Goal: Task Accomplishment & Management: Complete application form

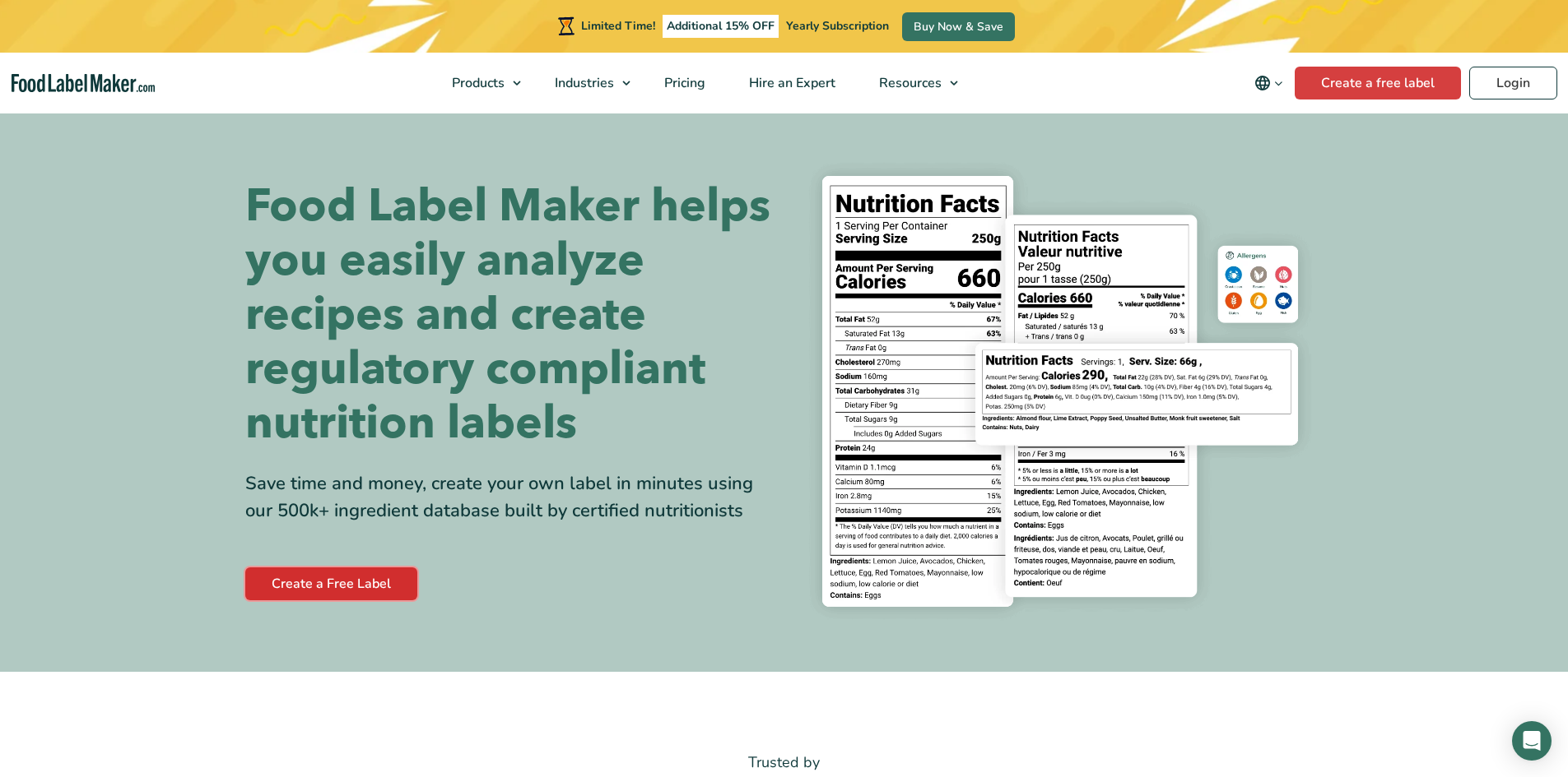
click at [319, 584] on link "Create a Free Label" at bounding box center [331, 584] width 172 height 33
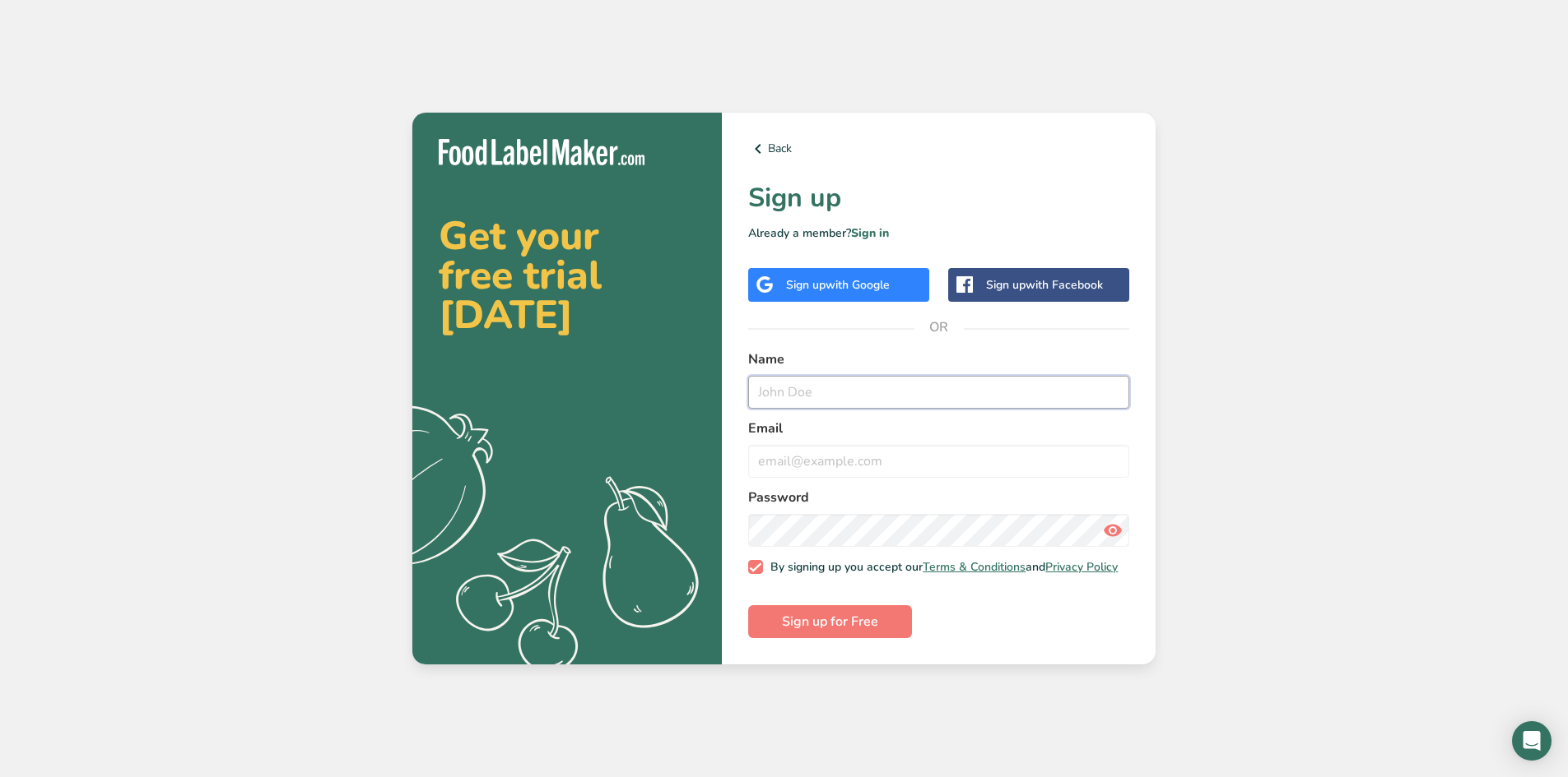
click at [812, 389] on input "text" at bounding box center [938, 392] width 381 height 33
type input "[PERSON_NAME]"
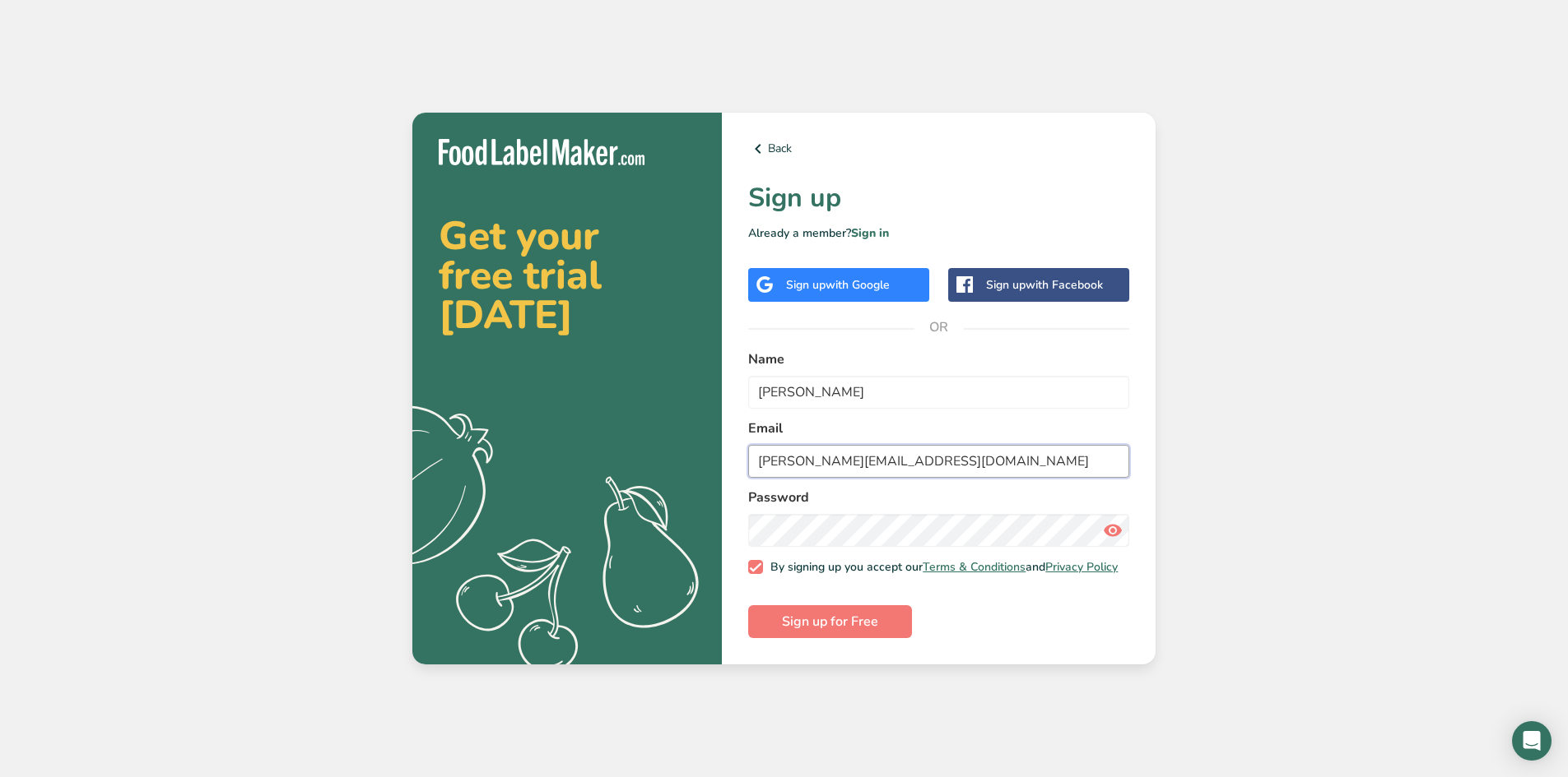
type input "[PERSON_NAME][EMAIL_ADDRESS][DOMAIN_NAME]"
click at [836, 622] on span "Sign up for Free" at bounding box center [830, 622] width 96 height 19
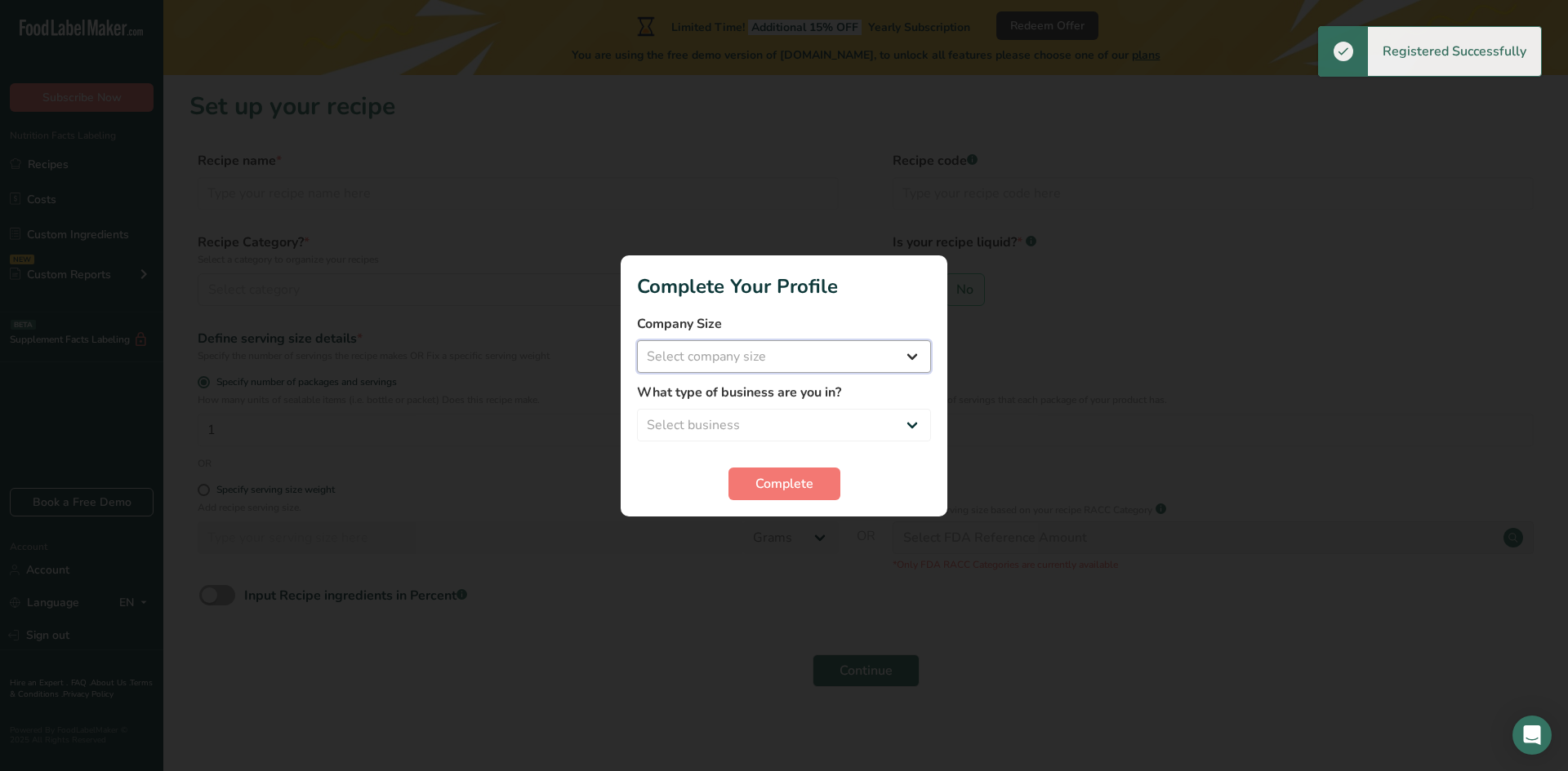
click at [834, 356] on select "Select company size Fewer than 10 Employees 10 to 50 Employees 51 to 500 Employ…" at bounding box center [784, 357] width 294 height 33
select select "3"
click at [637, 340] on select "Select company size Fewer than 10 Employees 10 to 50 Employees 51 to 500 Employ…" at bounding box center [784, 357] width 294 height 33
click at [761, 436] on select "Select business Packaged Food Manufacturer Restaurant & Cafe Bakery Meal Plans …" at bounding box center [784, 425] width 294 height 33
select select "2"
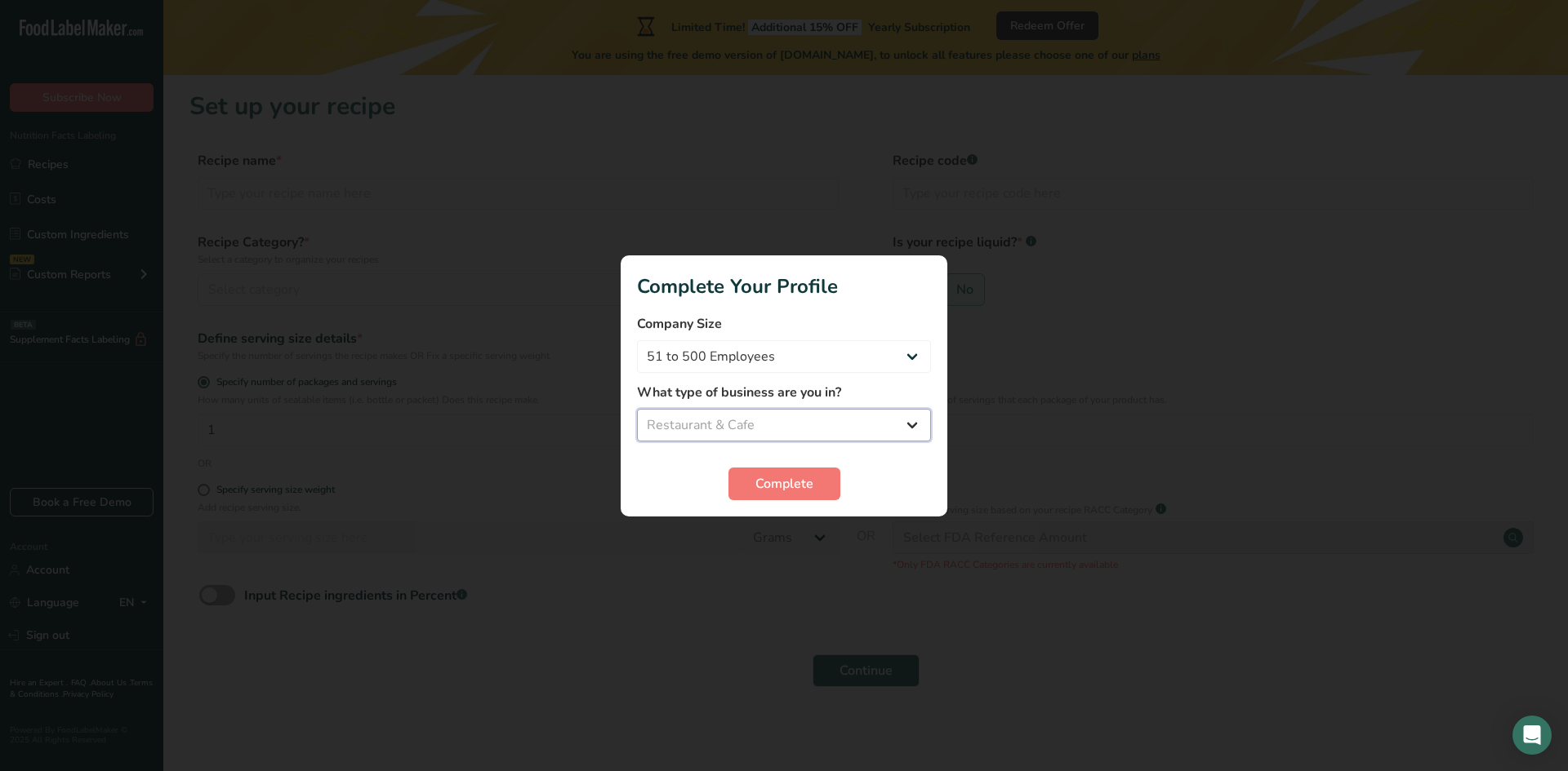
click at [637, 409] on select "Select business Packaged Food Manufacturer Restaurant & Cafe Bakery Meal Plans …" at bounding box center [784, 425] width 294 height 33
click at [744, 471] on button "Complete" at bounding box center [785, 484] width 112 height 33
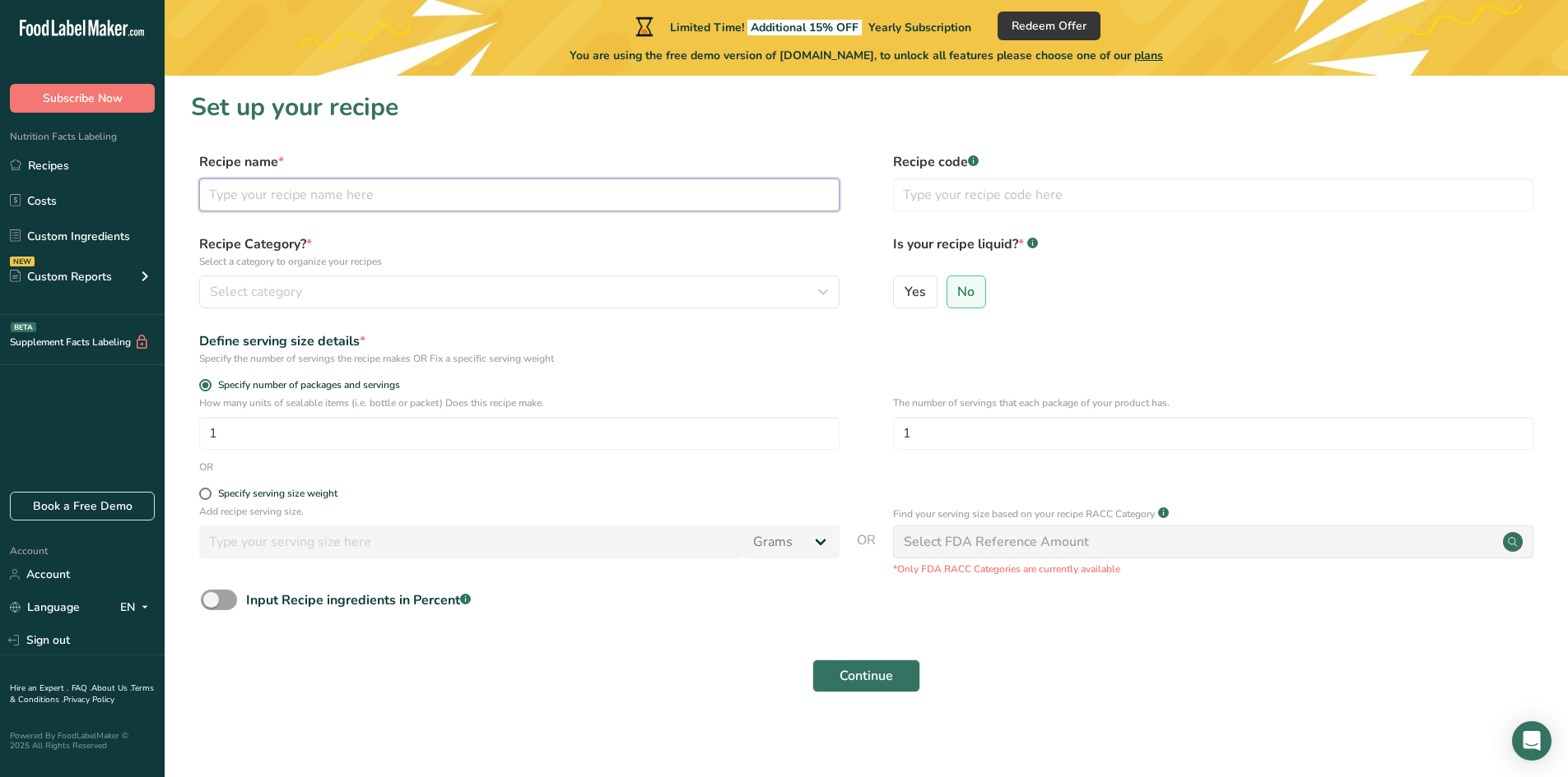
click at [315, 199] on input "text" at bounding box center [518, 195] width 640 height 33
click at [661, 738] on main "Limited Time! Additional 15% OFF Yearly Subscription Redeem Offer You are using…" at bounding box center [784, 390] width 1568 height 782
click at [278, 204] on input "text" at bounding box center [518, 195] width 640 height 33
paste input "Ciabatta 7”x3” Piccolo"
click at [236, 288] on span "Select category" at bounding box center [255, 292] width 93 height 19
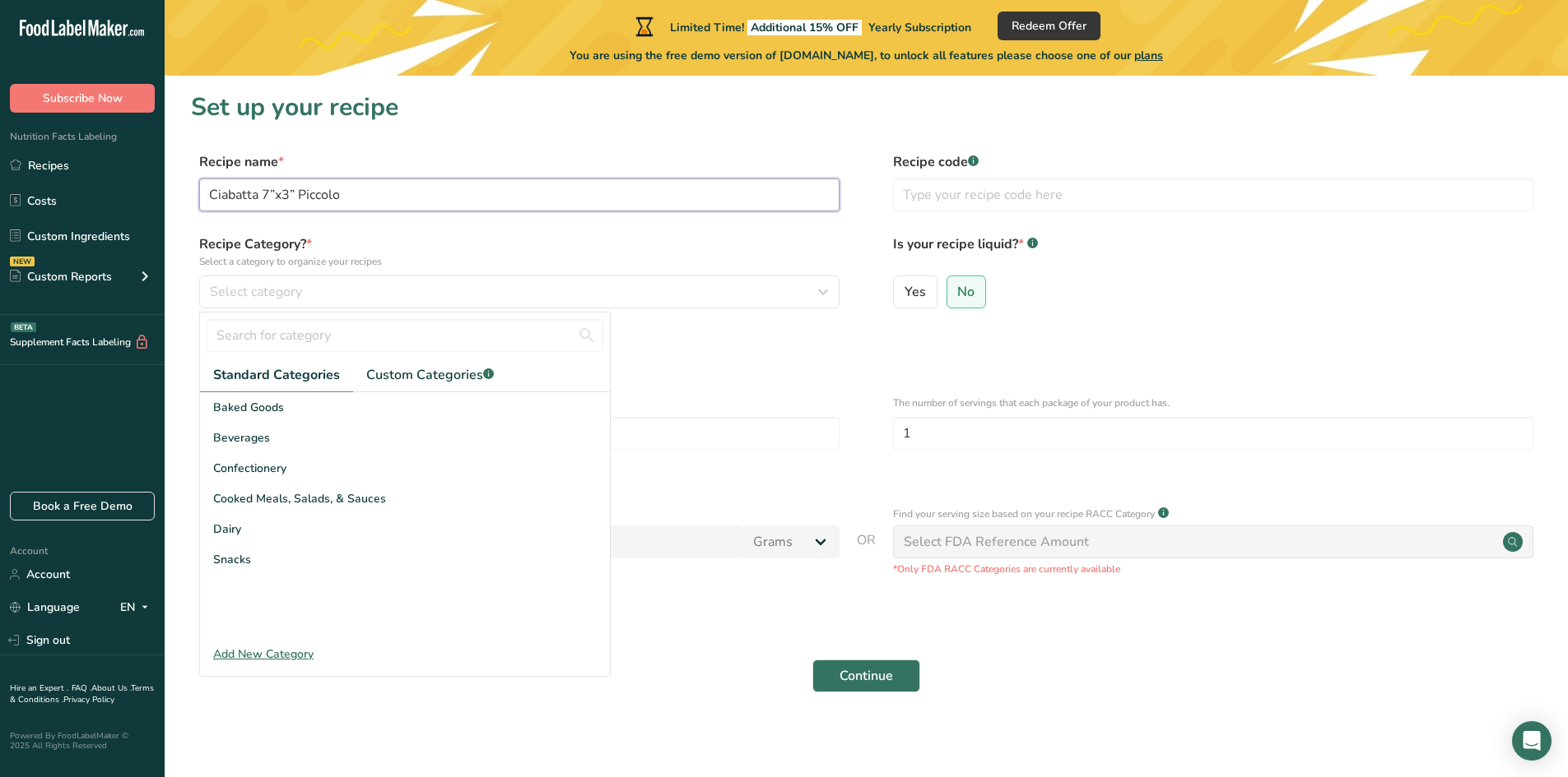
click at [300, 195] on input "Ciabatta 7”x3” Piccolo" at bounding box center [518, 195] width 640 height 33
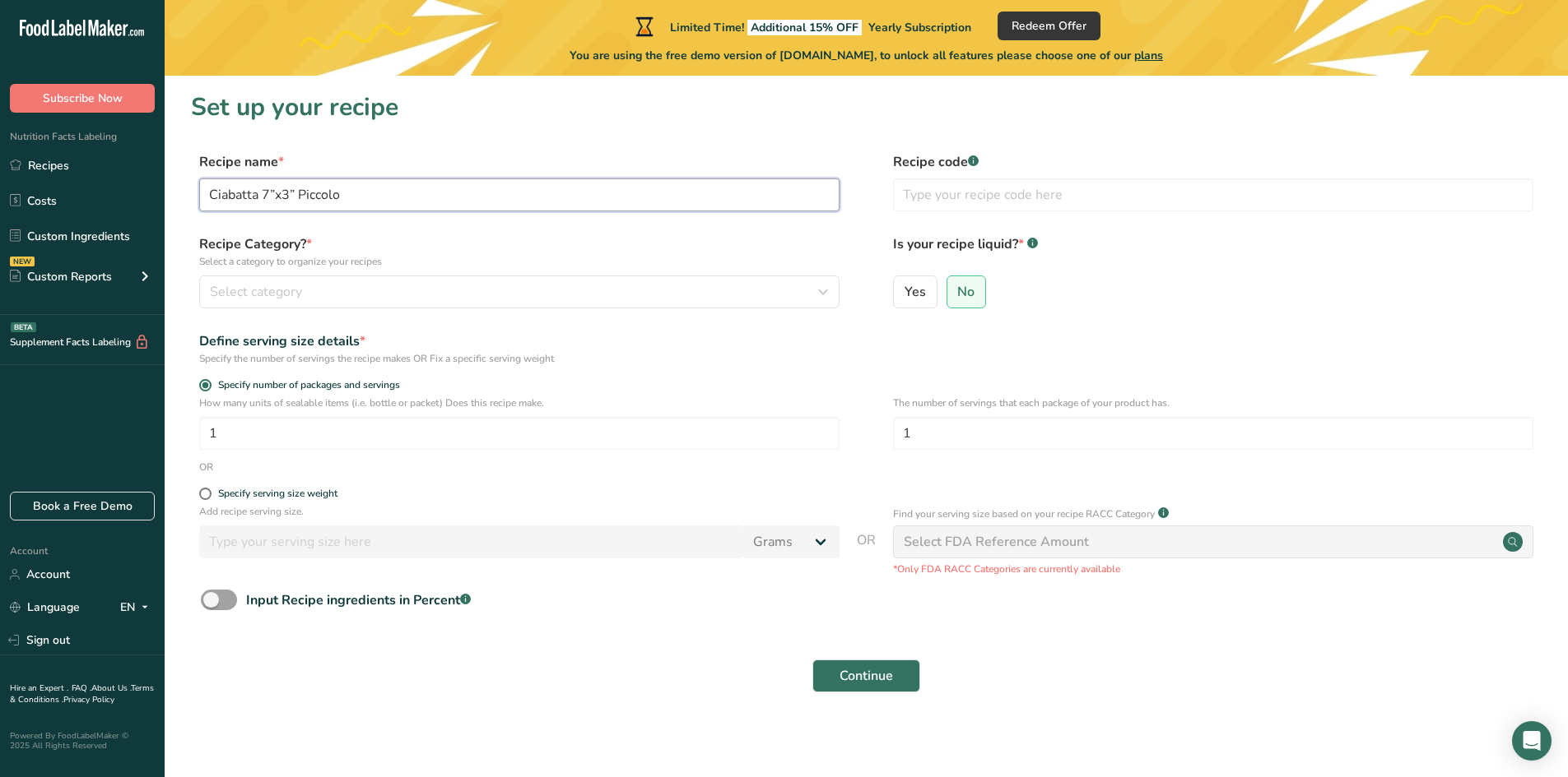
drag, startPoint x: 304, startPoint y: 194, endPoint x: 374, endPoint y: 204, distance: 70.7
click at [374, 204] on input "Ciabatta 7”x3” Piccolo" at bounding box center [518, 195] width 640 height 33
type input "Ciabatta 7”x3” Panini"
click at [405, 236] on label "Recipe Category? * Select a category to organize your recipes" at bounding box center [518, 251] width 640 height 34
click at [364, 257] on p "Select a category to organize your recipes" at bounding box center [518, 261] width 640 height 15
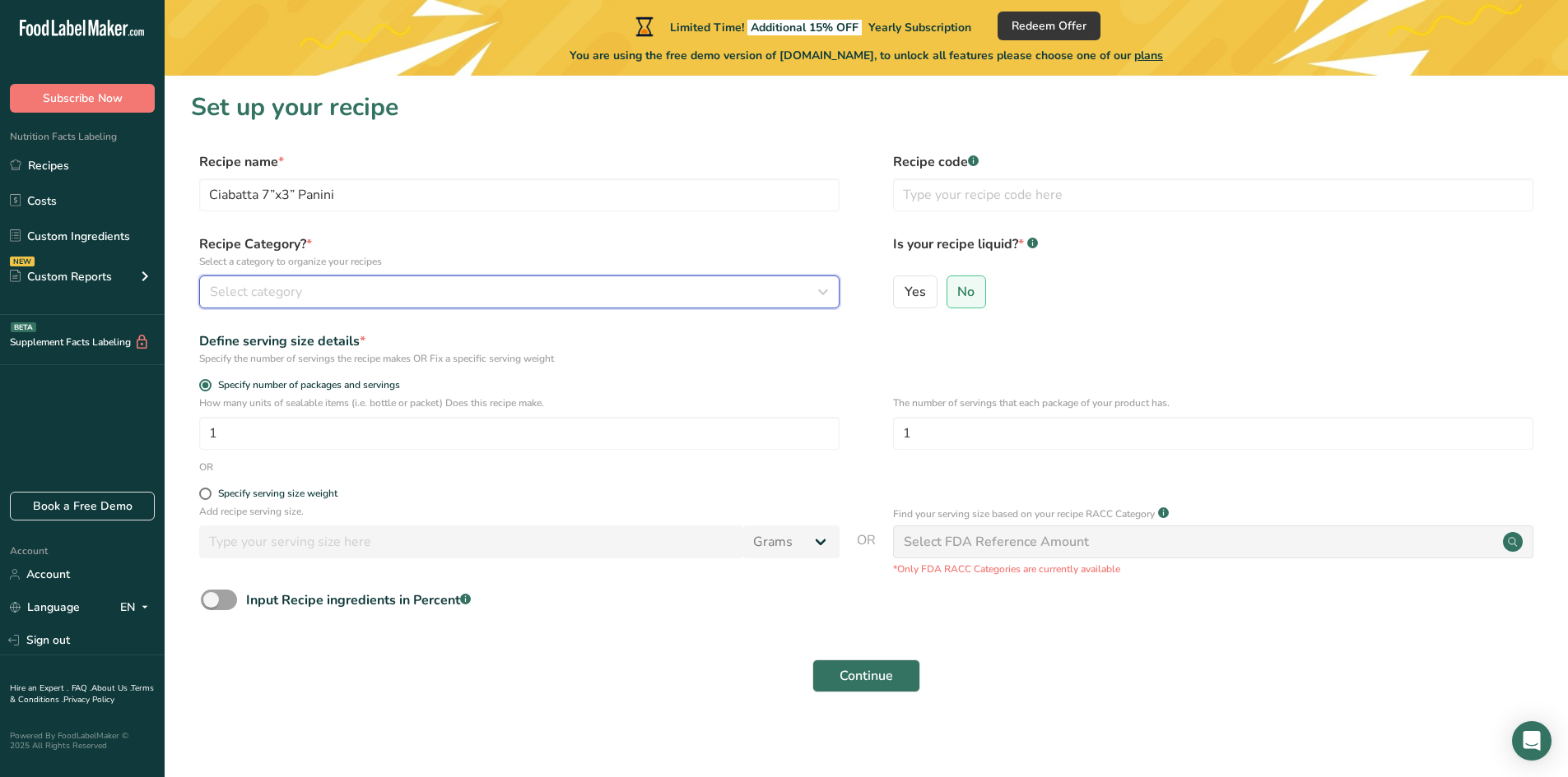
click at [352, 286] on div "Select category" at bounding box center [513, 292] width 609 height 19
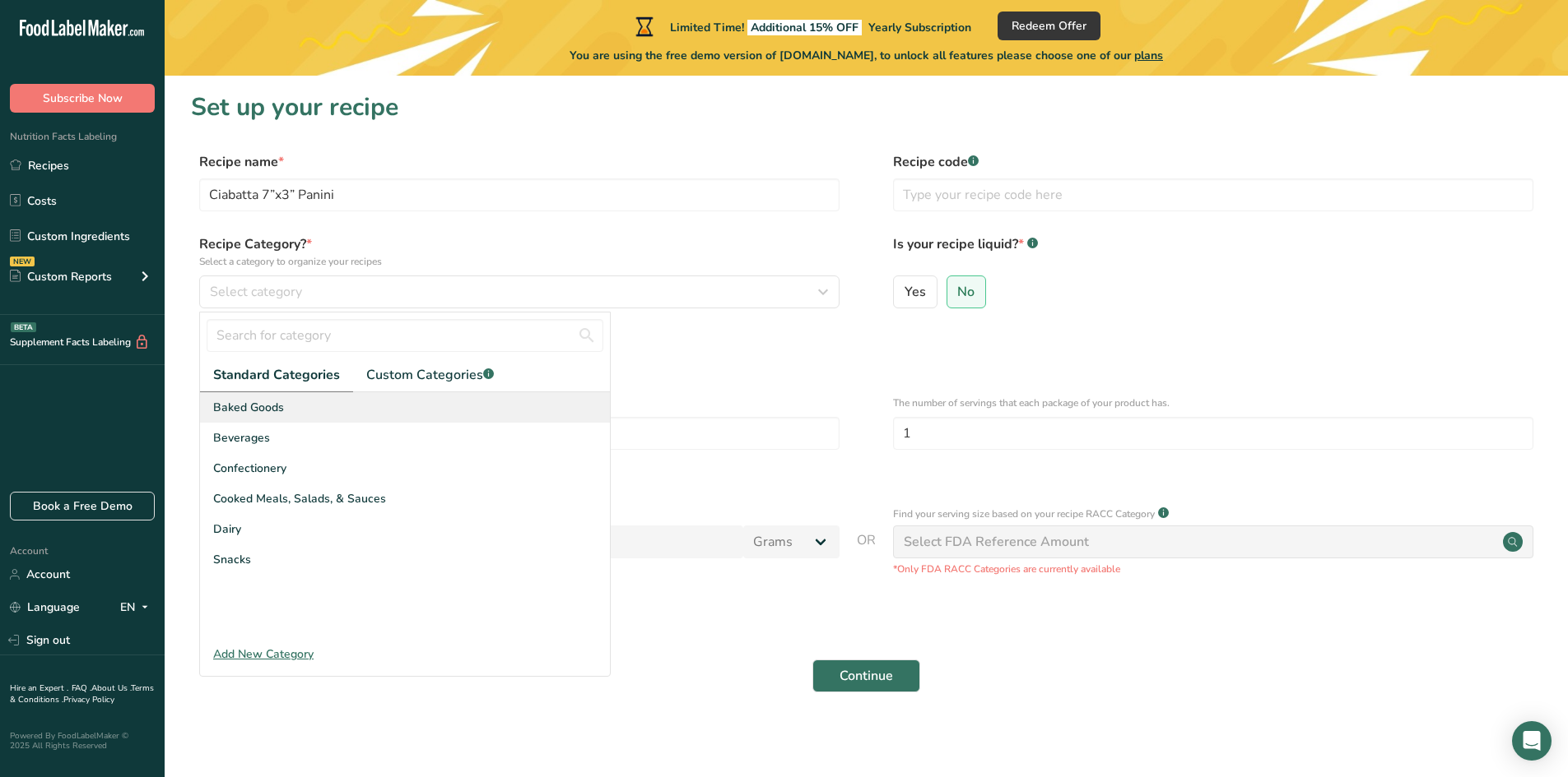
click at [268, 415] on span "Baked Goods" at bounding box center [248, 408] width 71 height 18
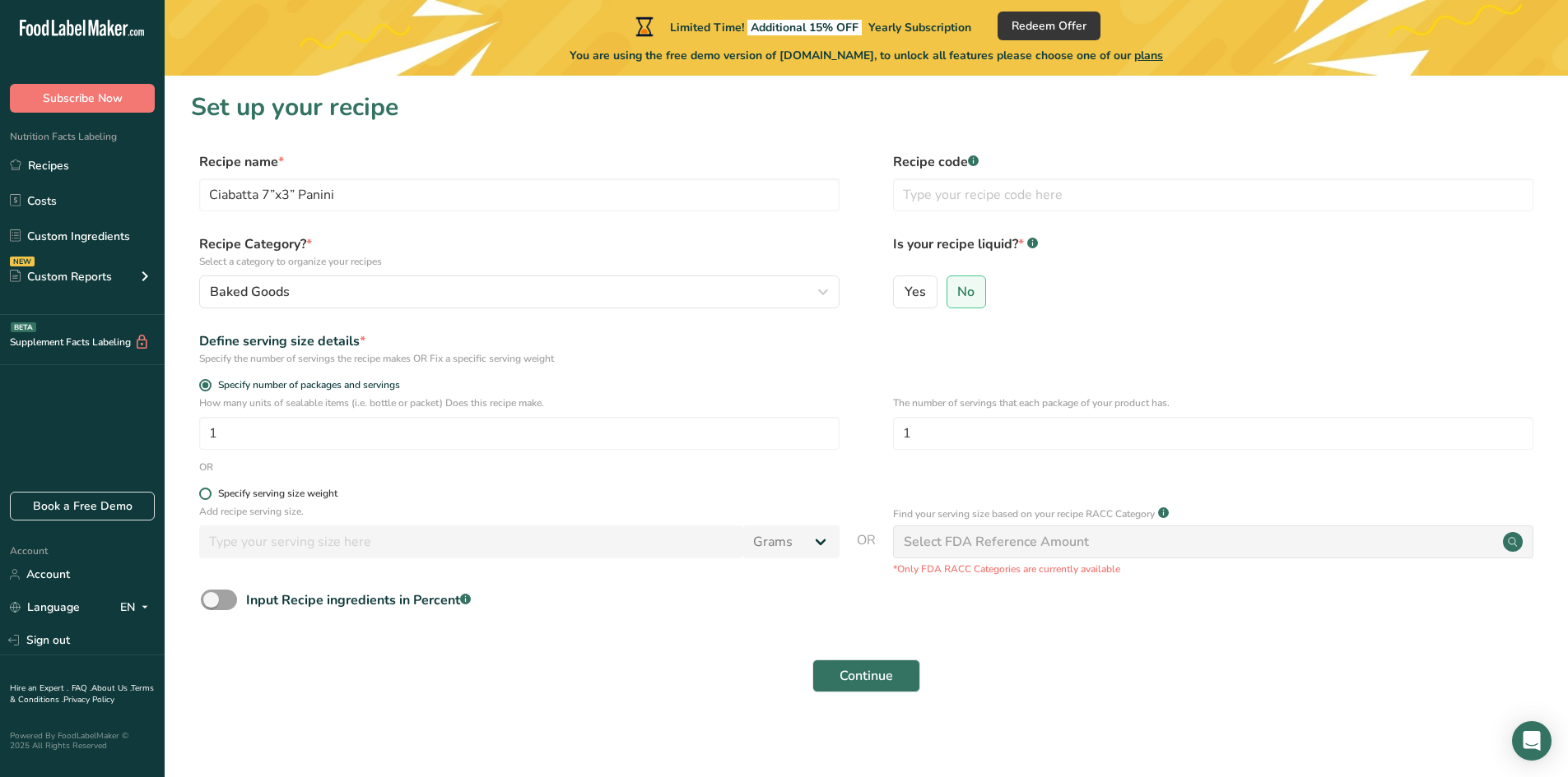
click at [207, 494] on span at bounding box center [205, 494] width 13 height 13
click at [207, 494] on input "Specify serving size weight" at bounding box center [204, 494] width 11 height 11
radio input "true"
radio input "false"
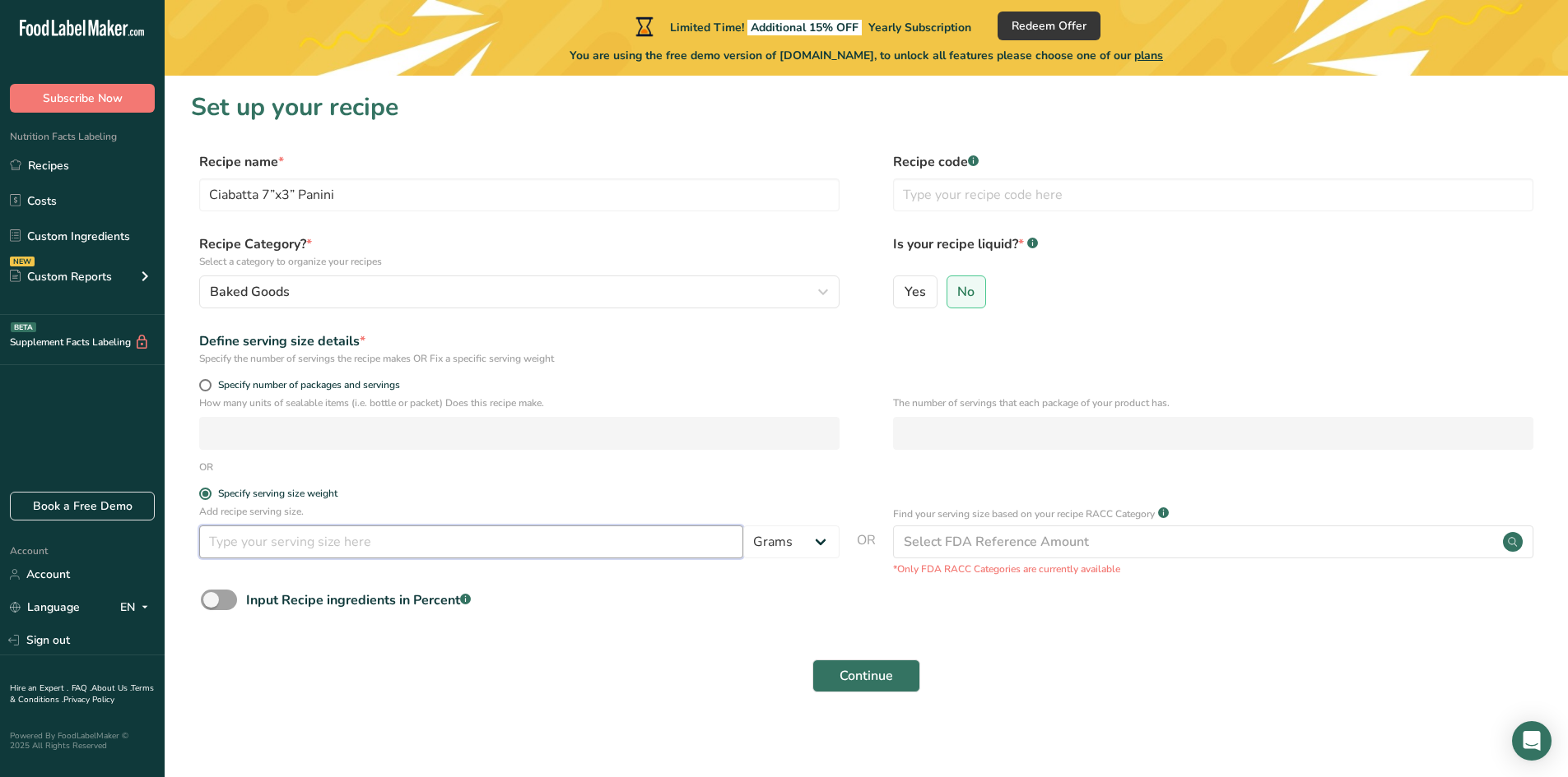
click at [327, 530] on input "number" at bounding box center [470, 542] width 543 height 33
type input "40"
click at [226, 601] on span at bounding box center [218, 600] width 36 height 20
click at [211, 601] on input "Input Recipe ingredients in Percent .a-a{fill:#347362;}.b-a{fill:#fff;}" at bounding box center [205, 600] width 11 height 11
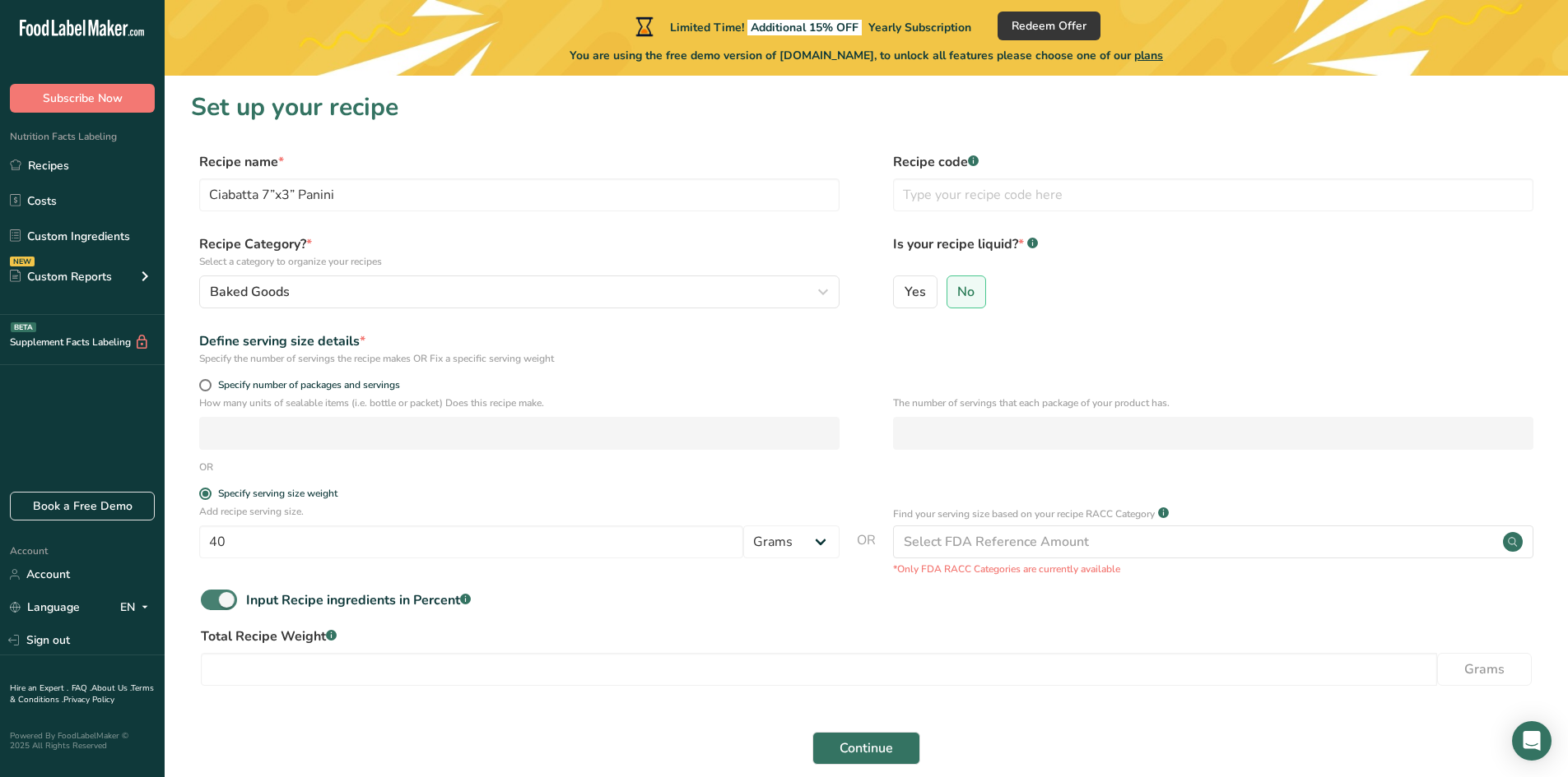
click at [223, 597] on span at bounding box center [218, 600] width 36 height 20
click at [211, 597] on input "Input Recipe ingredients in Percent .a-a{fill:#347362;}.b-a{fill:#fff;}" at bounding box center [205, 600] width 11 height 11
checkbox input "false"
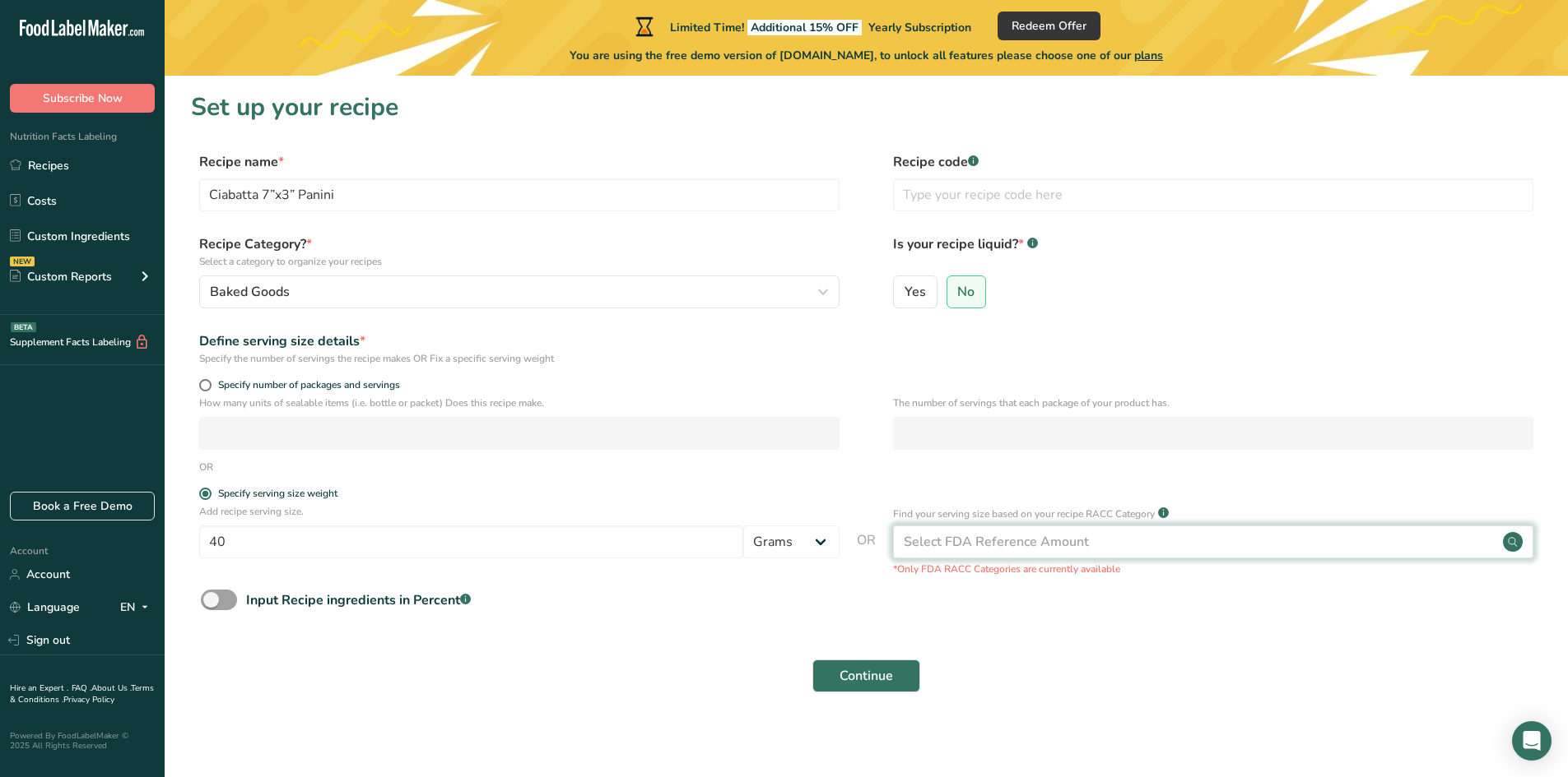
click at [978, 544] on div "Select FDA Reference Amount" at bounding box center [996, 542] width 185 height 19
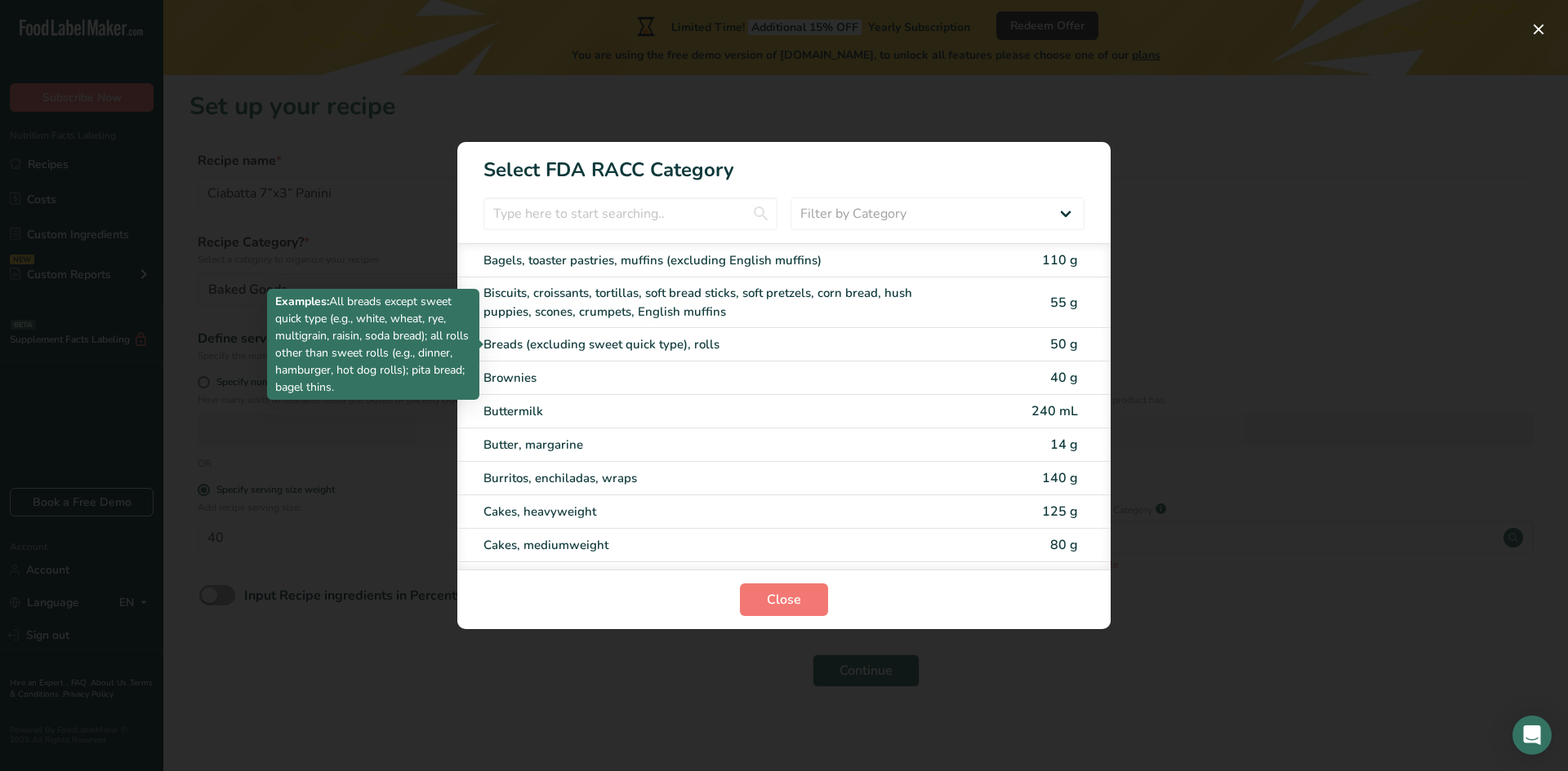
click at [554, 346] on div "Breads (excluding sweet quick type), rolls" at bounding box center [715, 344] width 464 height 18
type input "50"
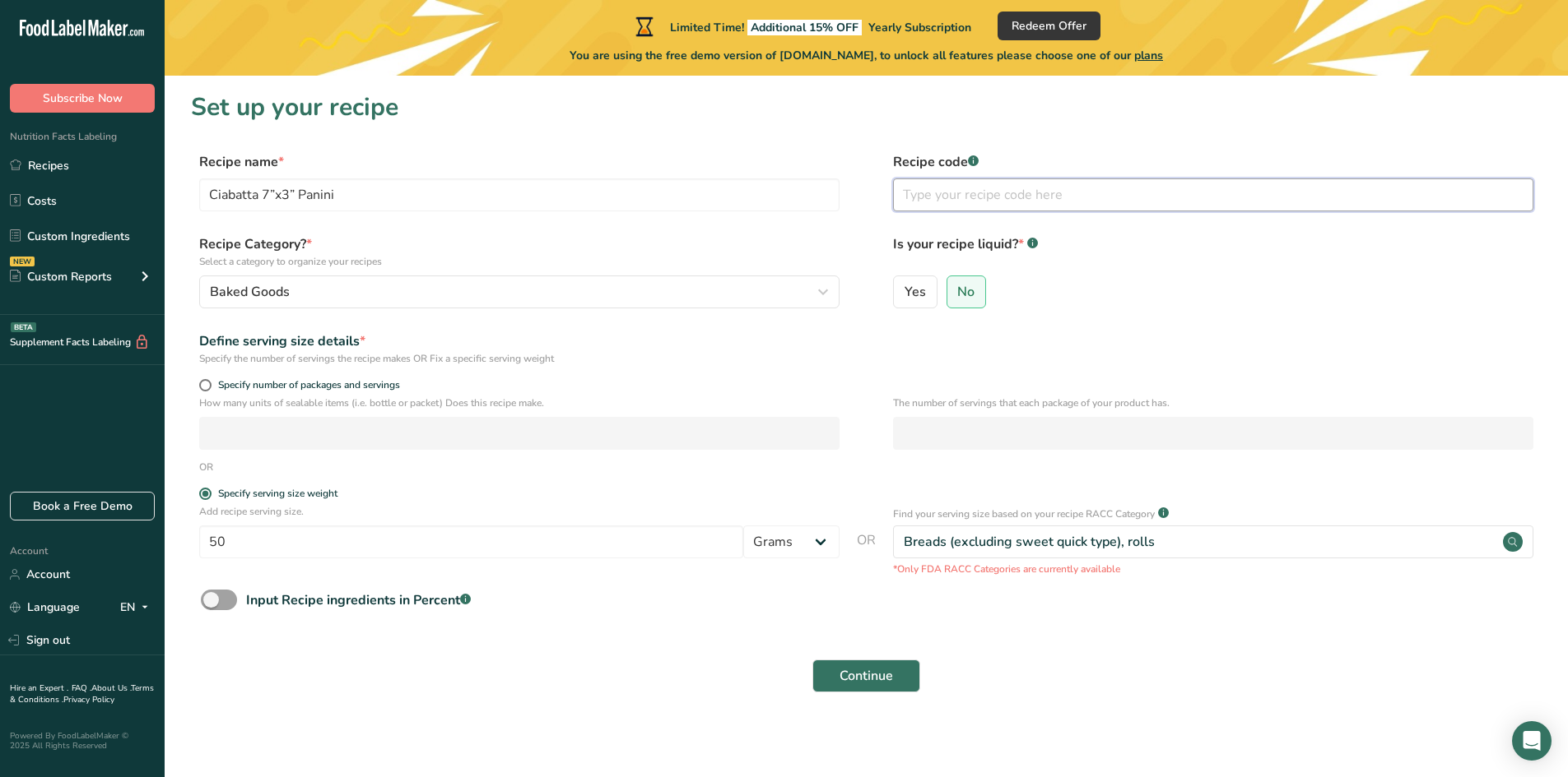
click at [969, 204] on input "text" at bounding box center [1213, 195] width 640 height 33
type input "00123"
click at [809, 534] on select "Grams kg mg mcg lb oz l mL fl oz tbsp tsp cup qt gallon" at bounding box center [791, 542] width 96 height 33
click at [817, 539] on select "Grams kg mg mcg lb oz l mL fl oz tbsp tsp cup qt gallon" at bounding box center [791, 542] width 96 height 33
click at [237, 595] on span "Input Recipe ingredients in Percent .a-a{fill:#347362;}.b-a{fill:#fff;}" at bounding box center [354, 601] width 234 height 19
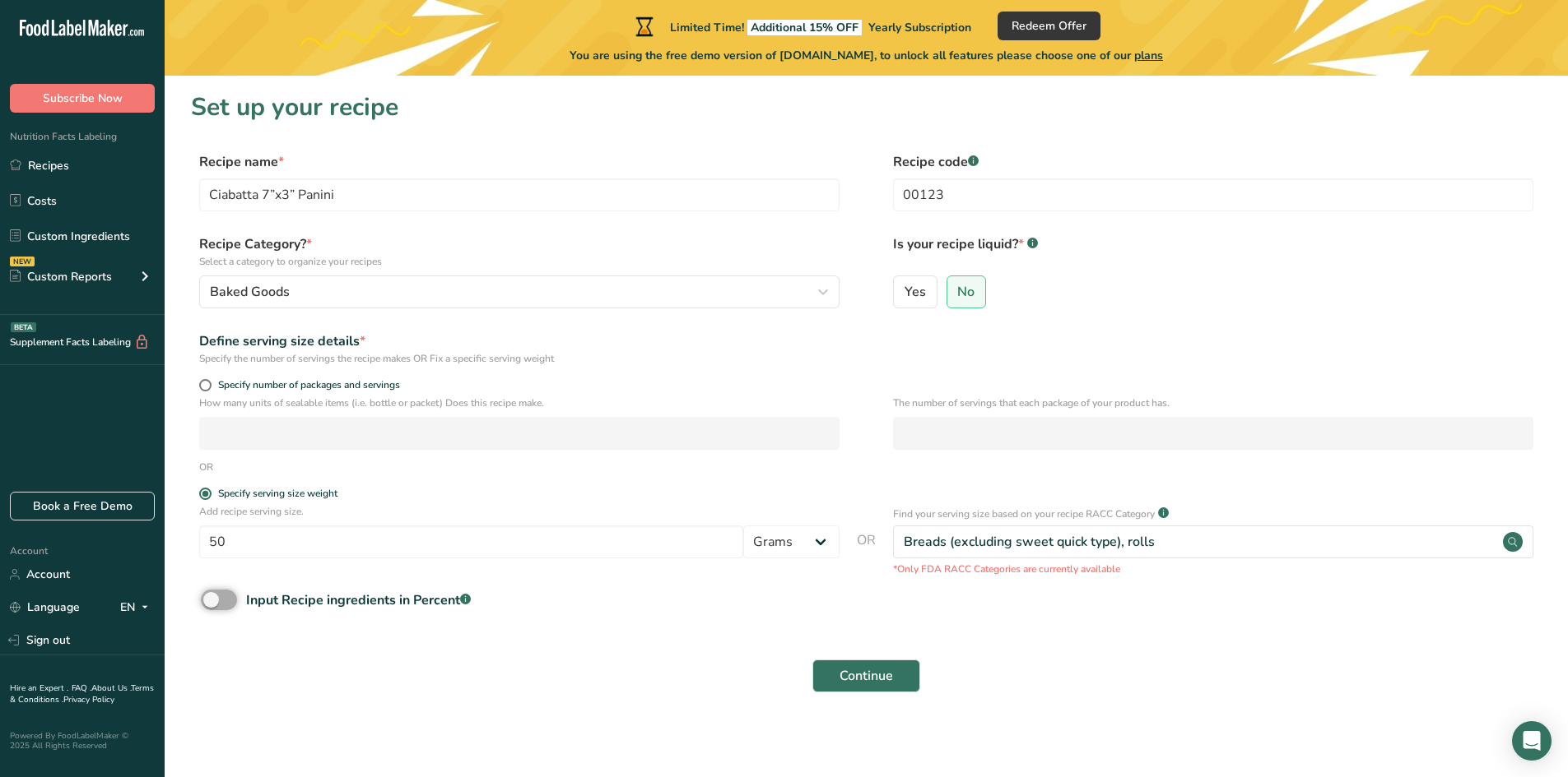
click at [211, 595] on input "Input Recipe ingredients in Percent .a-a{fill:#347362;}.b-a{fill:#fff;}" at bounding box center [205, 600] width 11 height 11
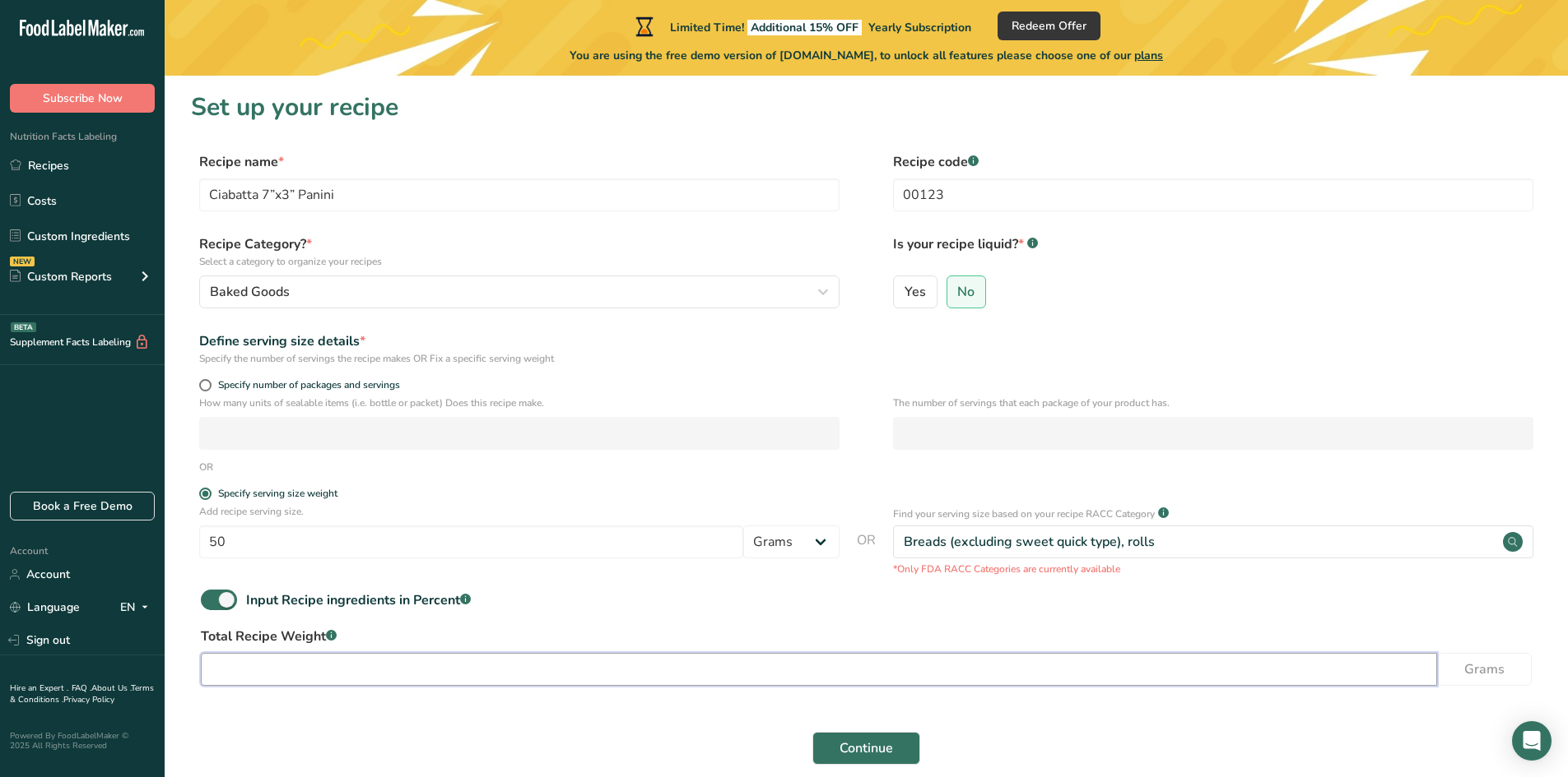
click at [259, 678] on input "number" at bounding box center [818, 670] width 1236 height 33
click at [225, 607] on span at bounding box center [218, 600] width 36 height 20
click at [211, 606] on input "Input Recipe ingredients in Percent .a-a{fill:#347362;}.b-a{fill:#fff;}" at bounding box center [205, 600] width 11 height 11
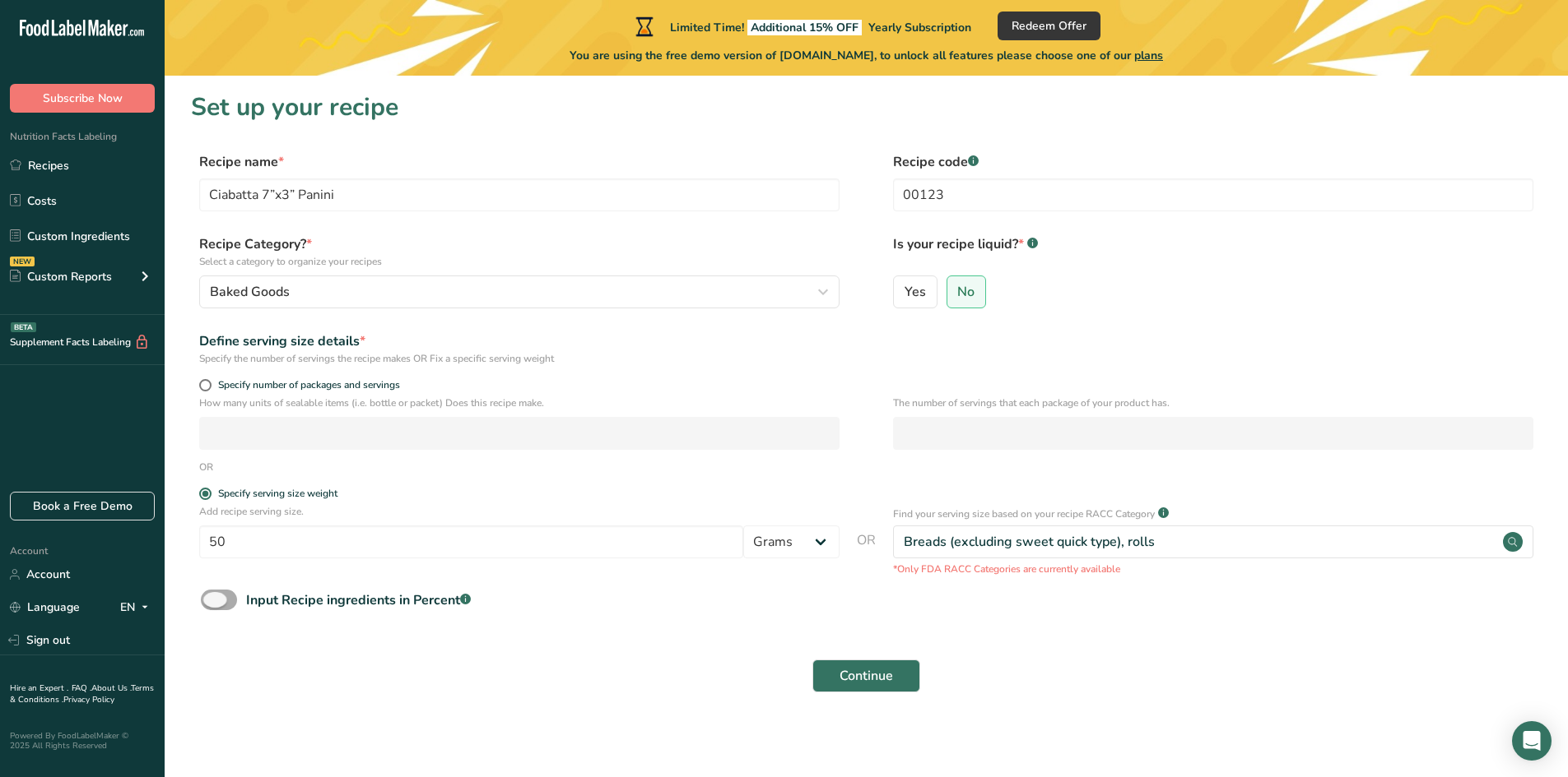
click at [217, 594] on span at bounding box center [218, 600] width 36 height 20
click at [211, 595] on input "Input Recipe ingredients in Percent .a-a{fill:#347362;}.b-a{fill:#fff;}" at bounding box center [205, 600] width 11 height 11
checkbox input "true"
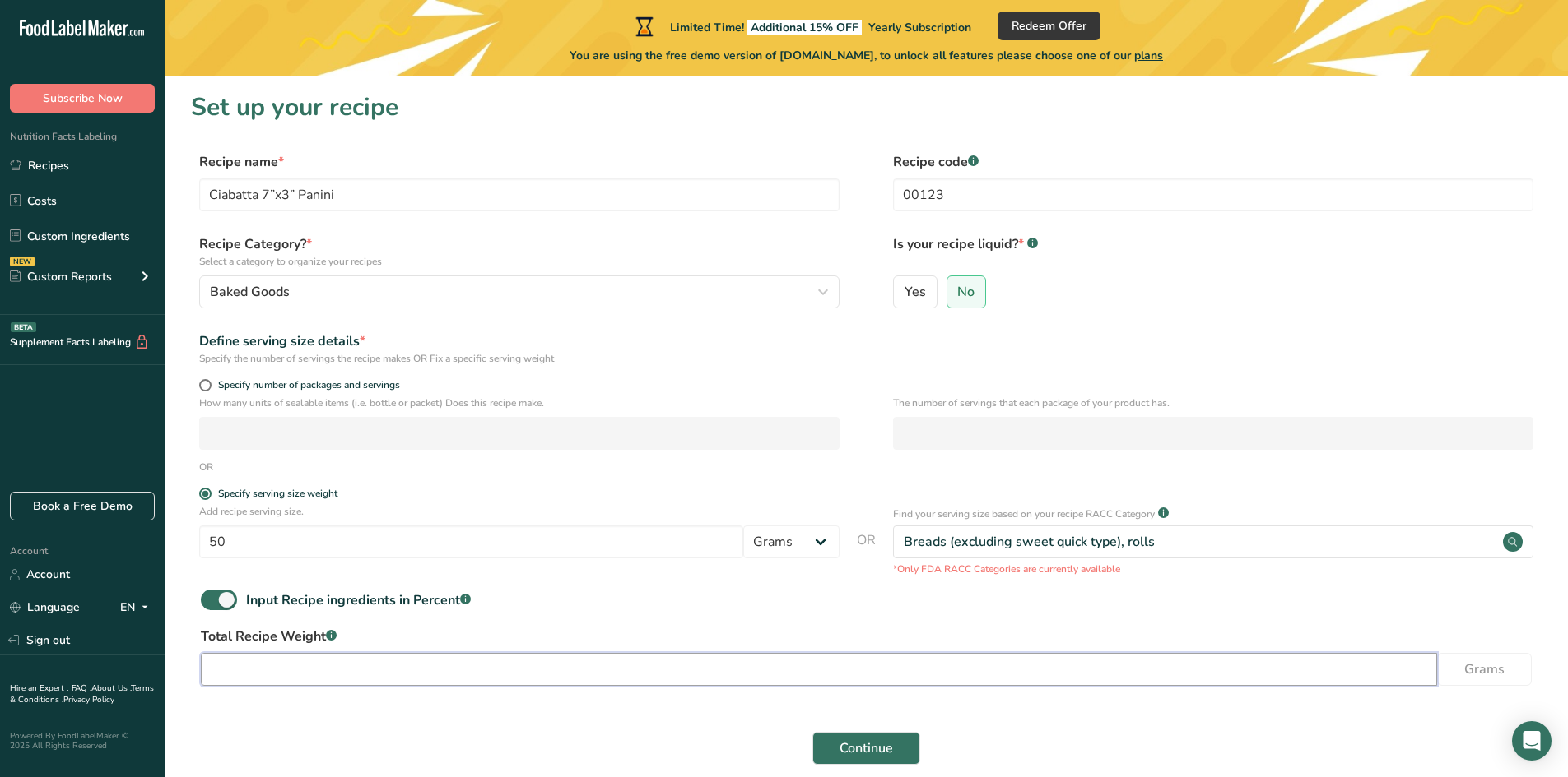
click at [236, 660] on input "number" at bounding box center [818, 670] width 1236 height 33
type input "2810"
click at [812, 732] on button "Continue" at bounding box center [866, 749] width 108 height 33
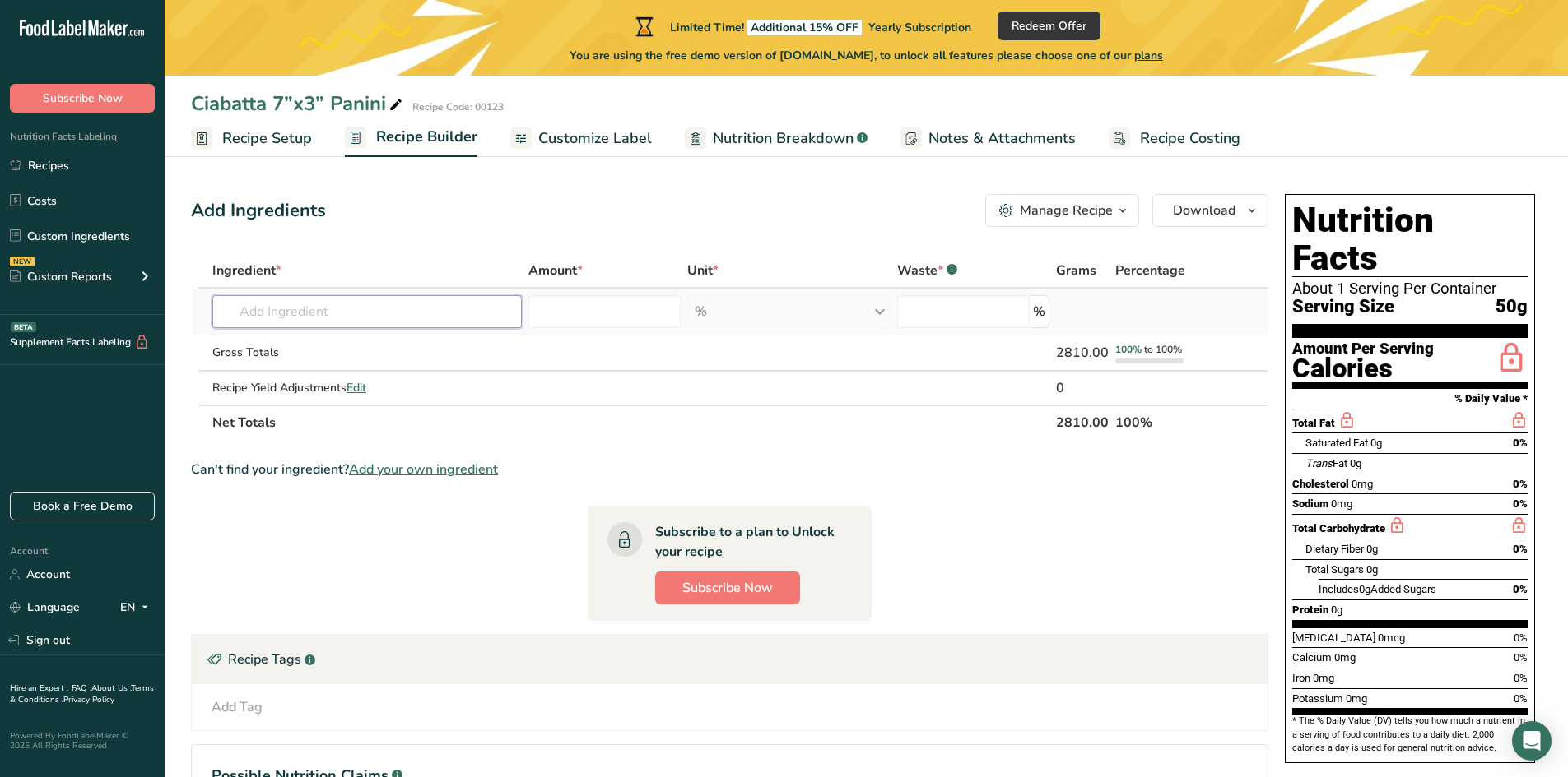
click at [277, 308] on input "text" at bounding box center [367, 312] width 310 height 33
drag, startPoint x: 337, startPoint y: 317, endPoint x: 153, endPoint y: 320, distance: 184.0
click at [155, 320] on div ".a-20{fill:#fff;} Subscribe Now Nutrition Facts Labeling Recipes Costs Custom I…" at bounding box center [784, 465] width 1568 height 931
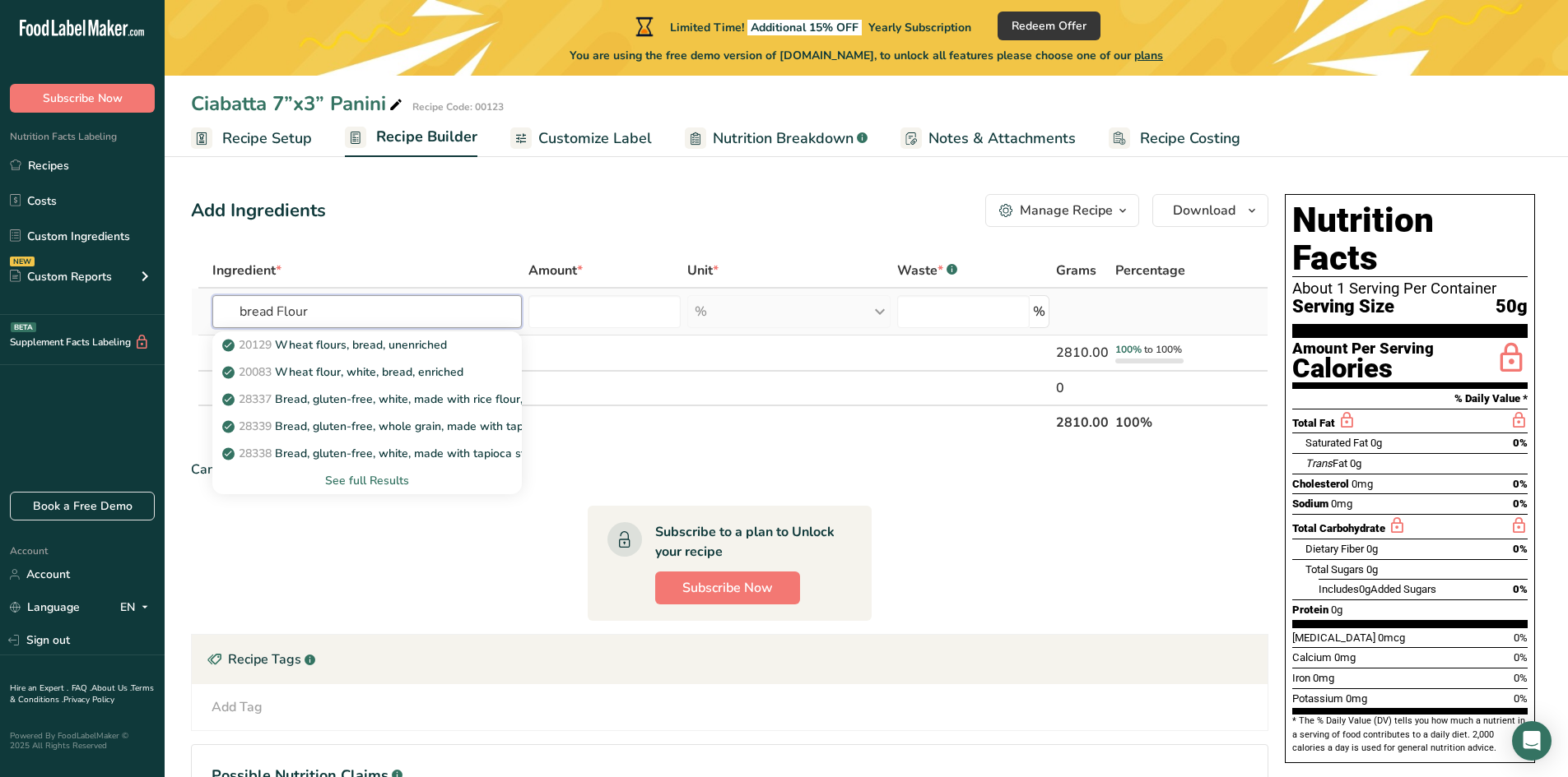
type input "bread Flour"
click at [353, 476] on div "See full Results" at bounding box center [367, 481] width 283 height 18
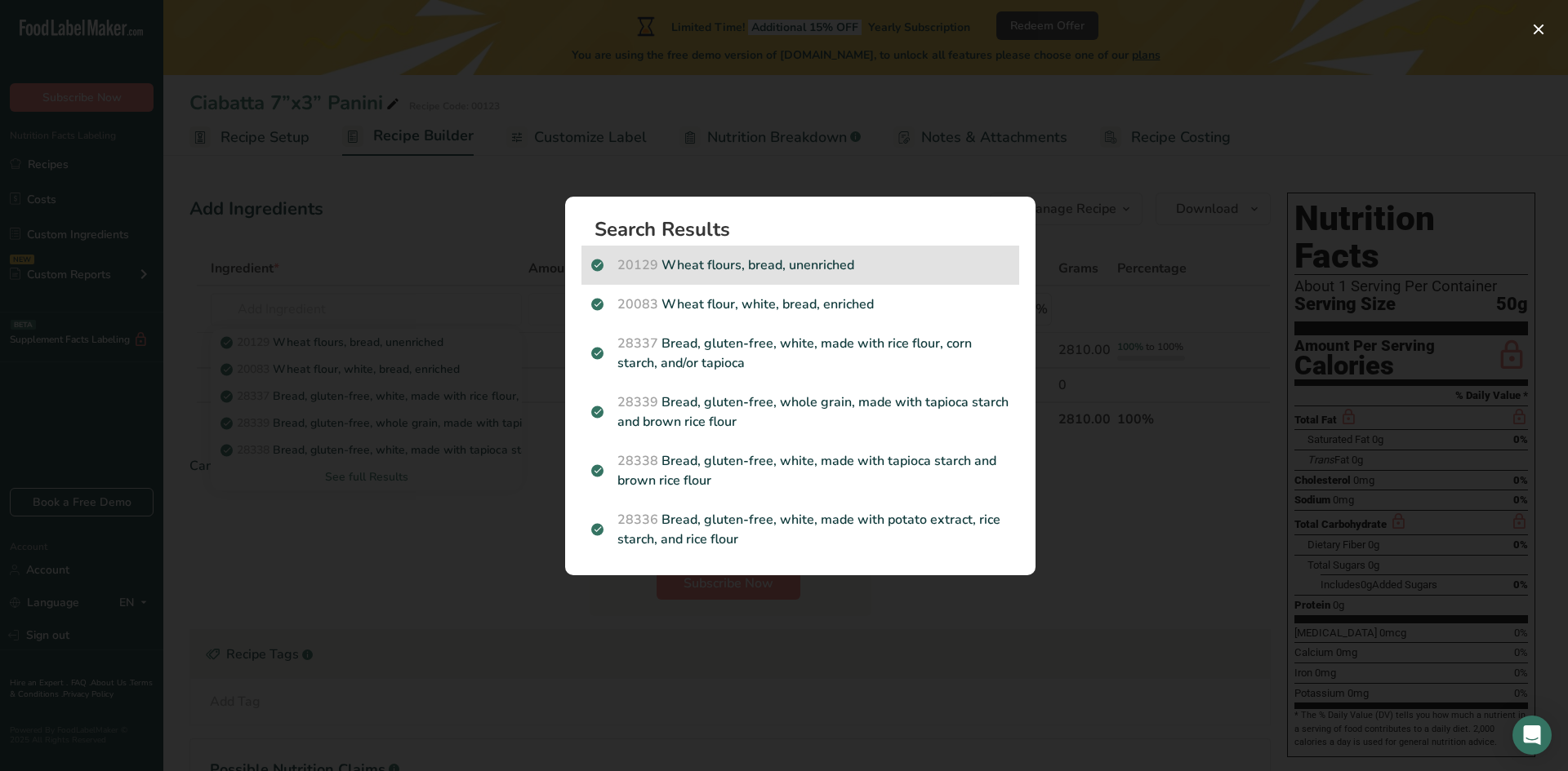
click at [775, 266] on p "20129 Wheat flours, bread, unenriched" at bounding box center [800, 265] width 419 height 19
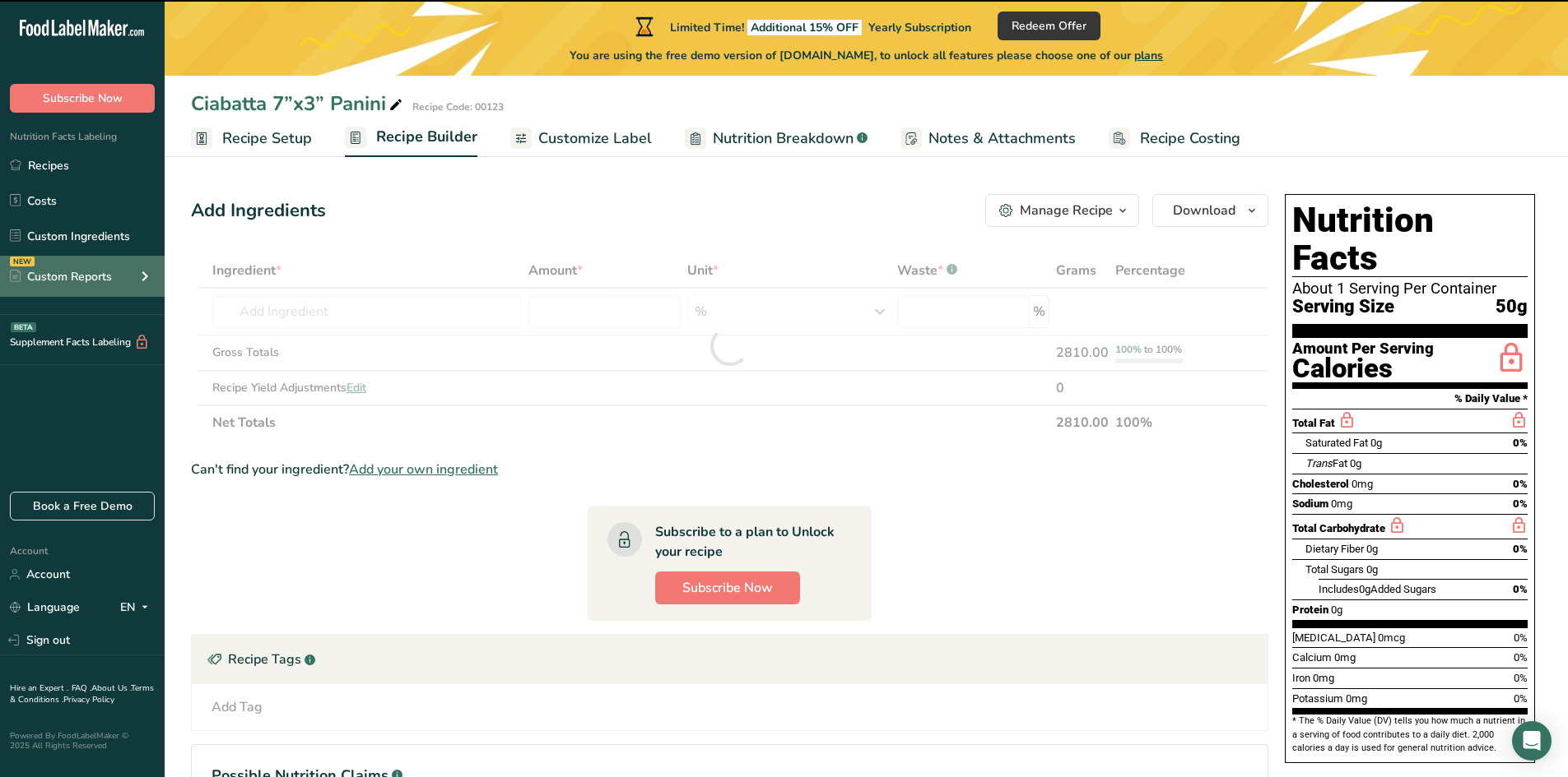
type input "0"
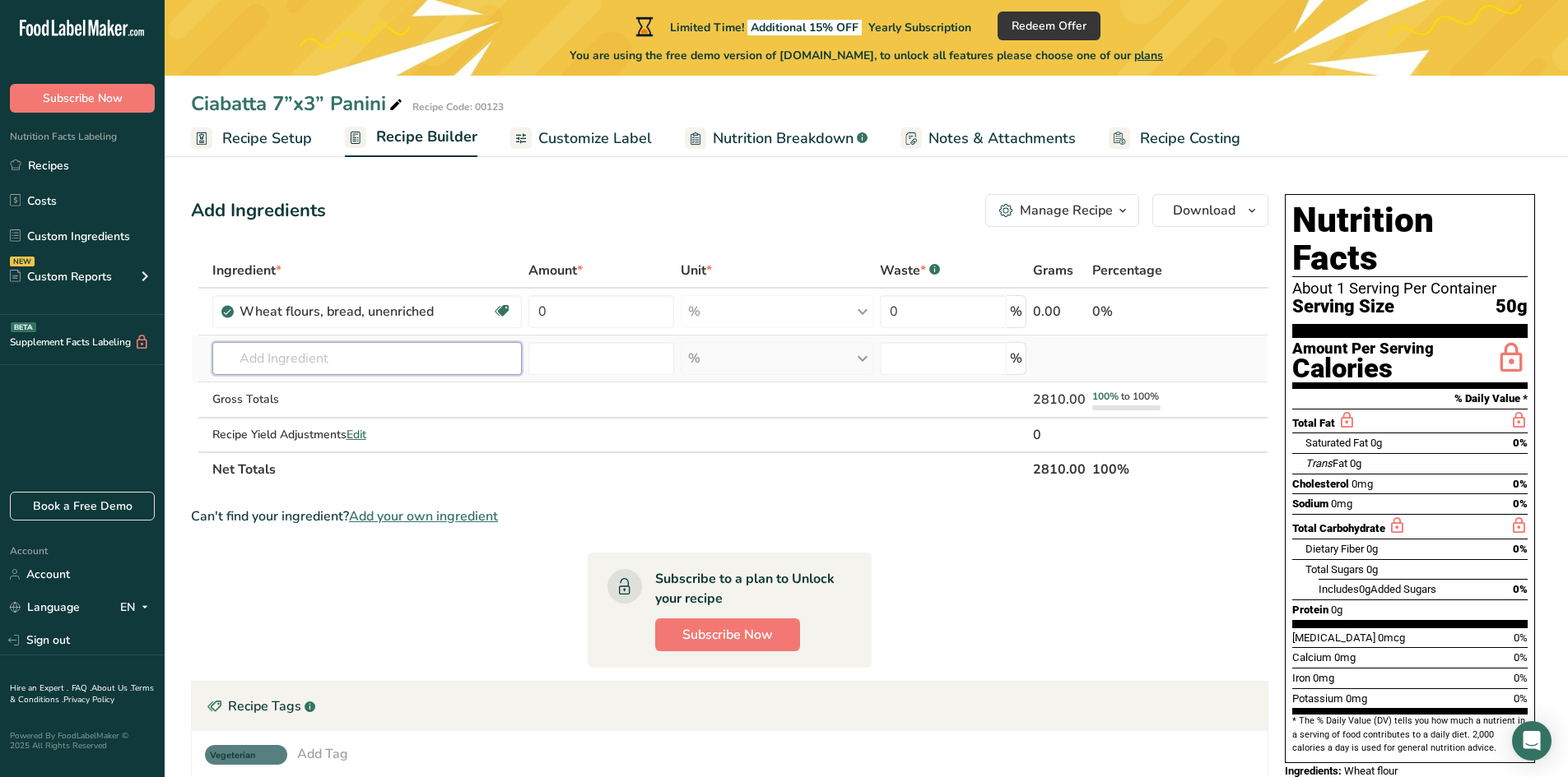
click at [288, 357] on input "text" at bounding box center [367, 358] width 311 height 33
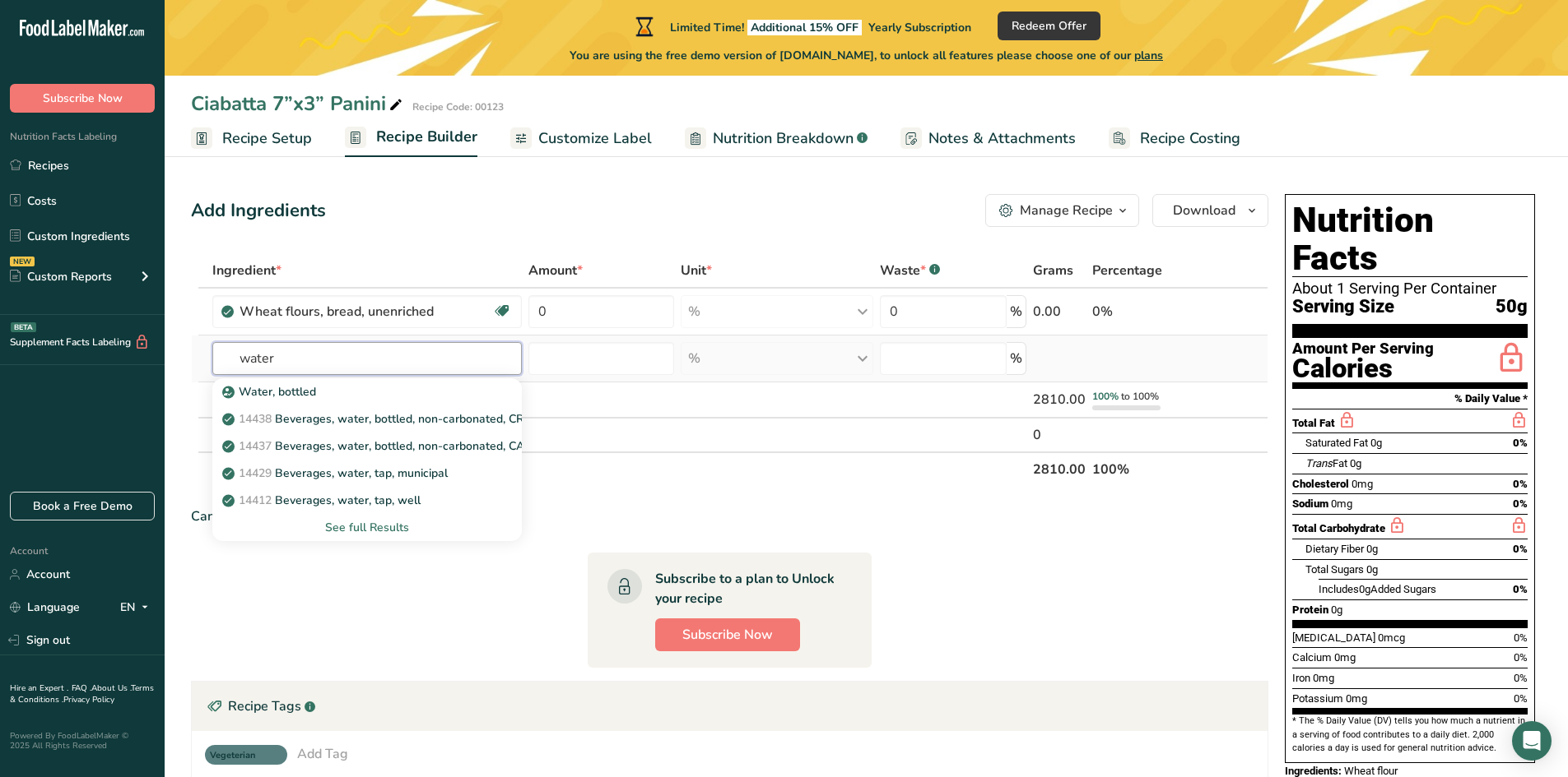
type input "water"
click at [362, 529] on div "See full Results" at bounding box center [367, 528] width 283 height 18
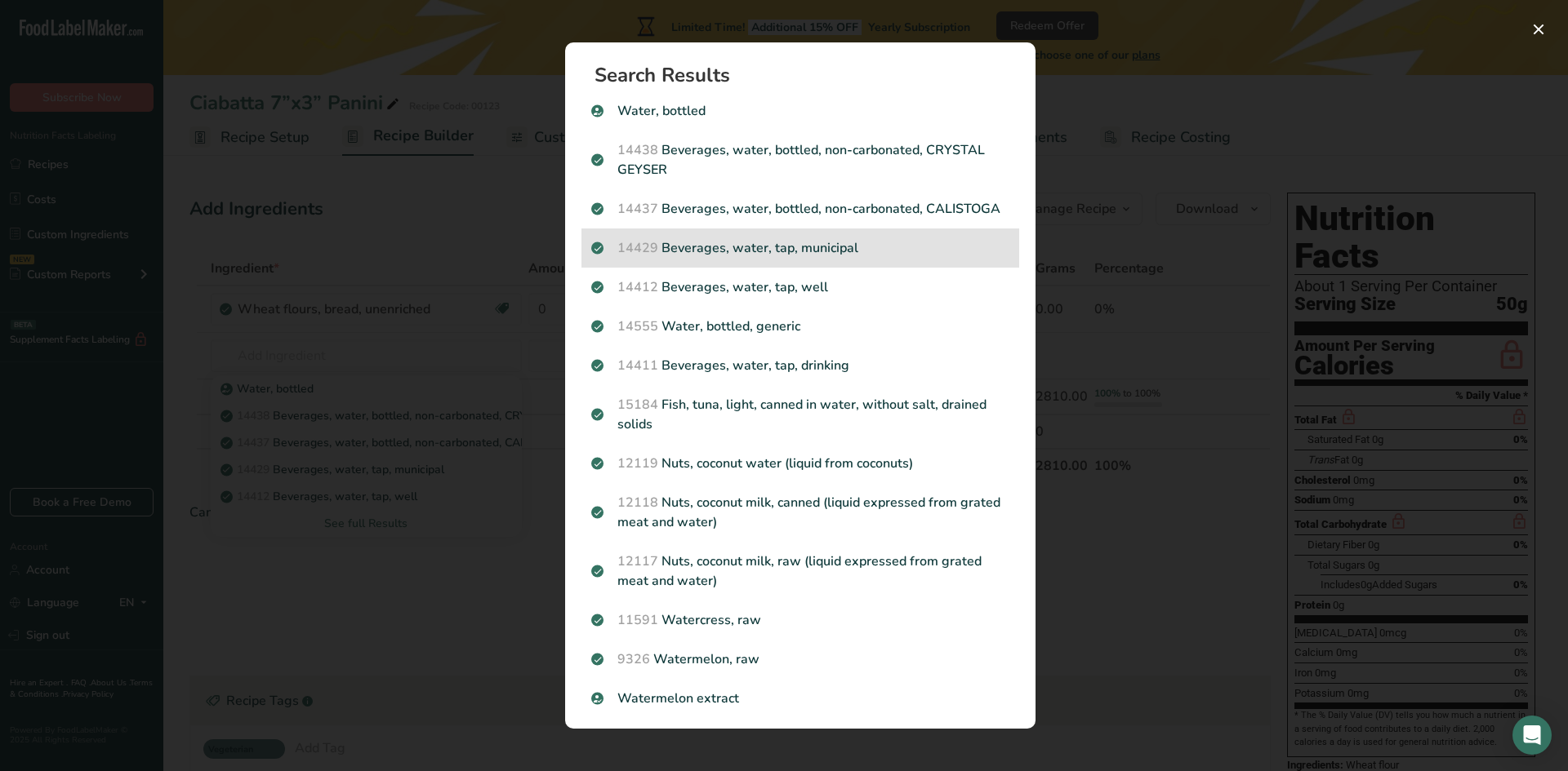
click at [771, 258] on p "14429 [GEOGRAPHIC_DATA], water, tap, municipal" at bounding box center [800, 248] width 419 height 19
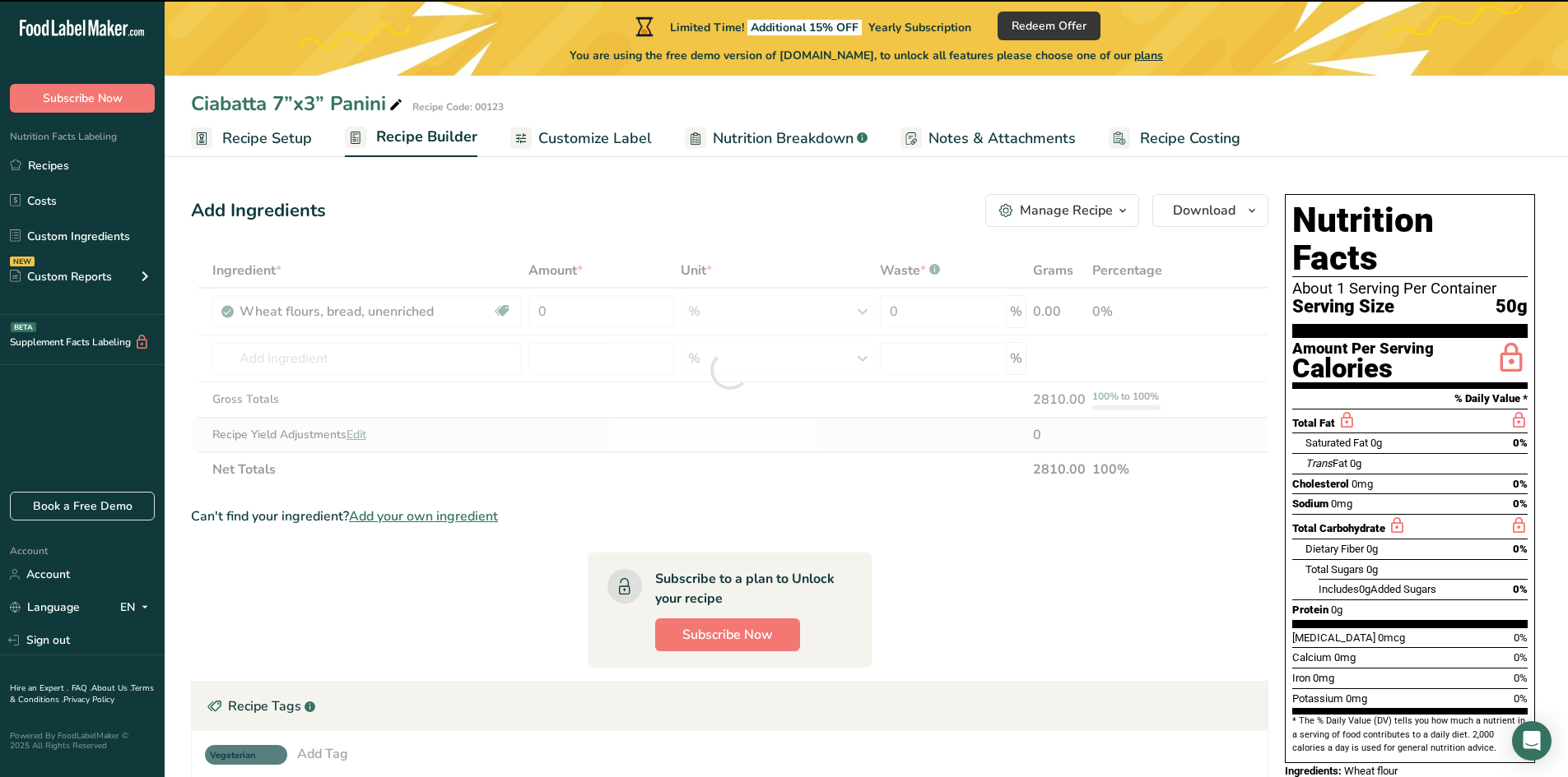
type input "0"
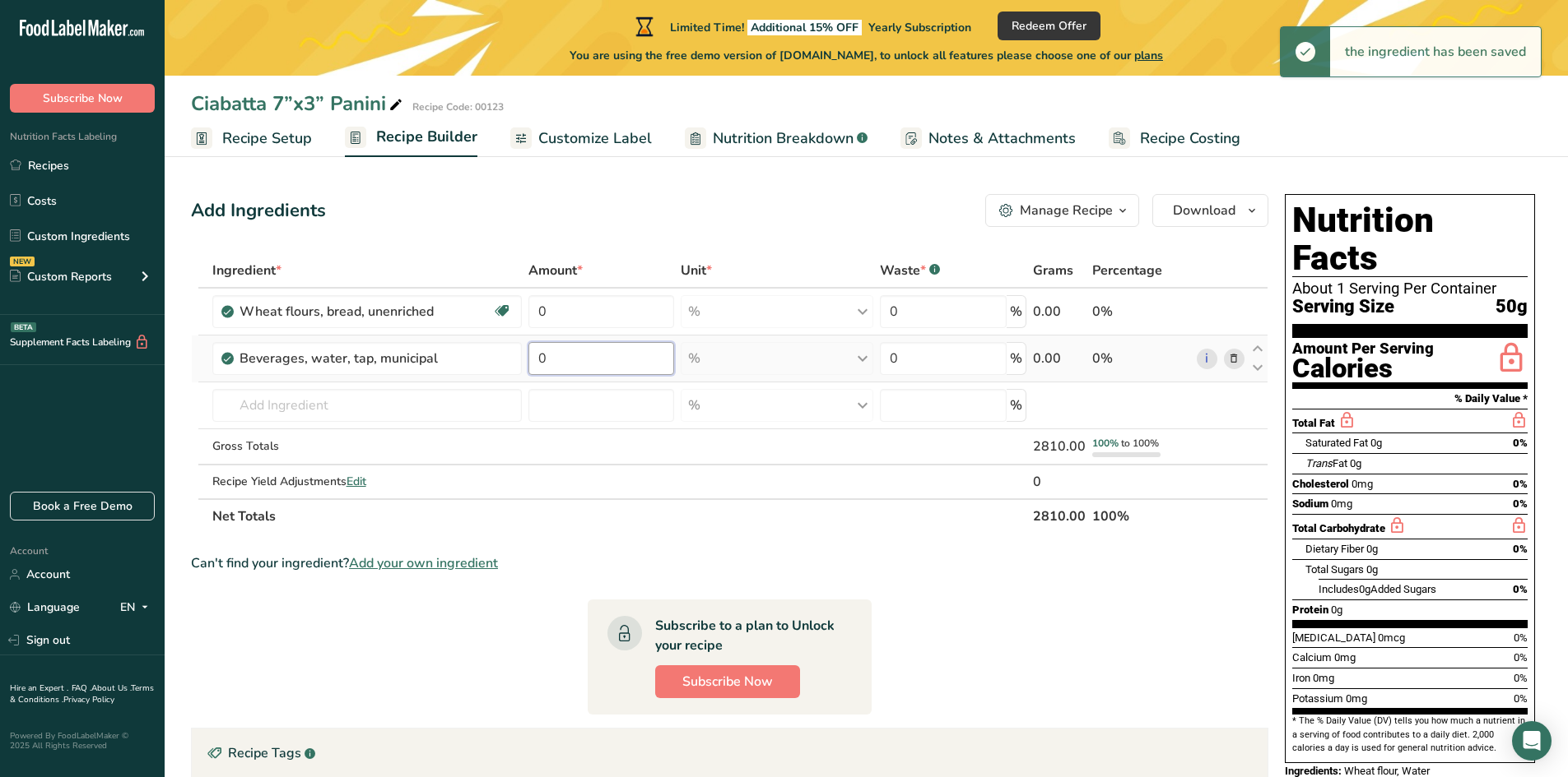
drag, startPoint x: 571, startPoint y: 363, endPoint x: 603, endPoint y: 366, distance: 32.1
click at [577, 363] on input "0" at bounding box center [601, 358] width 146 height 33
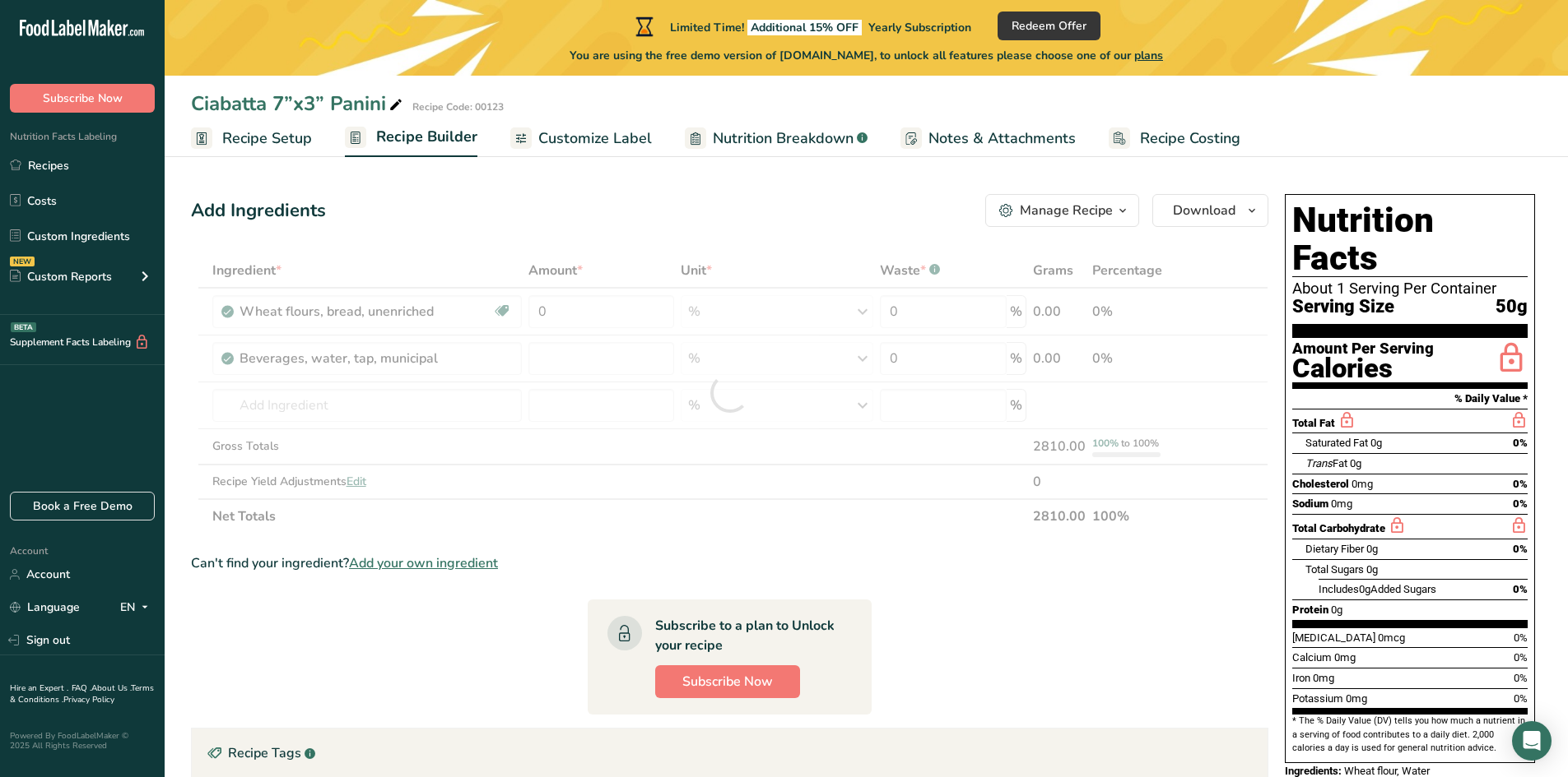
type input "0"
click at [263, 140] on span "Recipe Setup" at bounding box center [267, 138] width 90 height 22
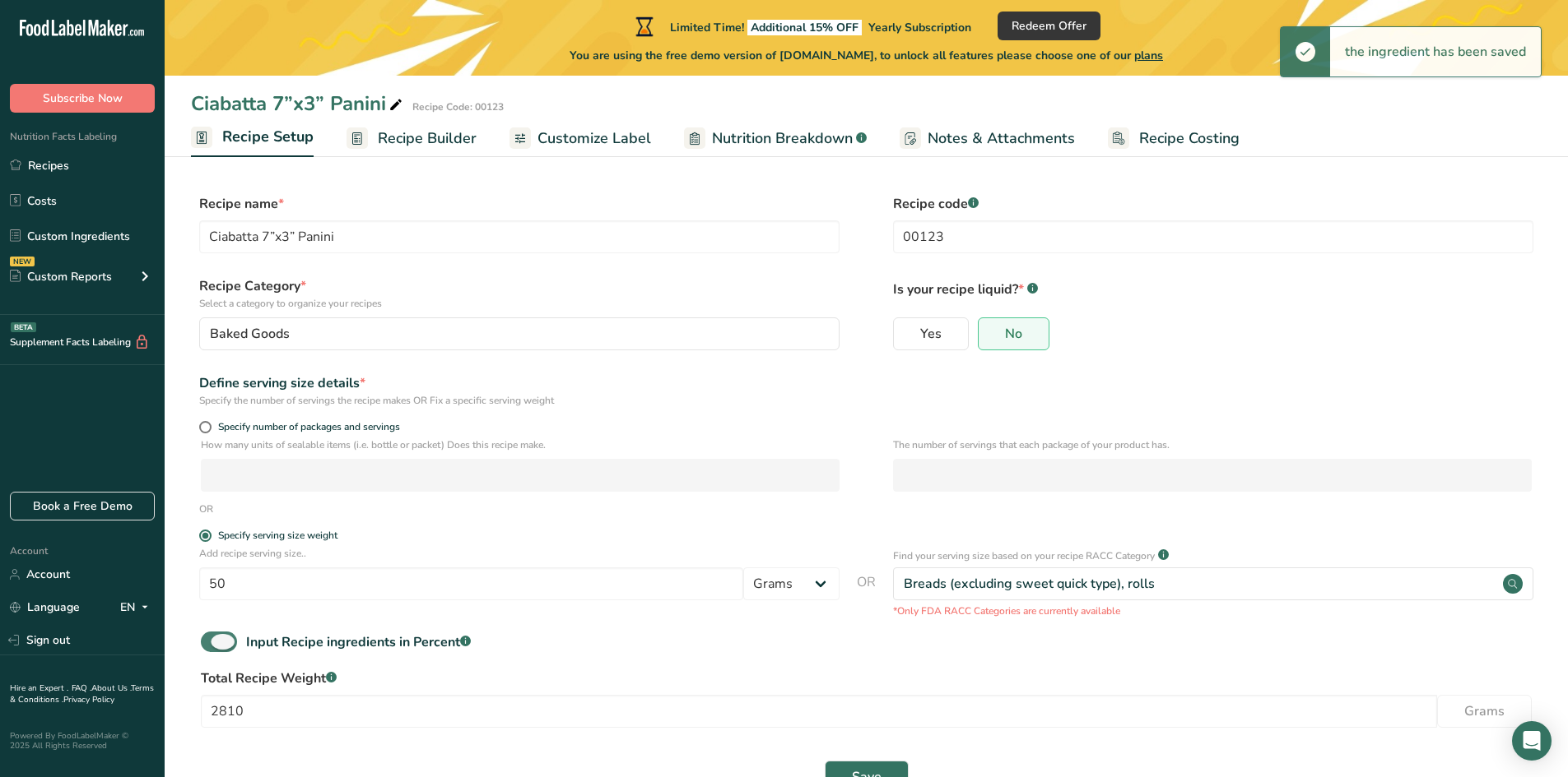
click at [231, 641] on span at bounding box center [218, 642] width 36 height 20
click at [211, 641] on input "Input Recipe ingredients in Percent .a-a{fill:#347362;}.b-a{fill:#fff;}" at bounding box center [205, 642] width 11 height 11
checkbox input "false"
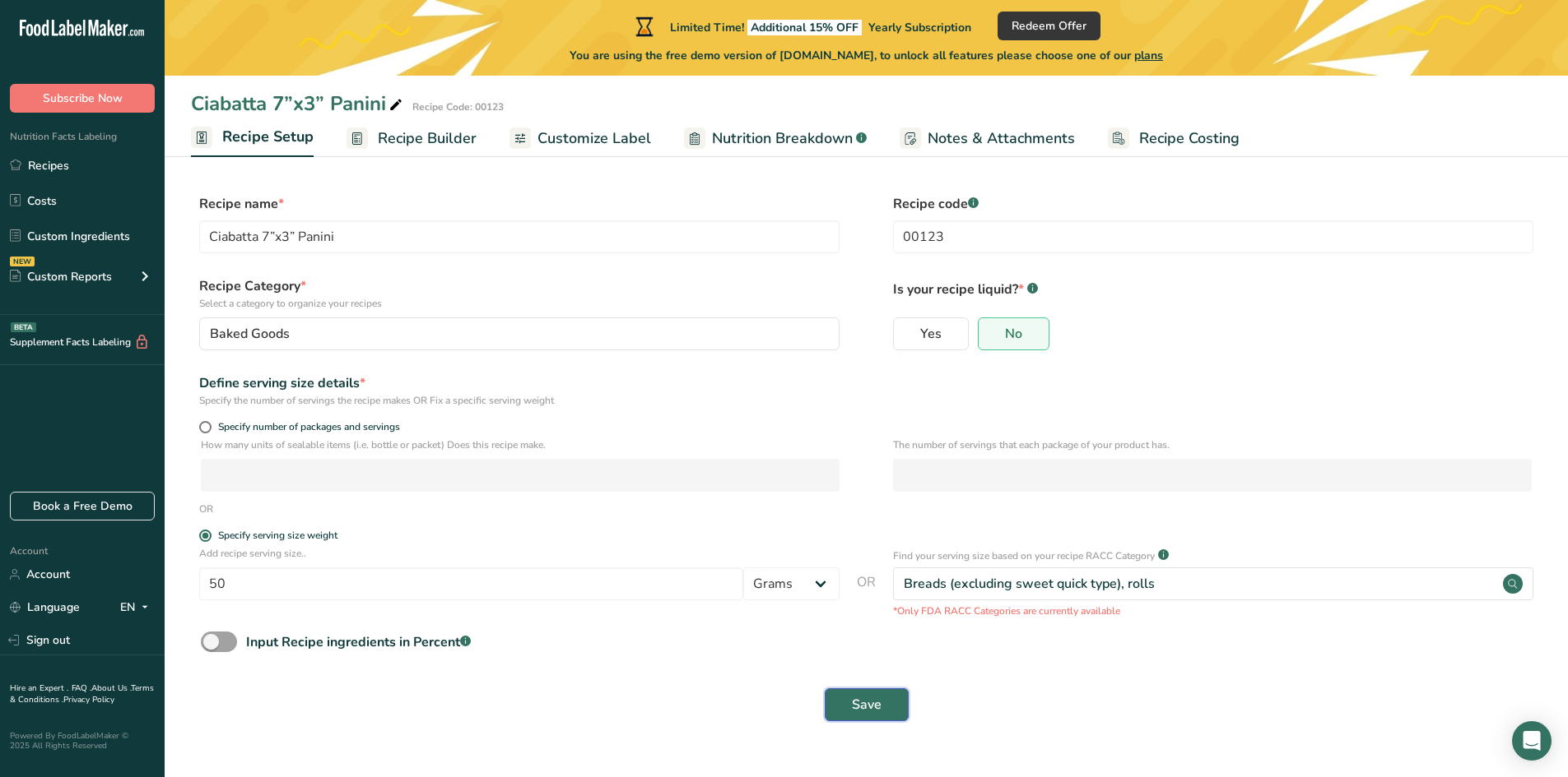
click at [874, 701] on span "Save" at bounding box center [866, 705] width 29 height 19
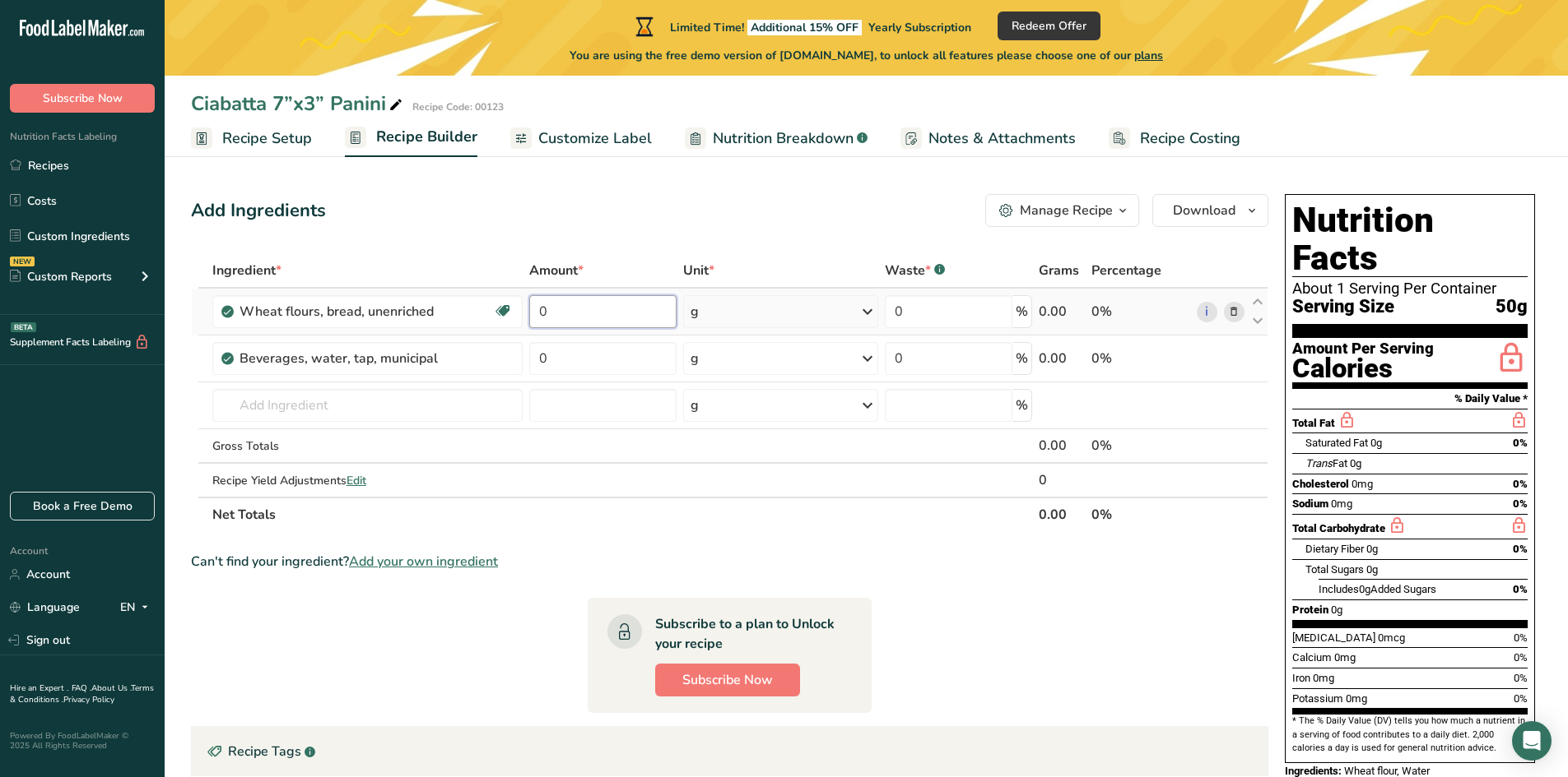
click at [591, 308] on input "0" at bounding box center [602, 312] width 146 height 33
type input "16000"
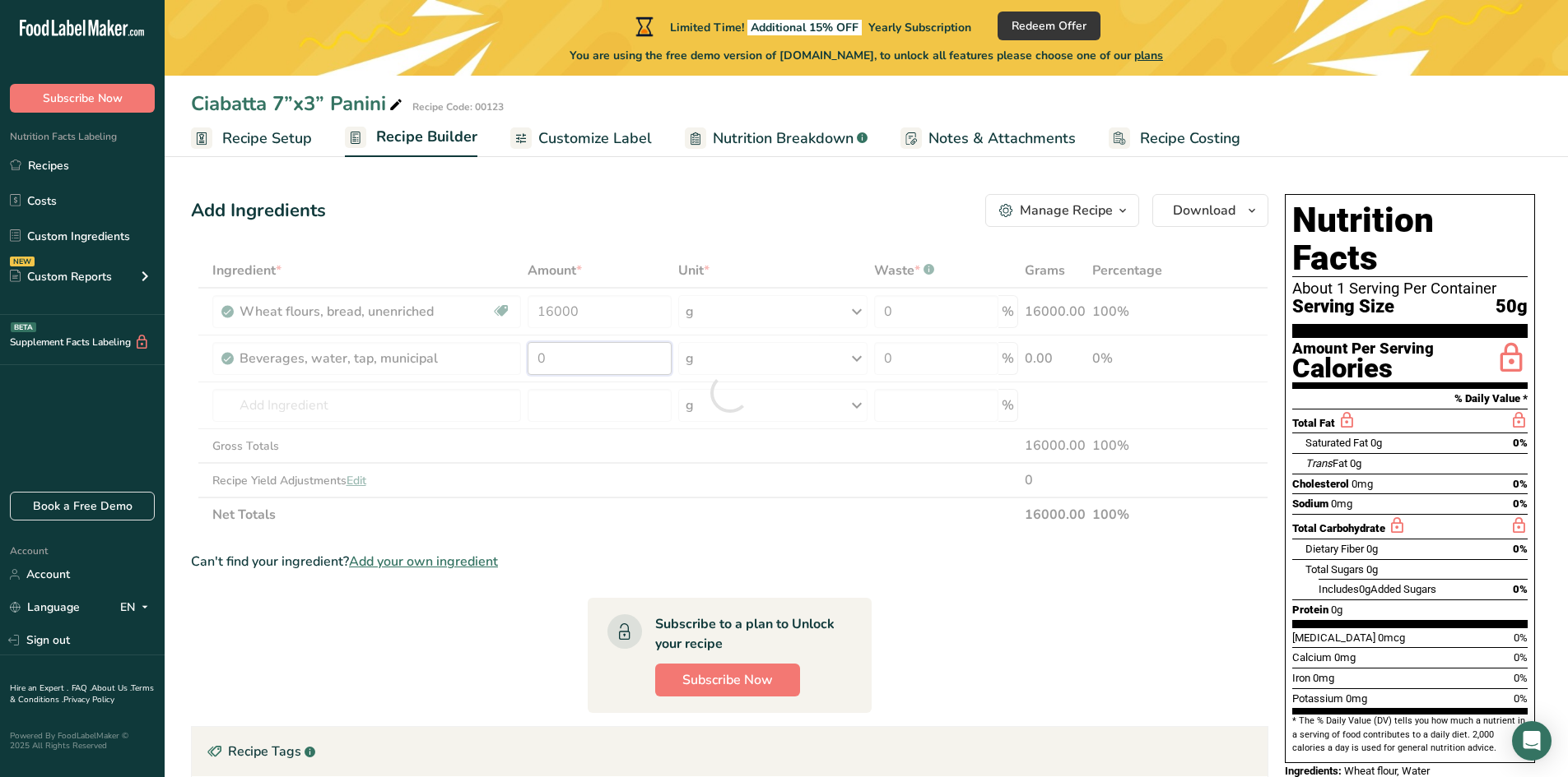
drag, startPoint x: 576, startPoint y: 363, endPoint x: 495, endPoint y: 372, distance: 81.5
click at [495, 372] on div "Ingredient * Amount * Unit * Waste * .a-a{fill:#347362;}.b-a{fill:#fff;} Grams …" at bounding box center [729, 392] width 1077 height 278
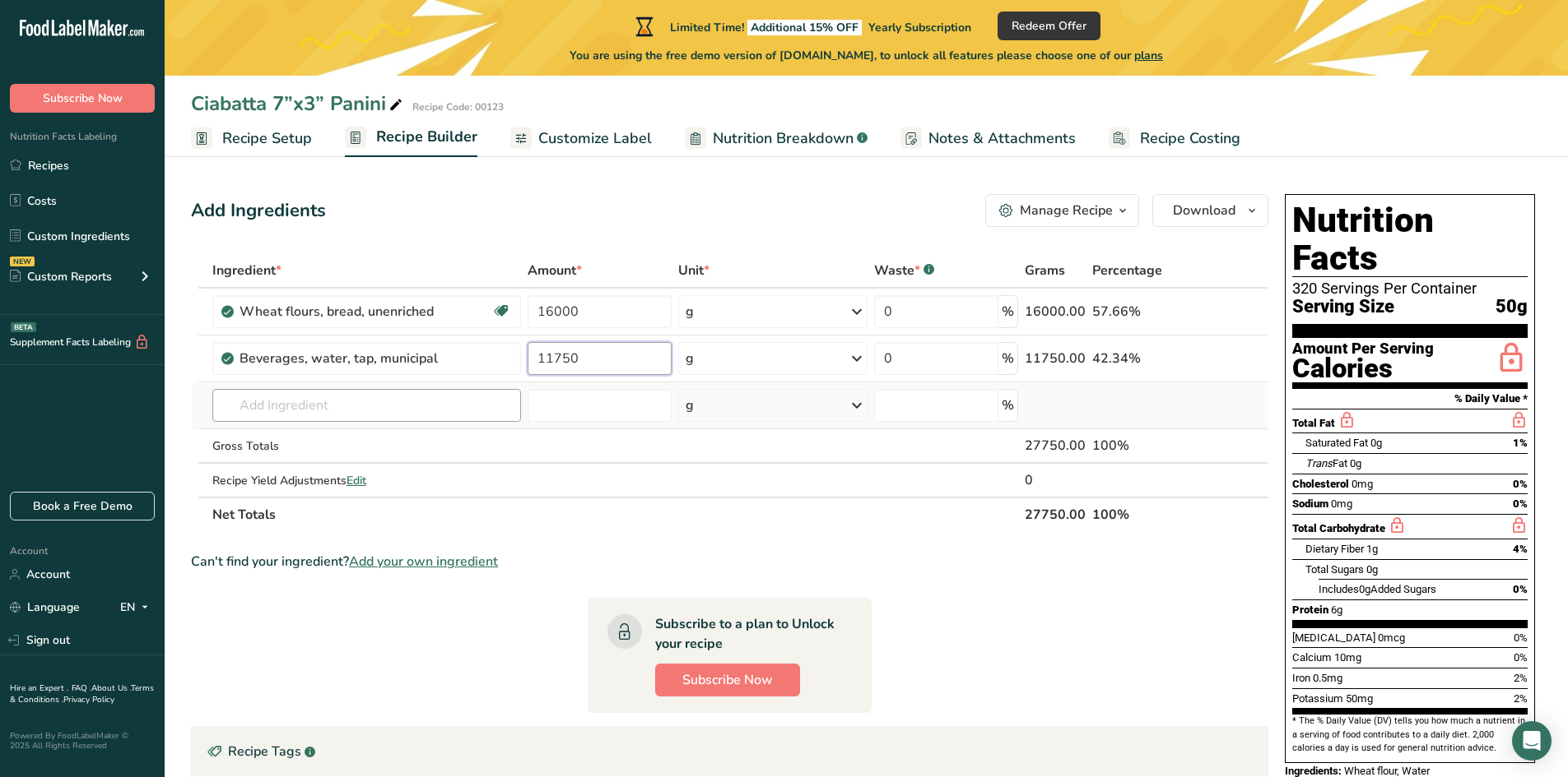
type input "11750"
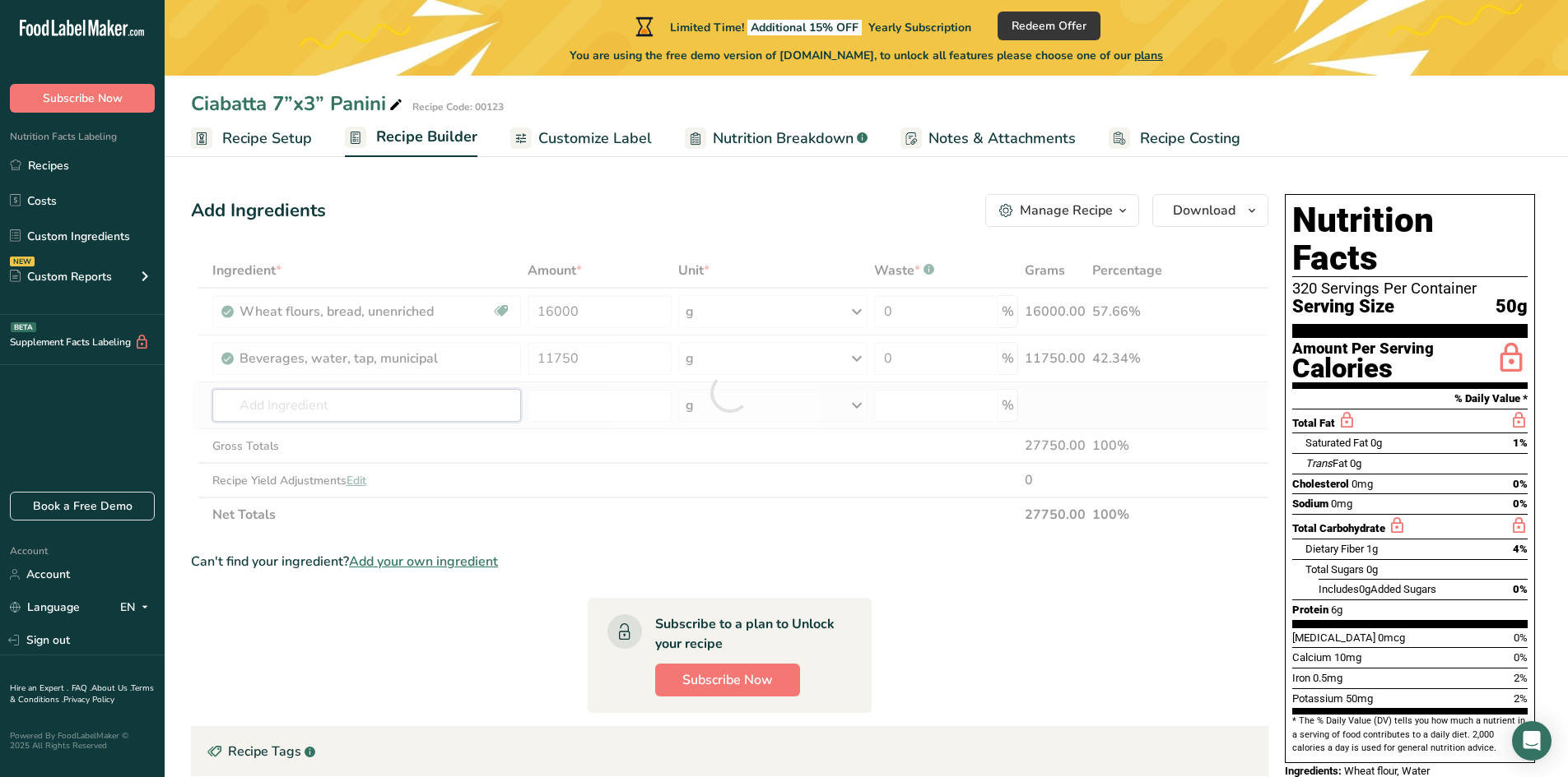
click at [321, 403] on div "Ingredient * Amount * Unit * Waste * .a-a{fill:#347362;}.b-a{fill:#fff;} Grams …" at bounding box center [729, 392] width 1077 height 278
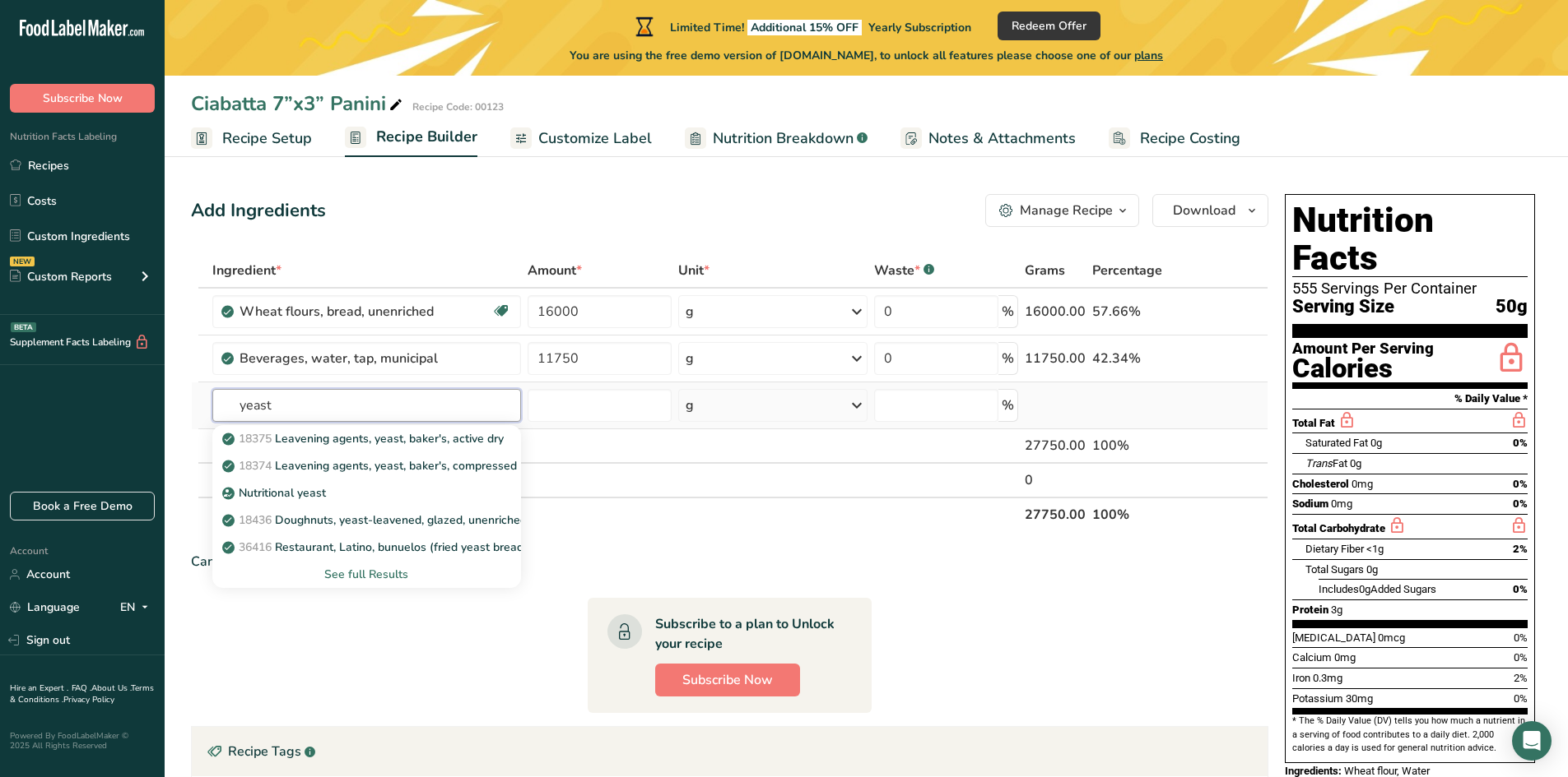
type input "yeast"
click at [373, 575] on div "See full Results" at bounding box center [367, 574] width 282 height 18
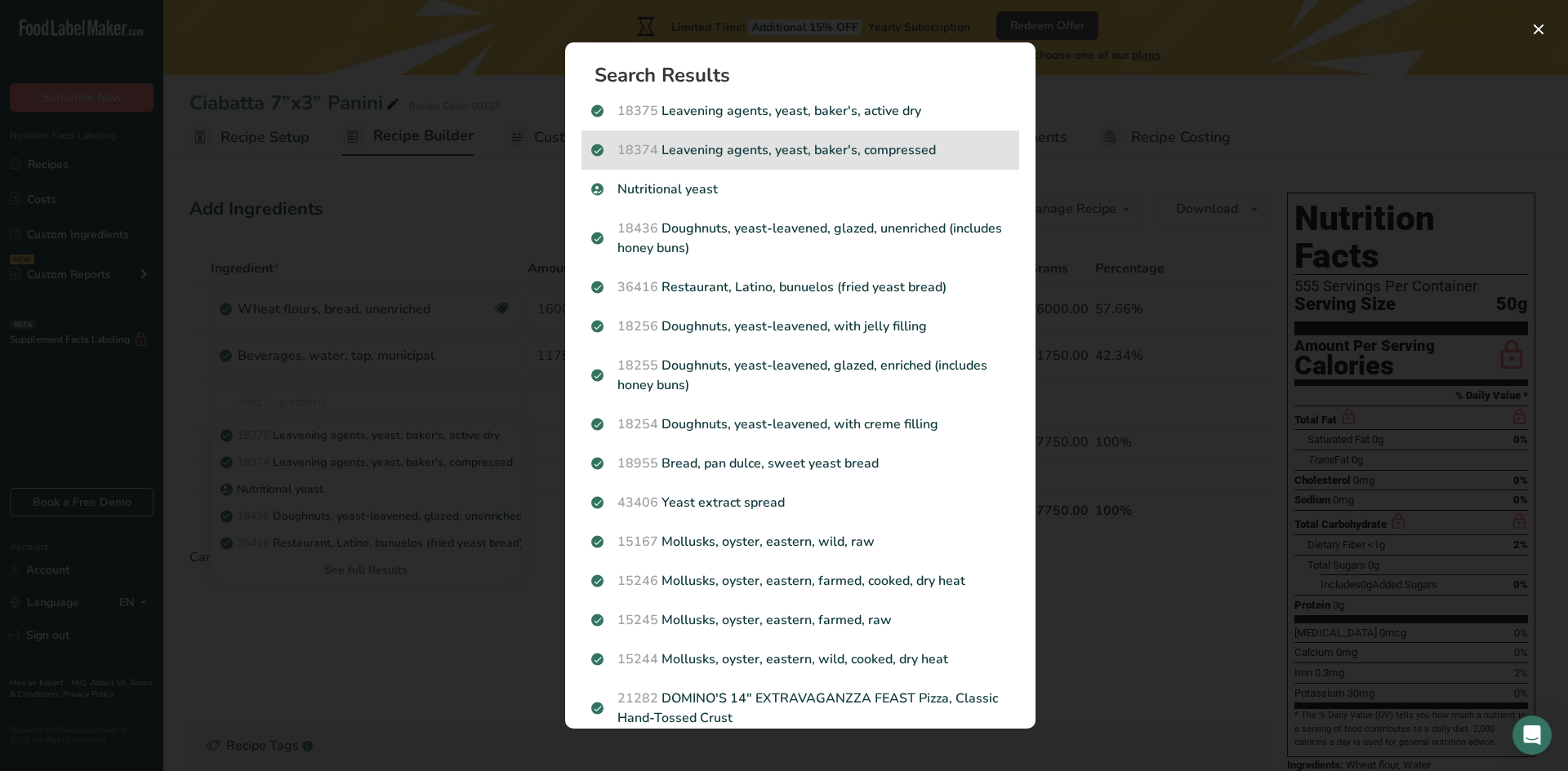
click at [809, 150] on p "18374 Leavening agents, yeast, [PERSON_NAME], compressed" at bounding box center [800, 150] width 419 height 19
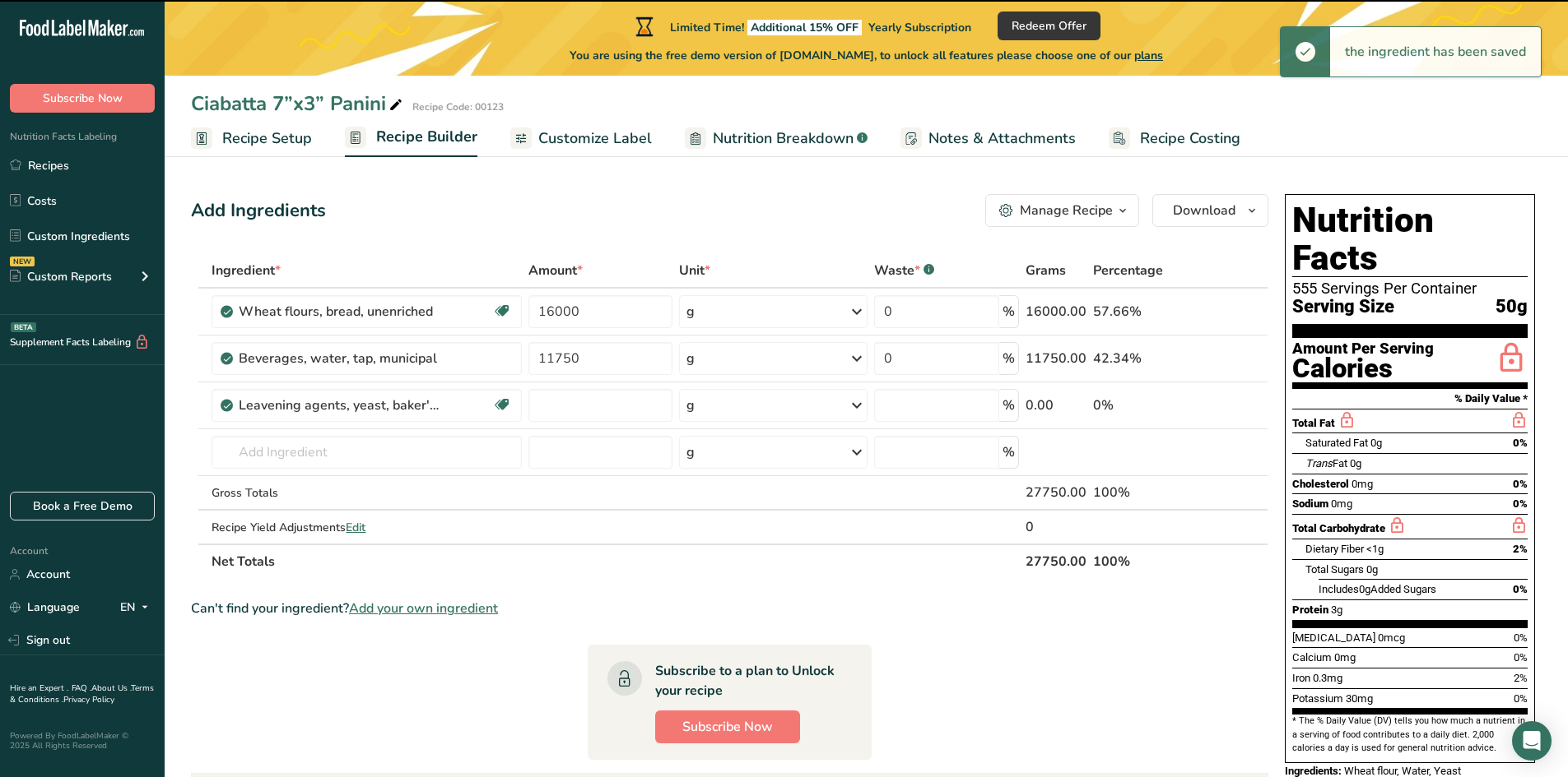
type input "0"
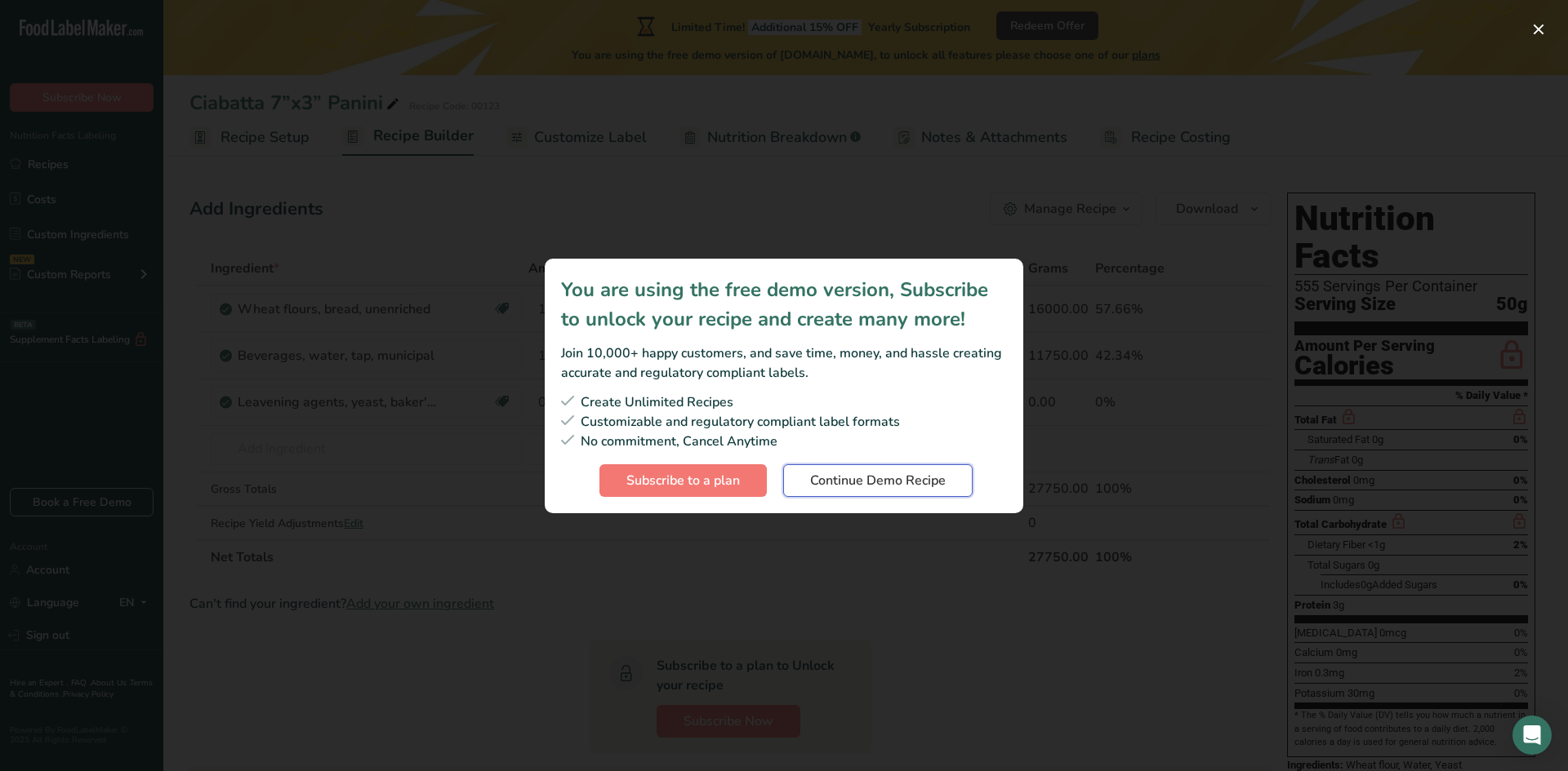
click at [876, 485] on span "Continue Demo Recipe" at bounding box center [878, 481] width 135 height 19
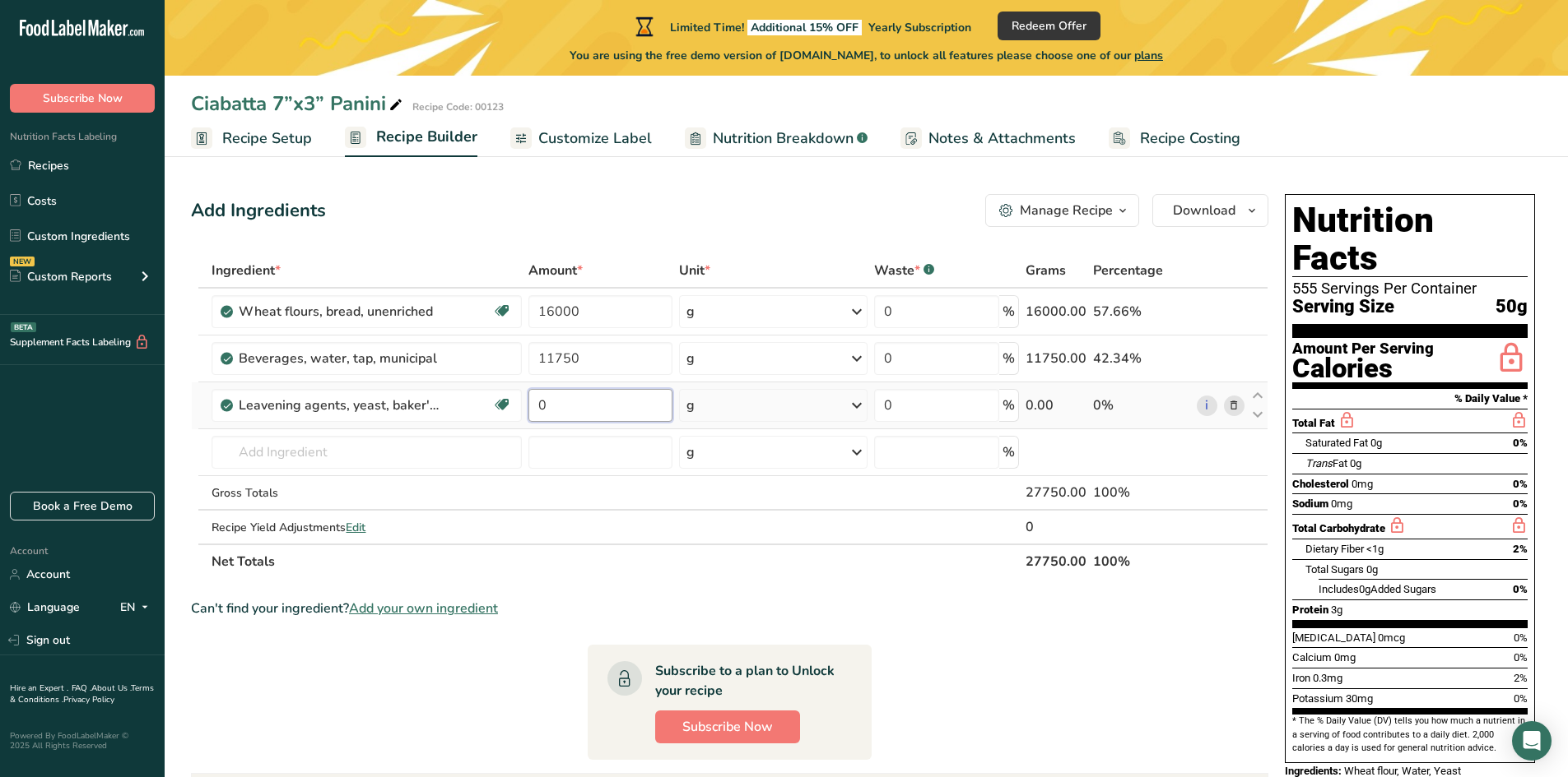
click at [594, 397] on input "0" at bounding box center [599, 406] width 143 height 33
type input "50"
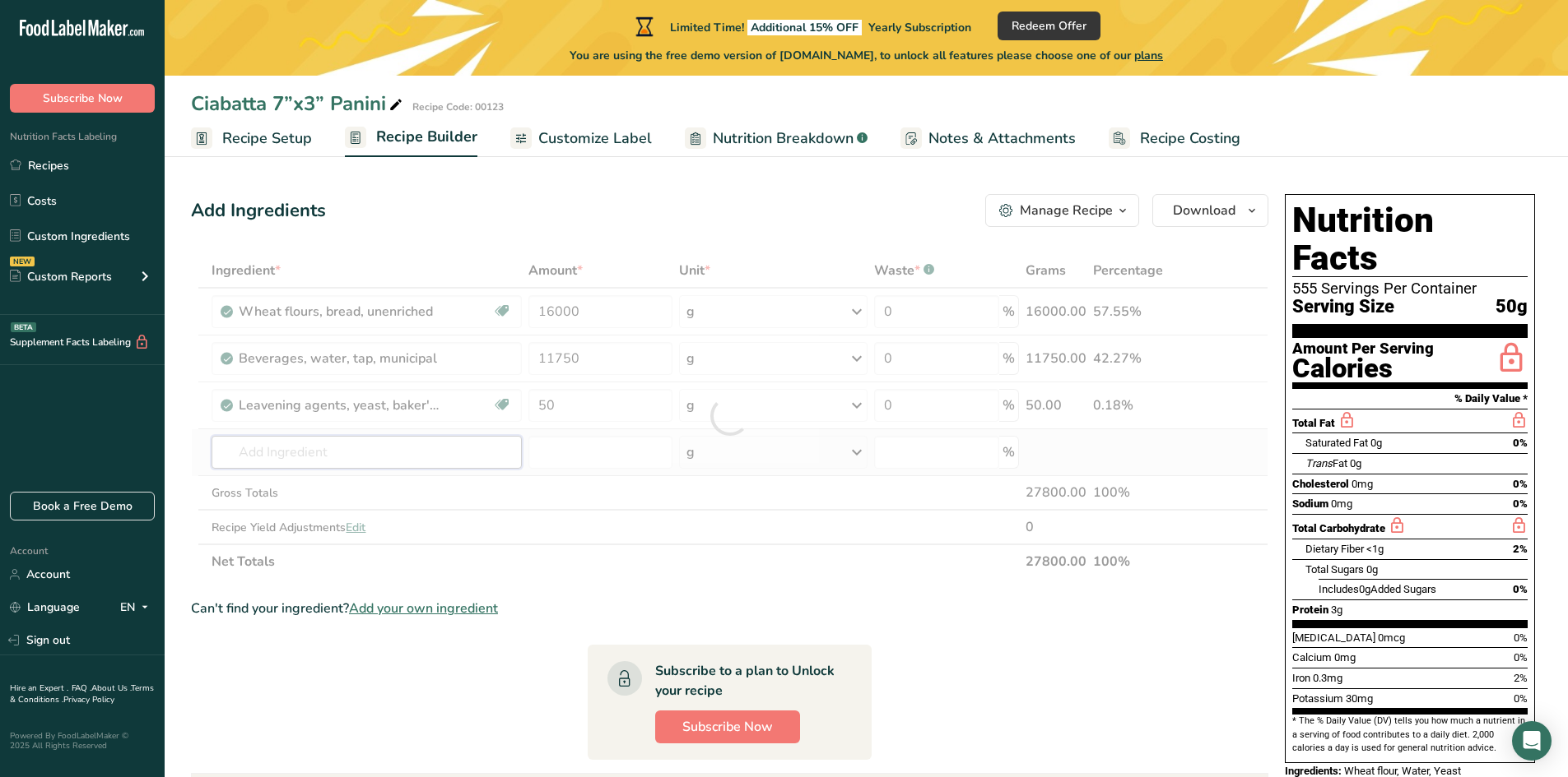
click at [294, 462] on div "Ingredient * Amount * Unit * Waste * .a-a{fill:#347362;}.b-a{fill:#fff;} Grams …" at bounding box center [729, 416] width 1077 height 326
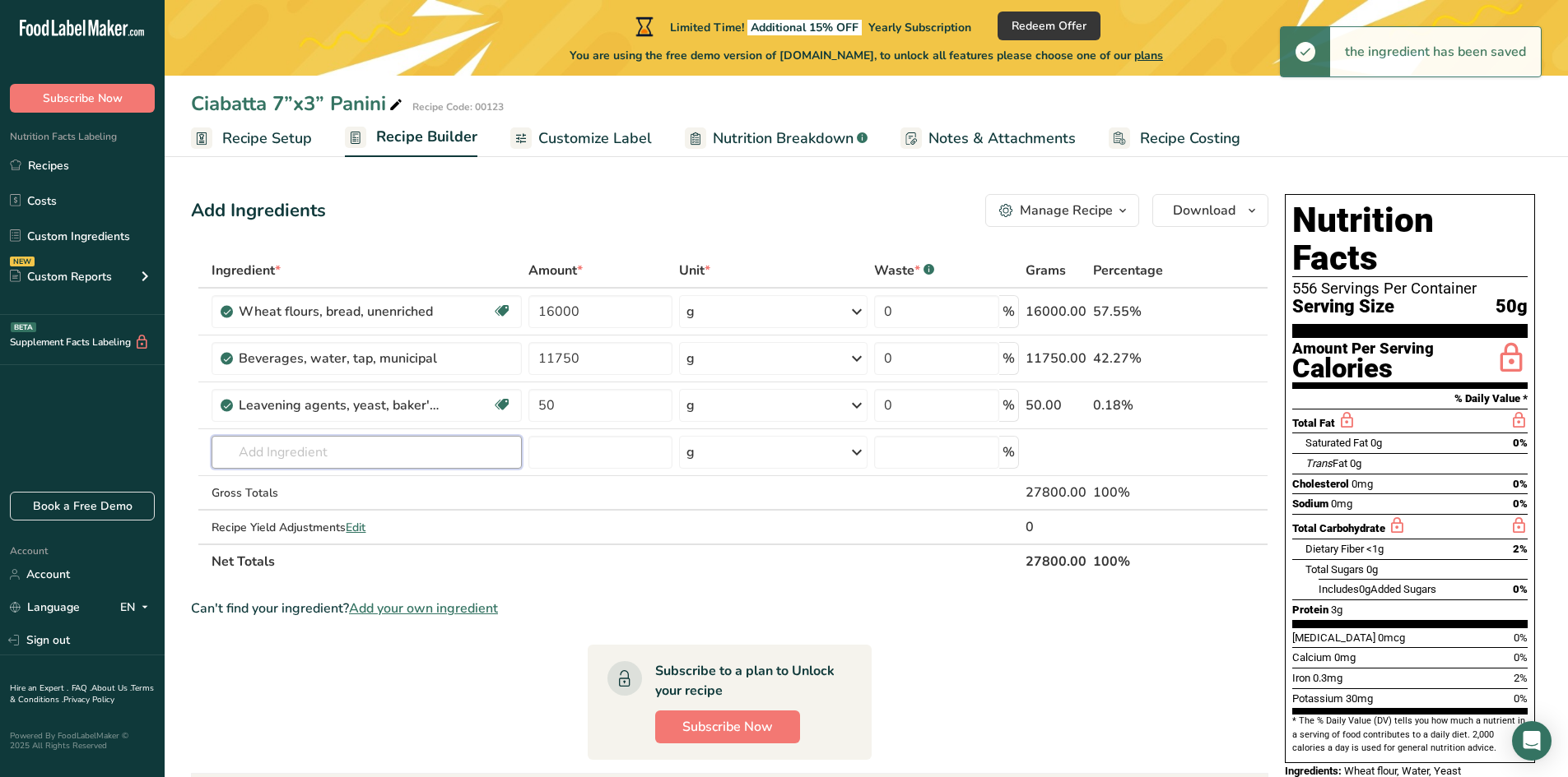
type input "l"
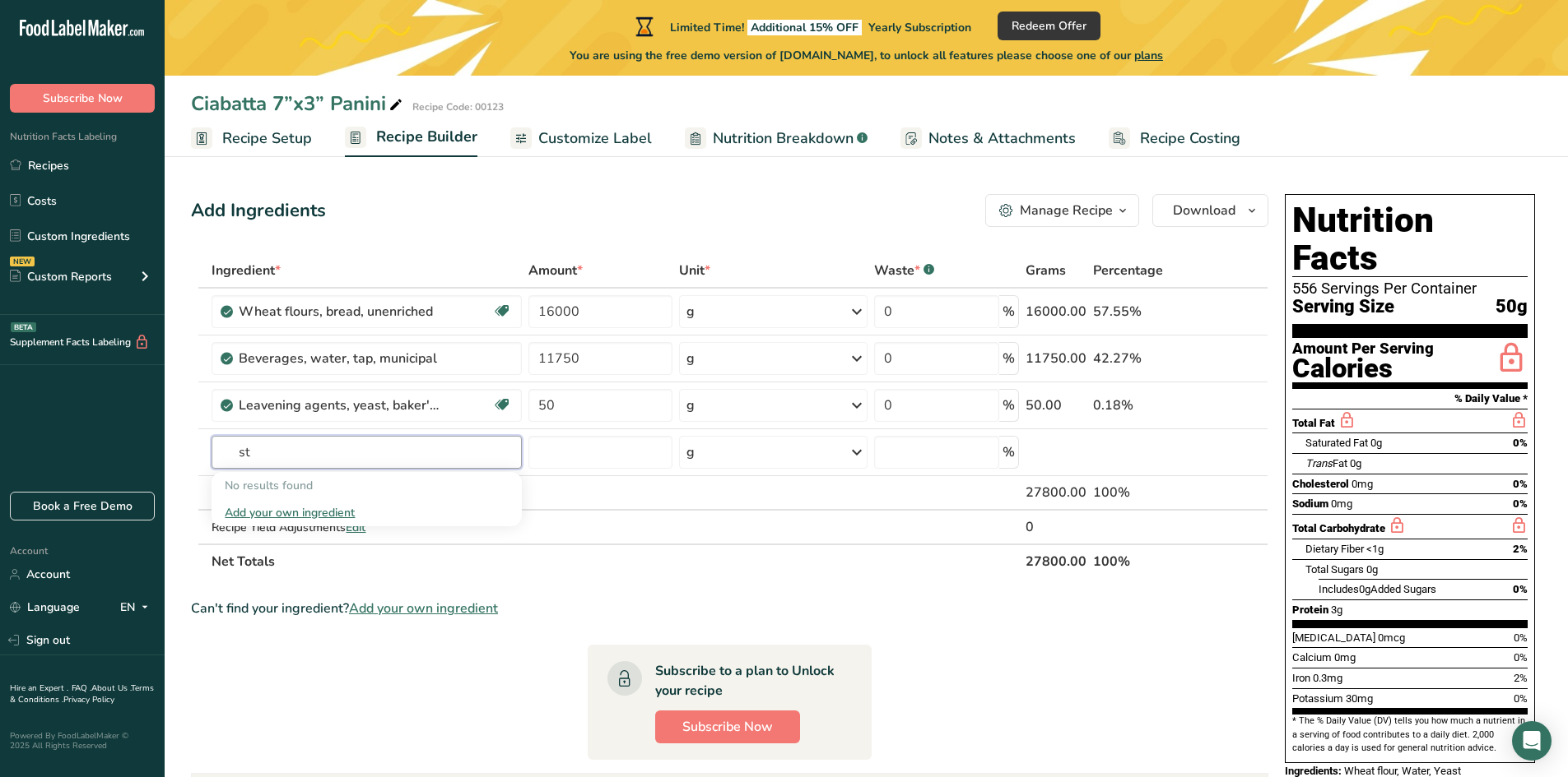
type input "s"
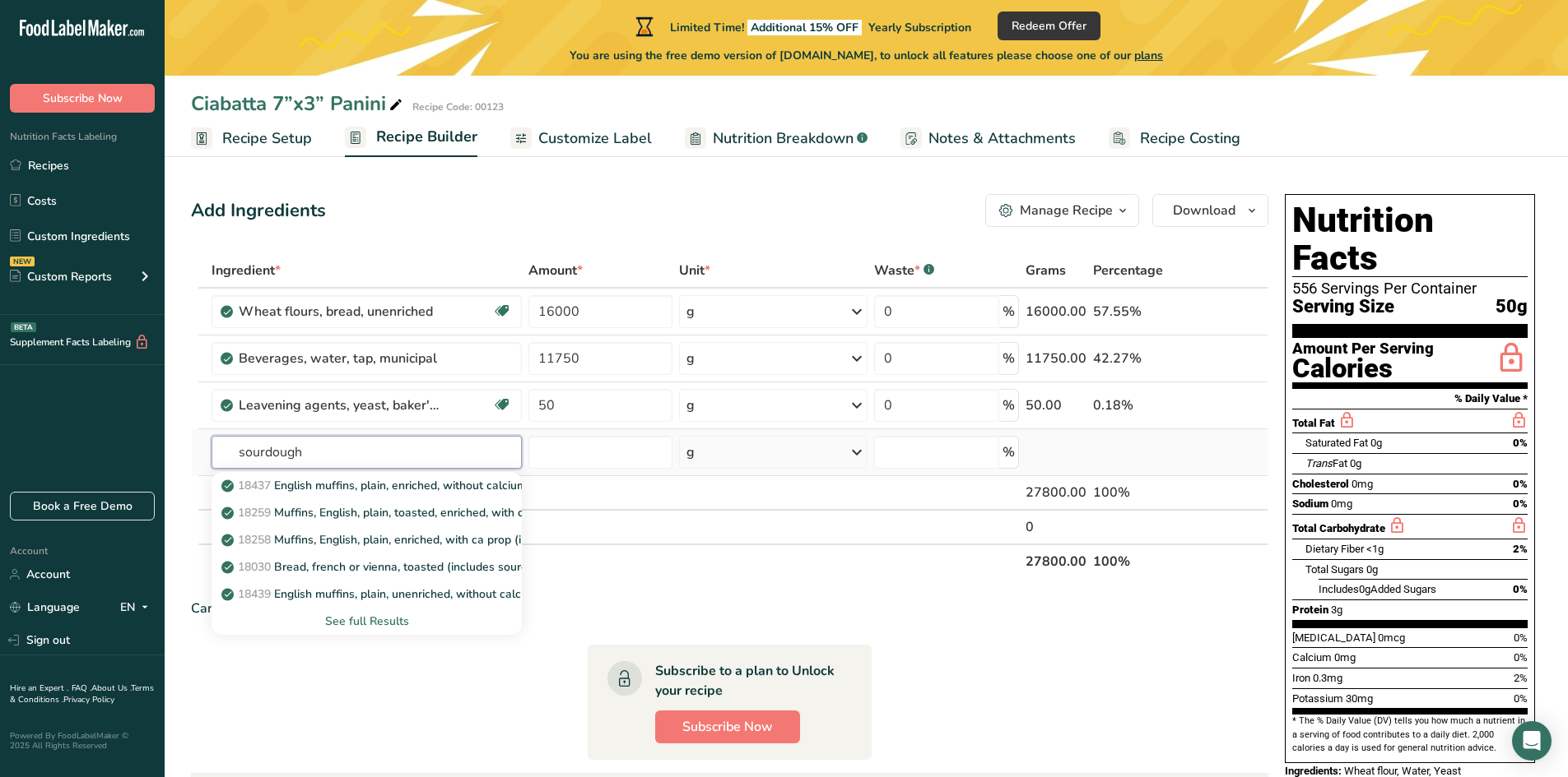
type input "sourdough"
click at [361, 619] on div "See full Results" at bounding box center [366, 621] width 283 height 18
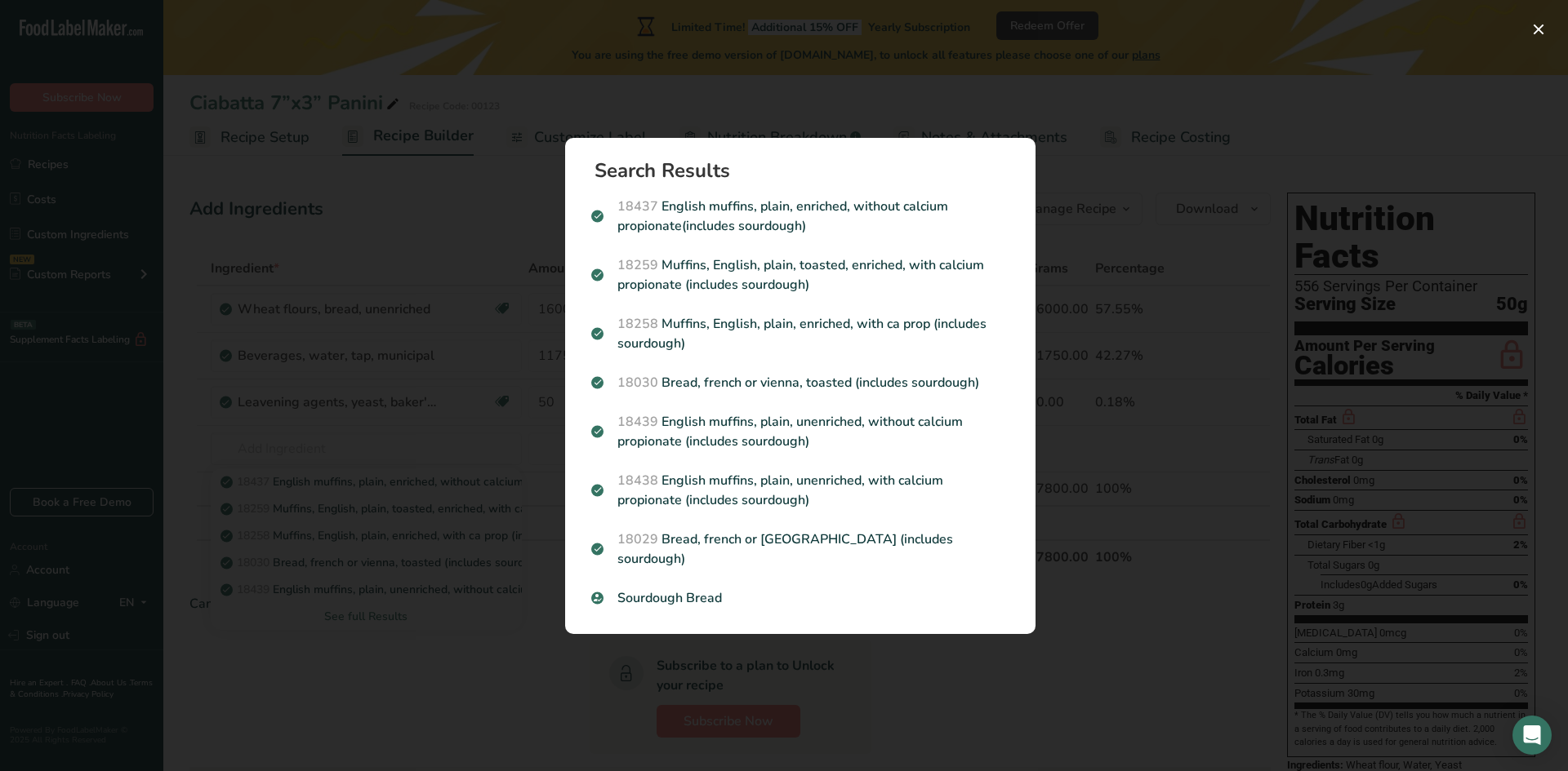
drag, startPoint x: 437, startPoint y: 585, endPoint x: 442, endPoint y: 574, distance: 12.1
click at [438, 585] on div "Search results modal" at bounding box center [784, 386] width 1568 height 771
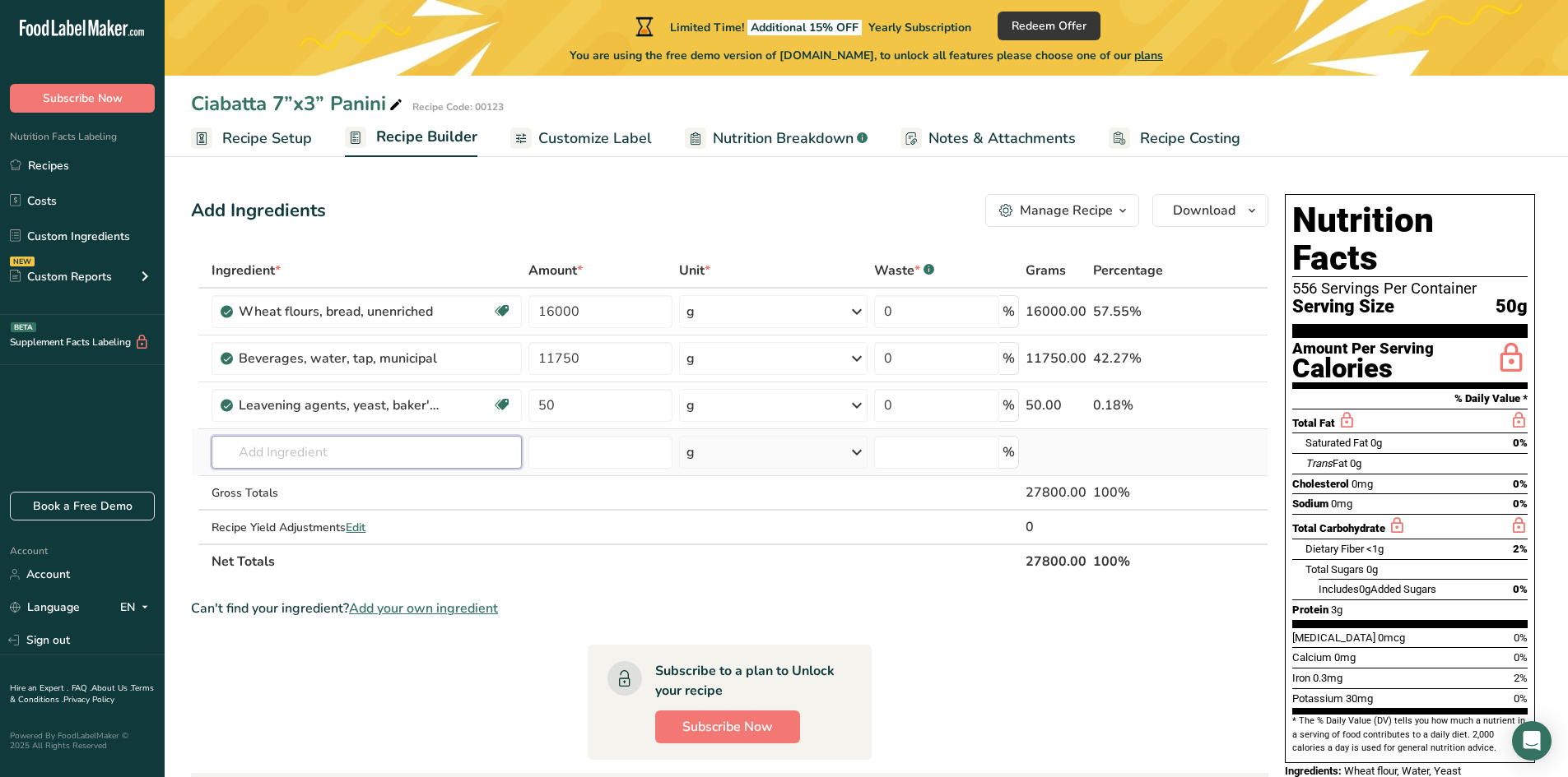
click at [395, 452] on input "text" at bounding box center [366, 453] width 311 height 33
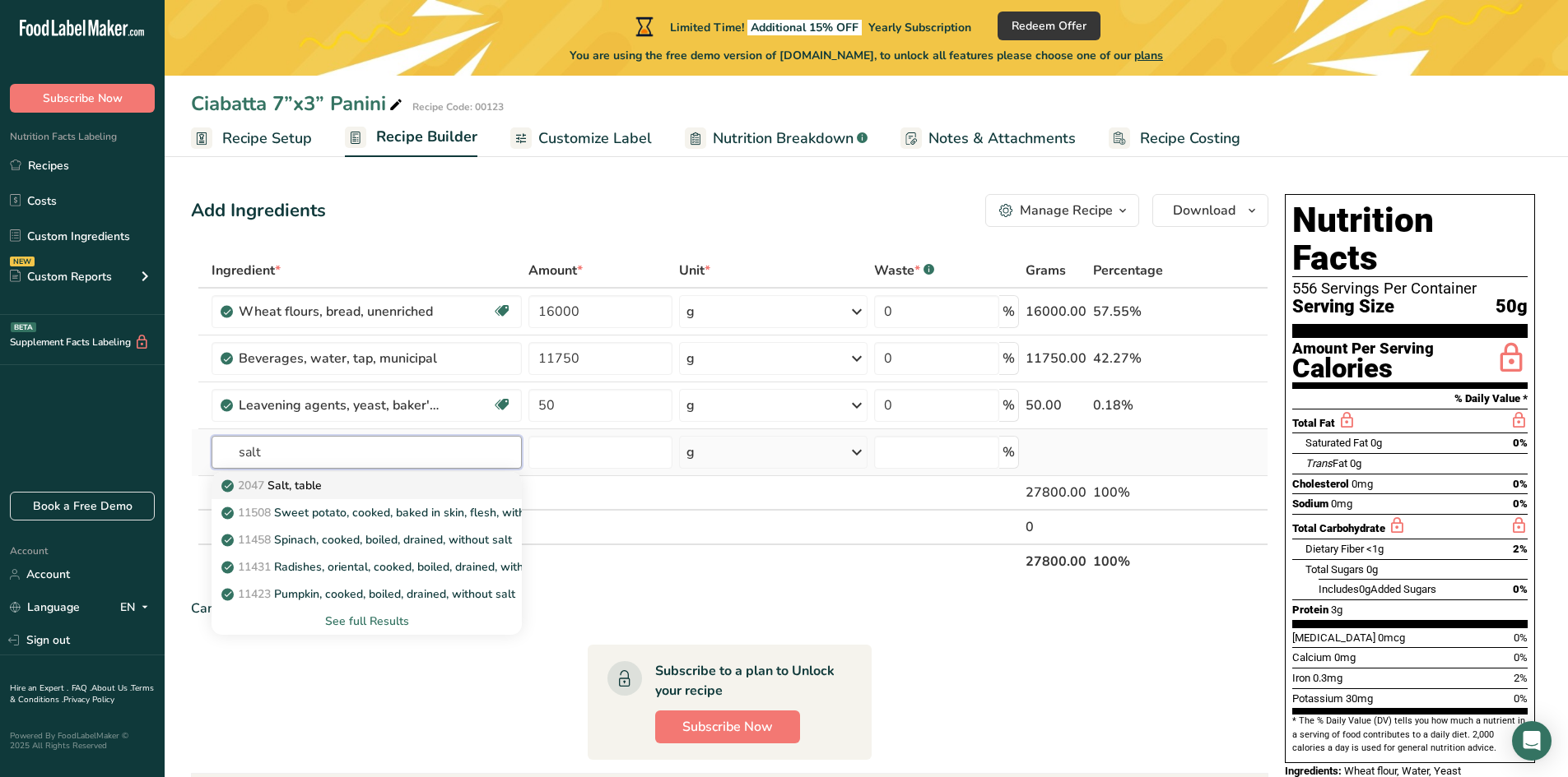
drag, startPoint x: 237, startPoint y: 447, endPoint x: 497, endPoint y: 496, distance: 264.6
click at [242, 447] on input "salt" at bounding box center [366, 453] width 311 height 33
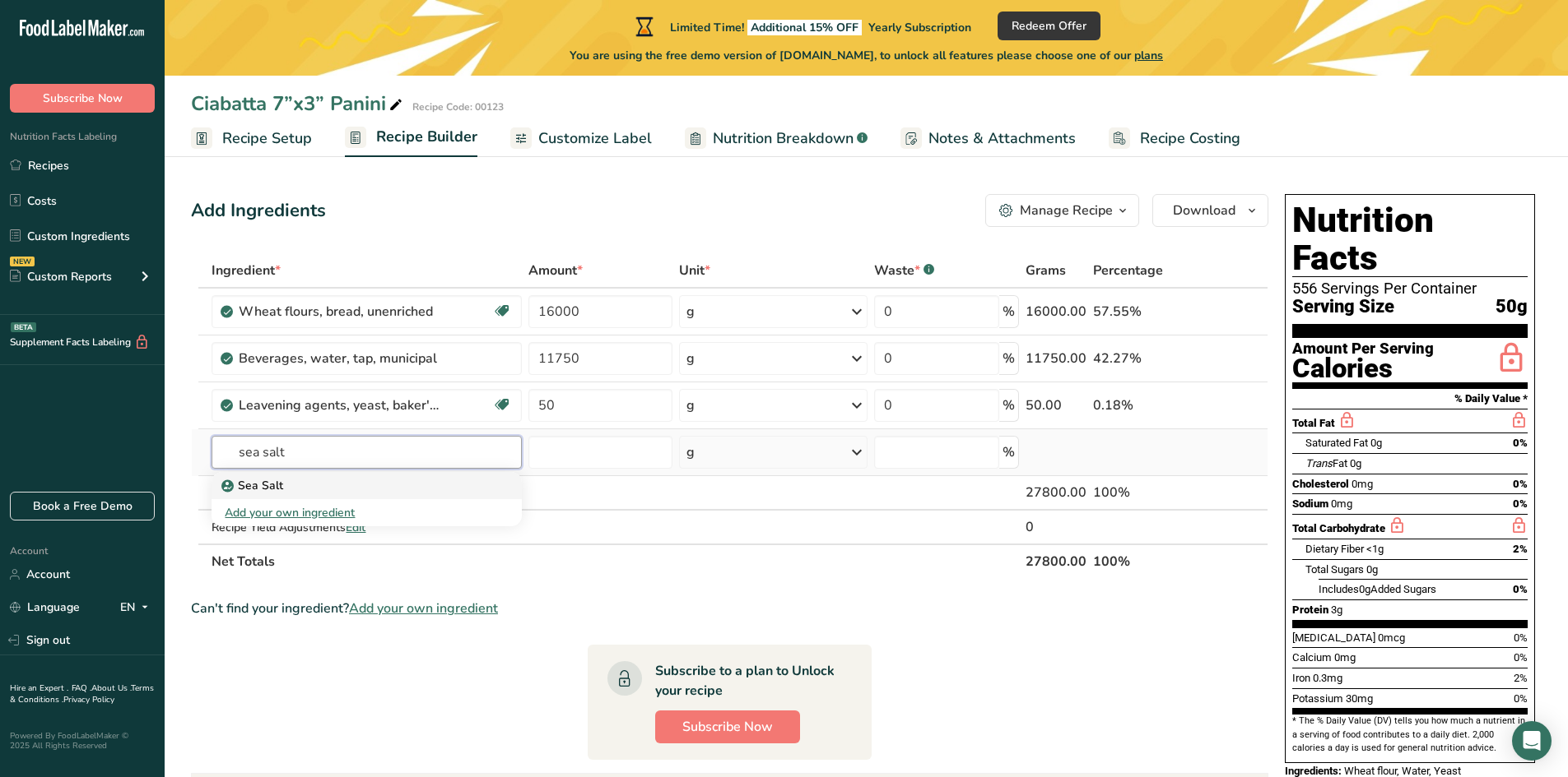
type input "sea salt"
click at [265, 482] on p "Sea Salt" at bounding box center [254, 486] width 58 height 18
type input "Sea Salt"
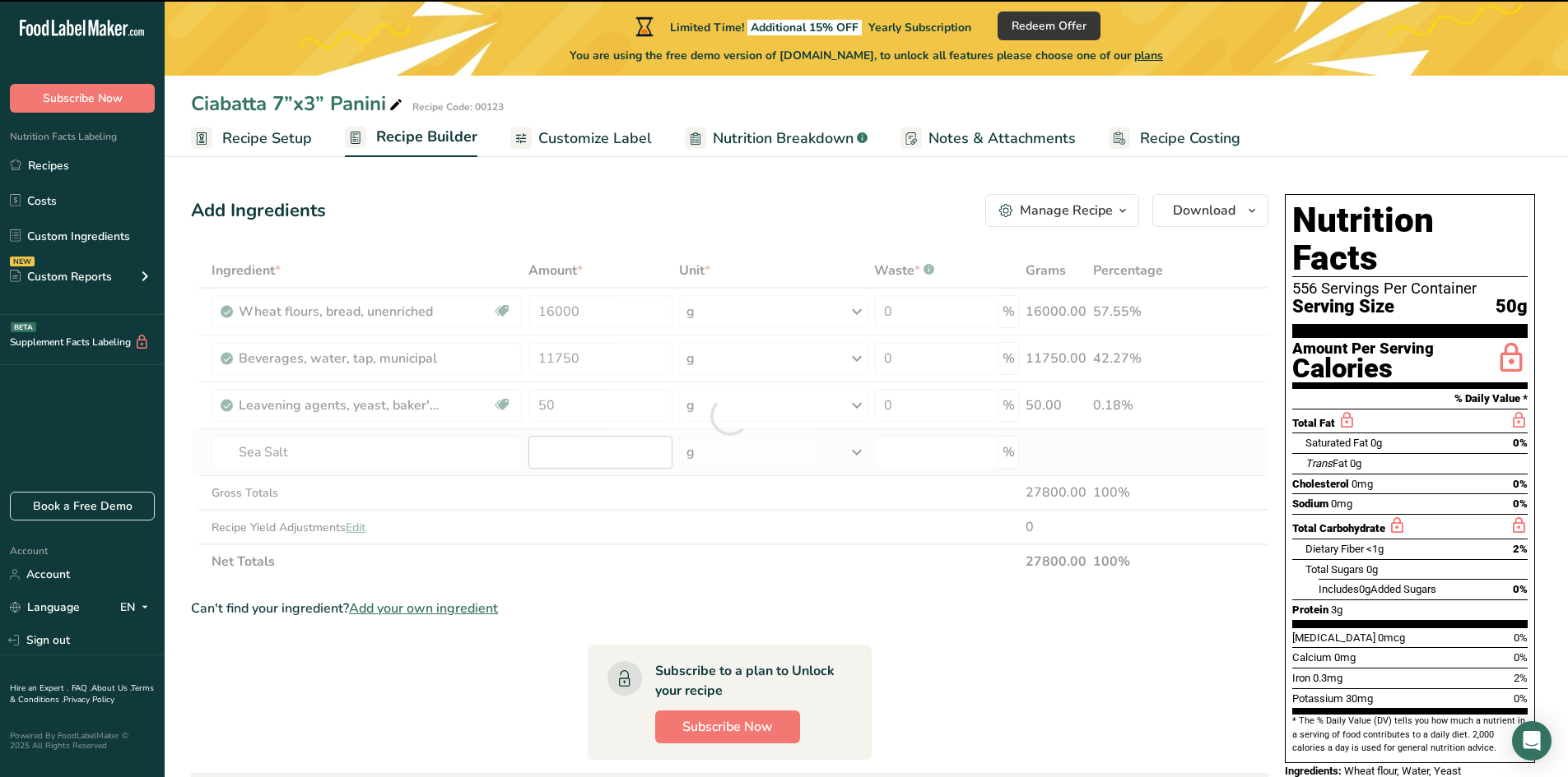
type input "0"
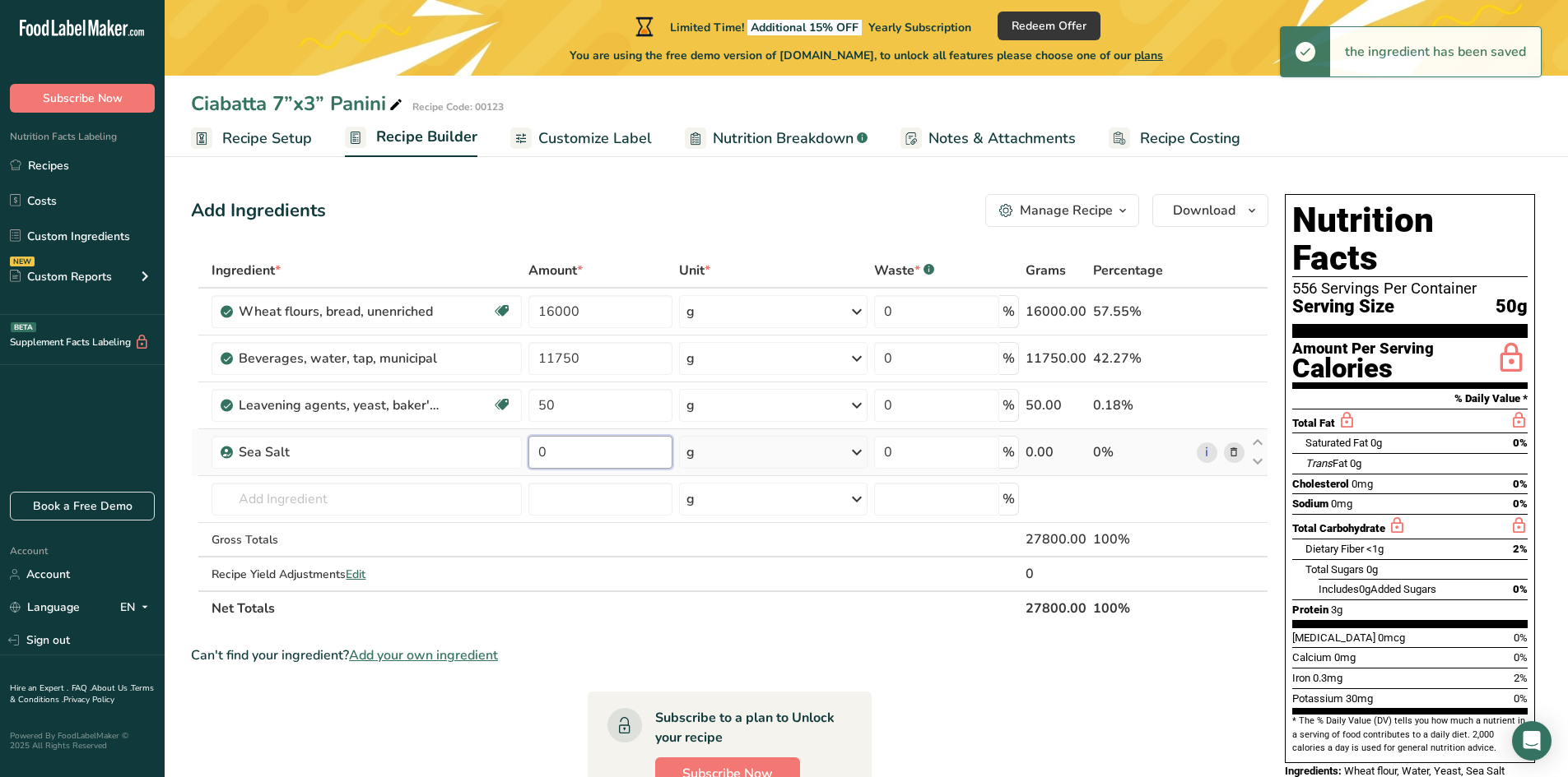
click at [549, 454] on input "0" at bounding box center [599, 453] width 143 height 33
click at [565, 451] on input "0" at bounding box center [599, 453] width 143 height 33
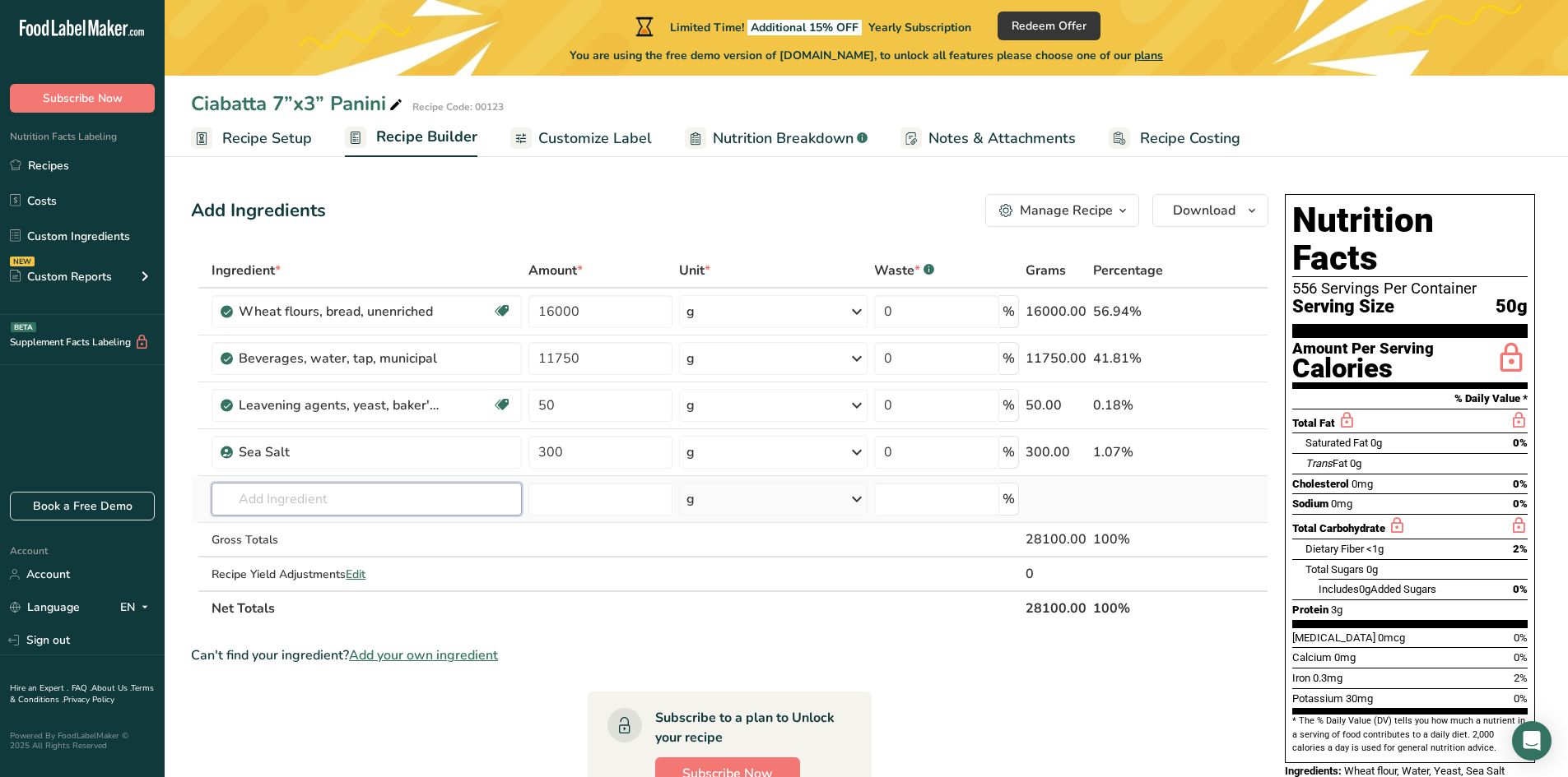
click at [355, 514] on div "Ingredient * Amount * Unit * Waste * .a-a{fill:#347362;}.b-a{fill:#fff;} Grams …" at bounding box center [729, 439] width 1077 height 373
click at [572, 454] on input "300" at bounding box center [599, 453] width 143 height 33
type input "30"
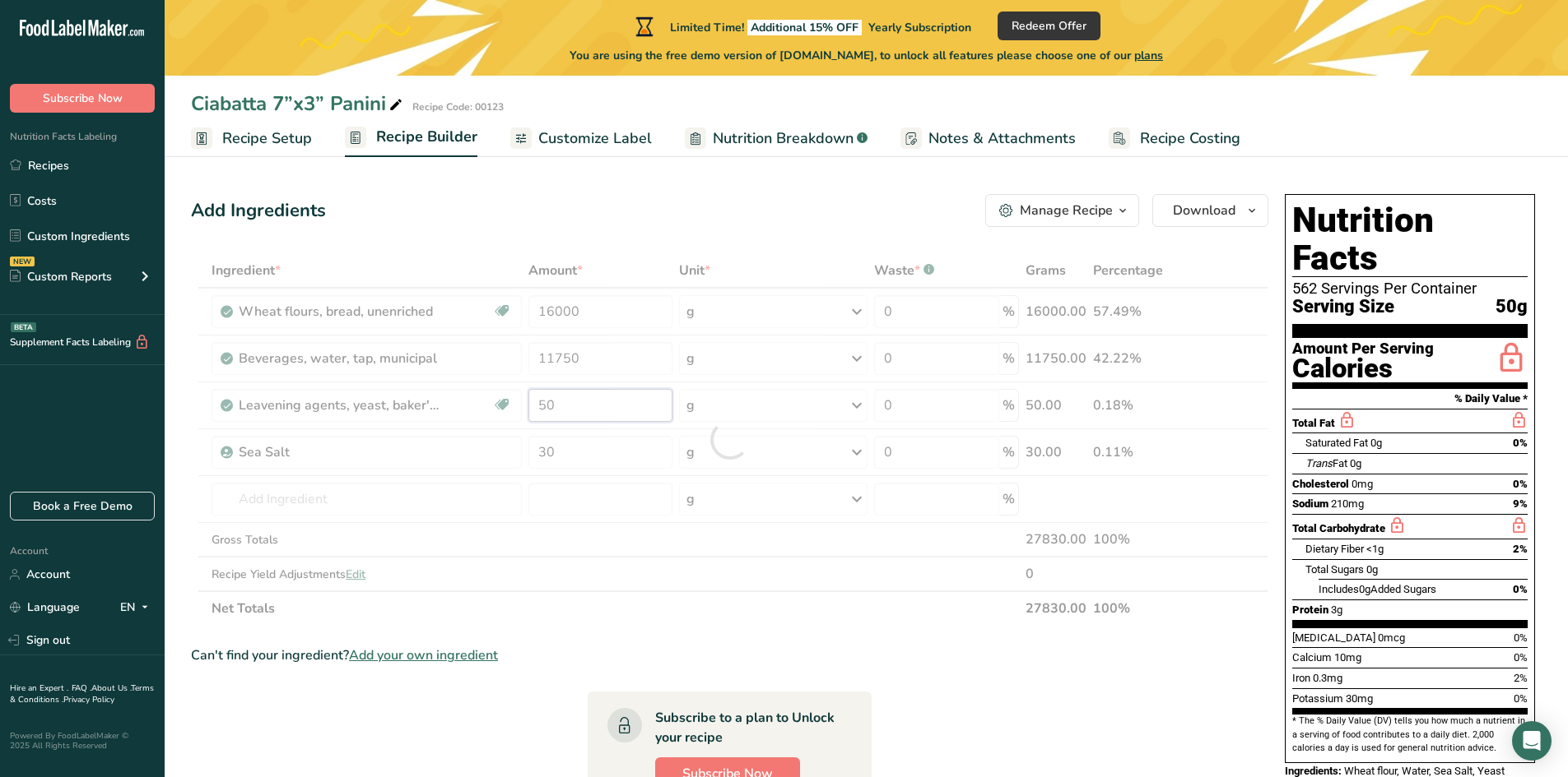
click at [565, 411] on div "Ingredient * Amount * Unit * Waste * .a-a{fill:#347362;}.b-a{fill:#fff;} Grams …" at bounding box center [729, 439] width 1077 height 373
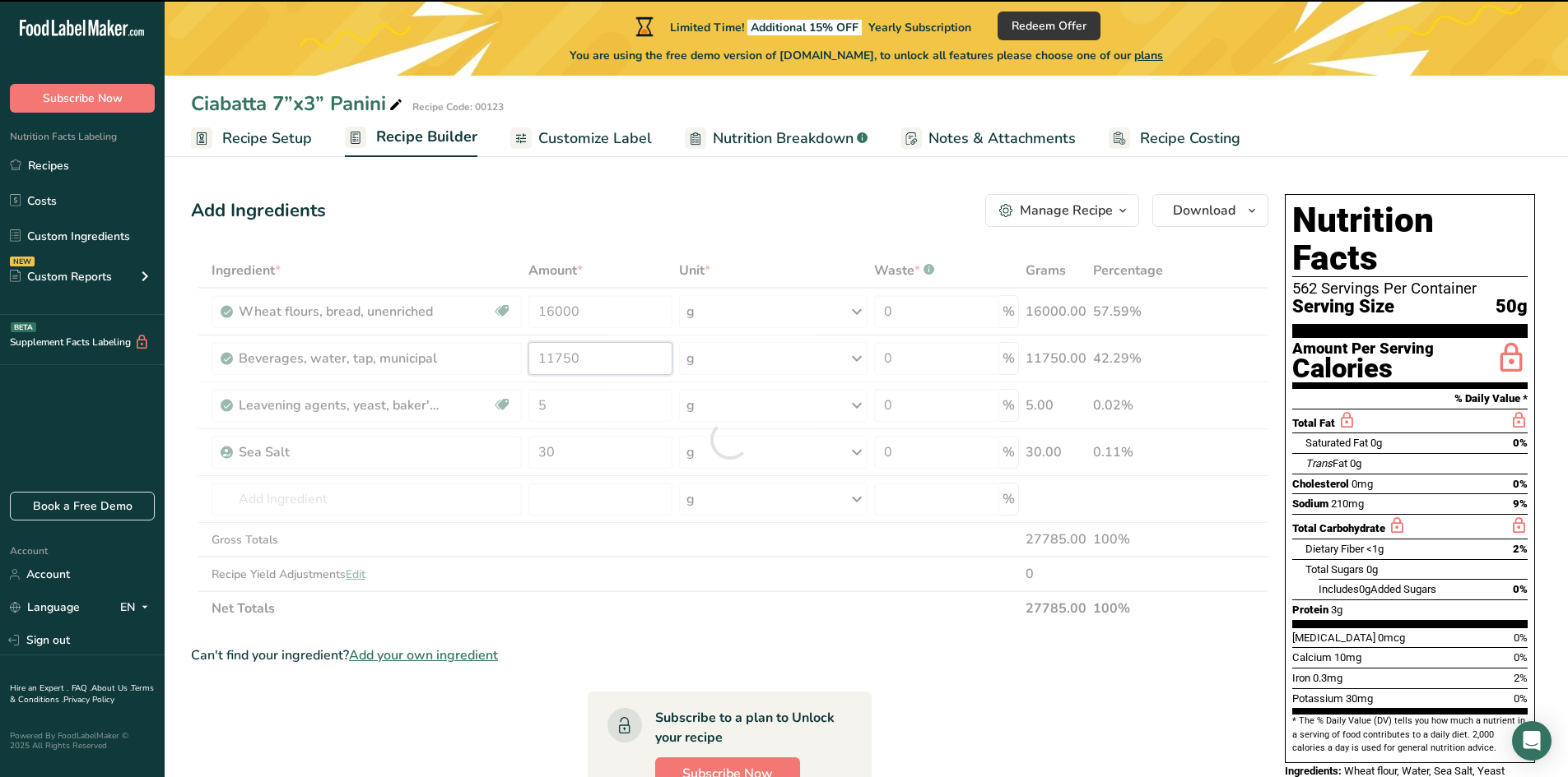
click at [590, 355] on div "Ingredient * Amount * Unit * Waste * .a-a{fill:#347362;}.b-a{fill:#fff;} Grams …" at bounding box center [729, 439] width 1077 height 373
type input "50"
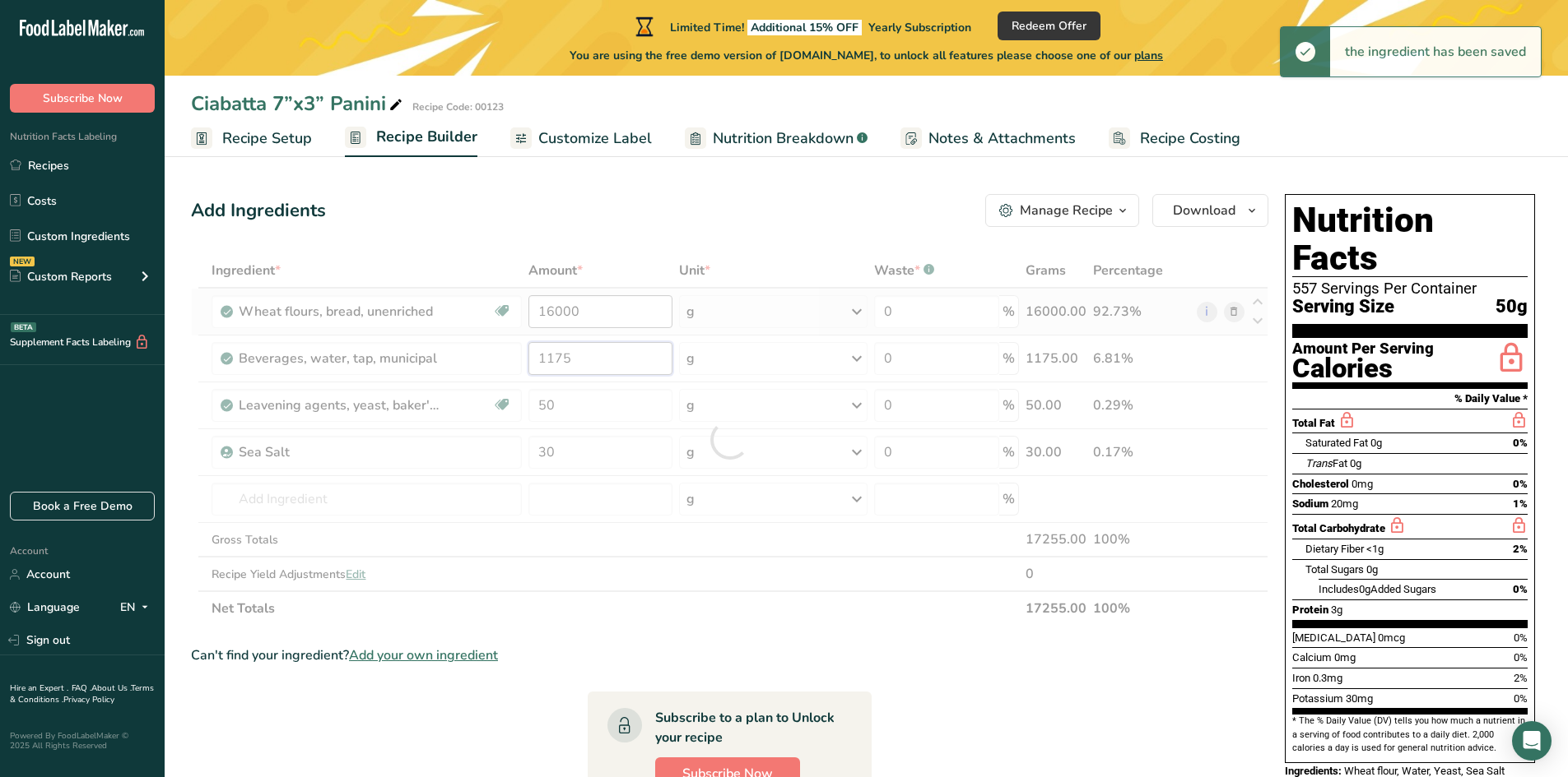
type input "11750"
click at [597, 305] on div "Ingredient * Amount * Unit * Waste * .a-a{fill:#347362;}.b-a{fill:#fff;} Grams …" at bounding box center [729, 439] width 1077 height 373
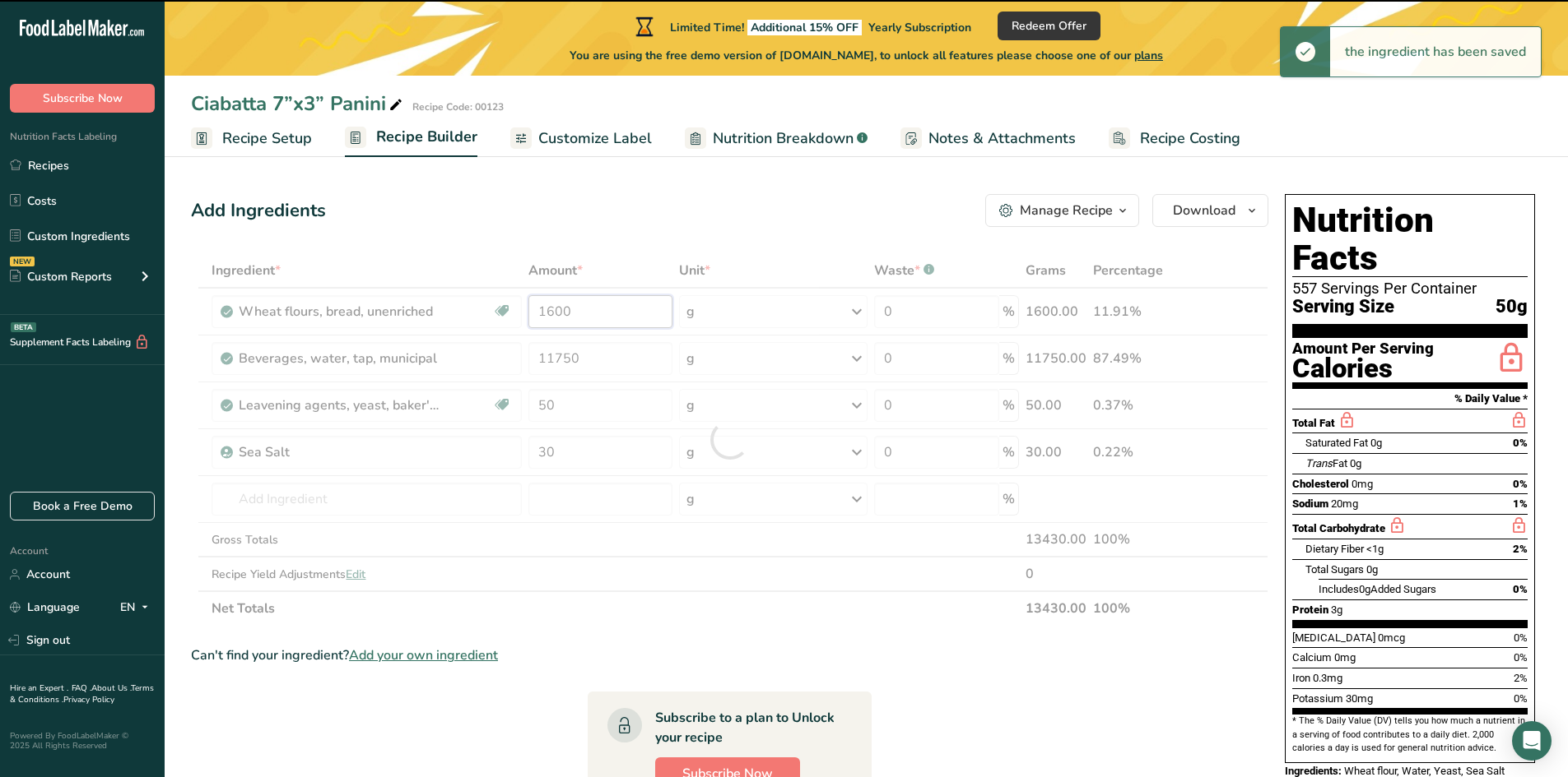
type input "16000"
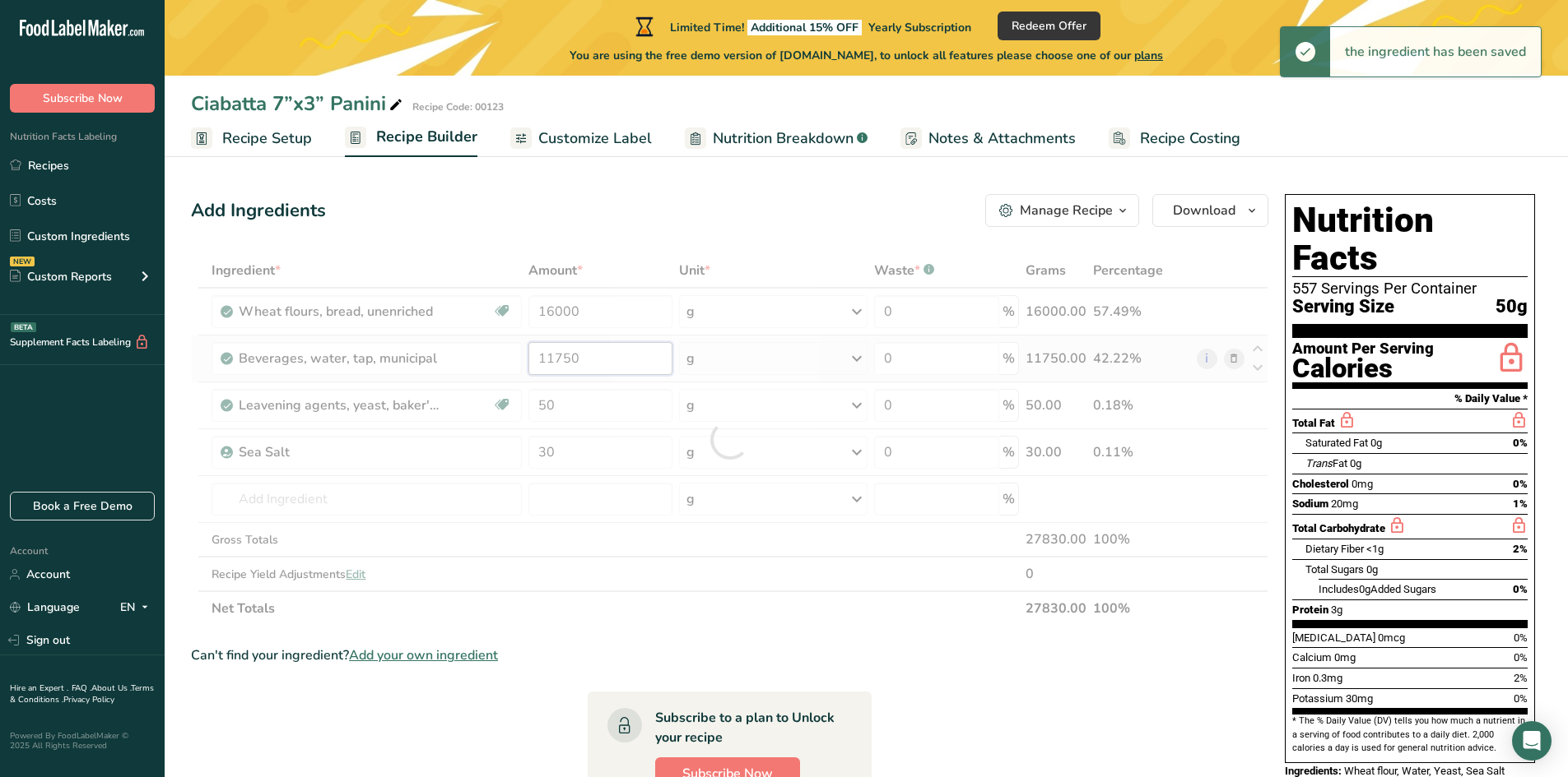
click at [599, 374] on div "Ingredient * Amount * Unit * Waste * .a-a{fill:#347362;}.b-a{fill:#fff;} Grams …" at bounding box center [729, 439] width 1077 height 373
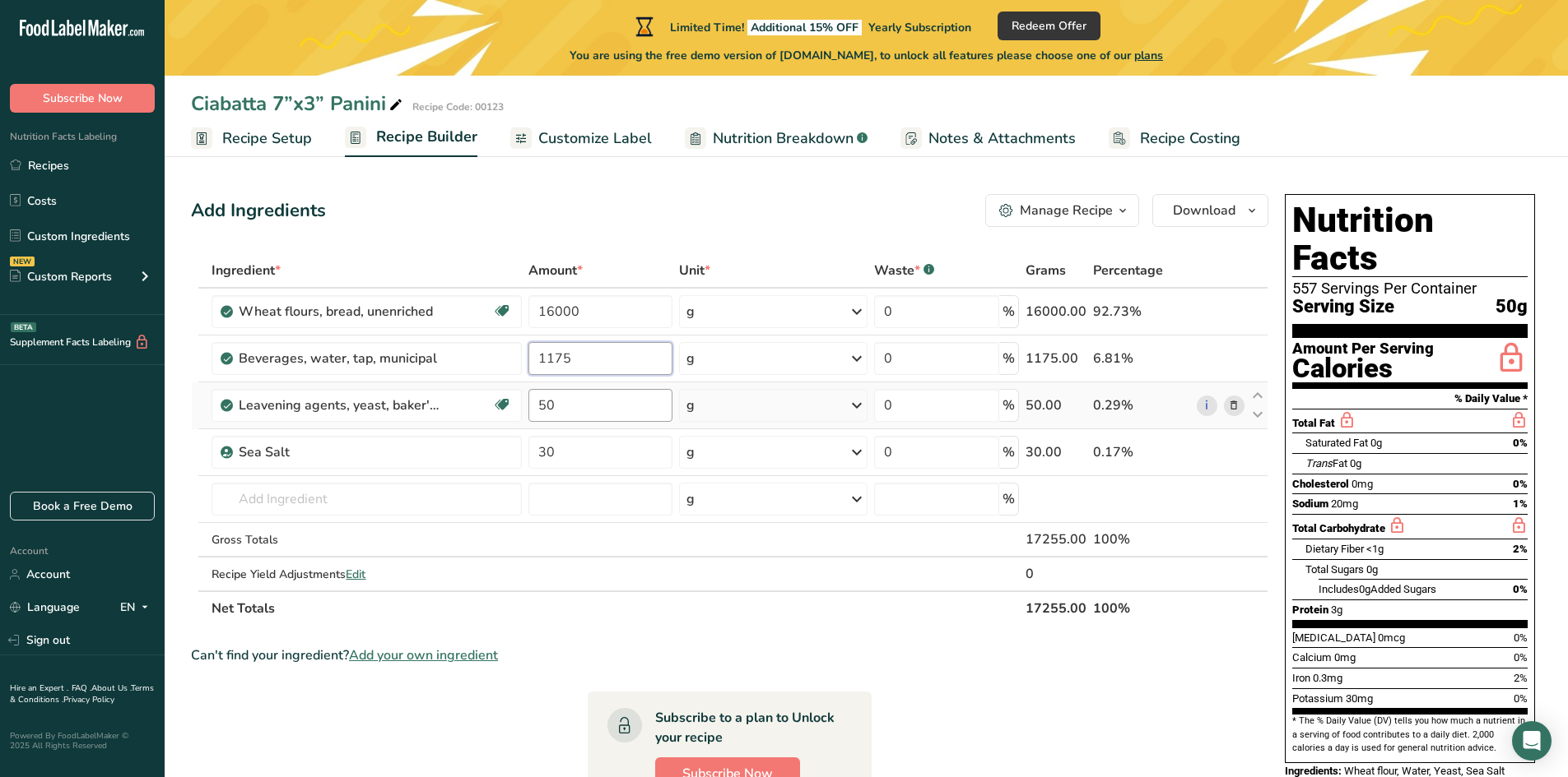
type input "1175"
click at [587, 395] on div "Ingredient * Amount * Unit * Waste * .a-a{fill:#347362;}.b-a{fill:#fff;} Grams …" at bounding box center [729, 439] width 1077 height 373
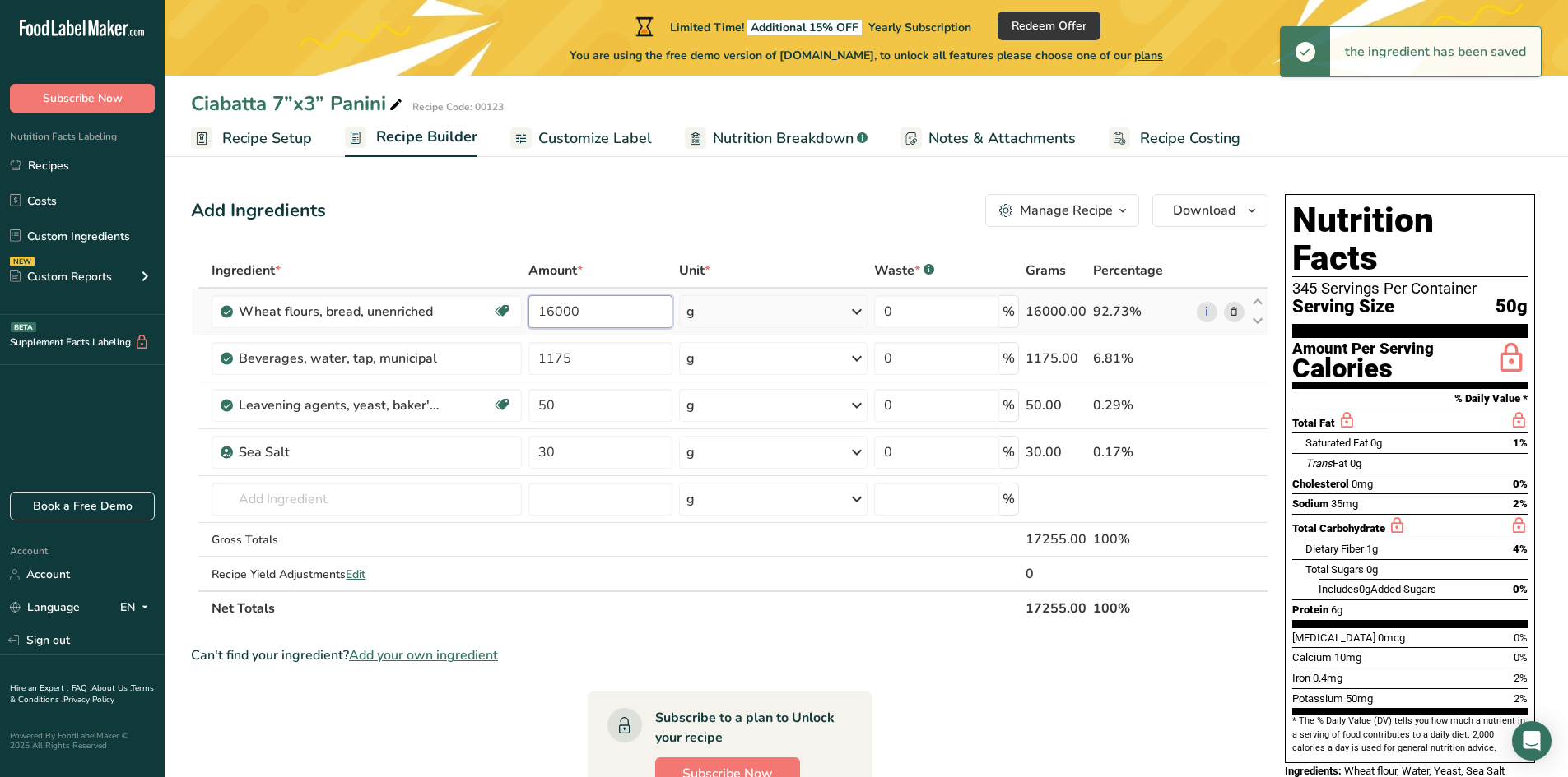
click at [569, 307] on div "Ingredient * Amount * Unit * Waste * .a-a{fill:#347362;}.b-a{fill:#fff;} Grams …" at bounding box center [729, 439] width 1077 height 373
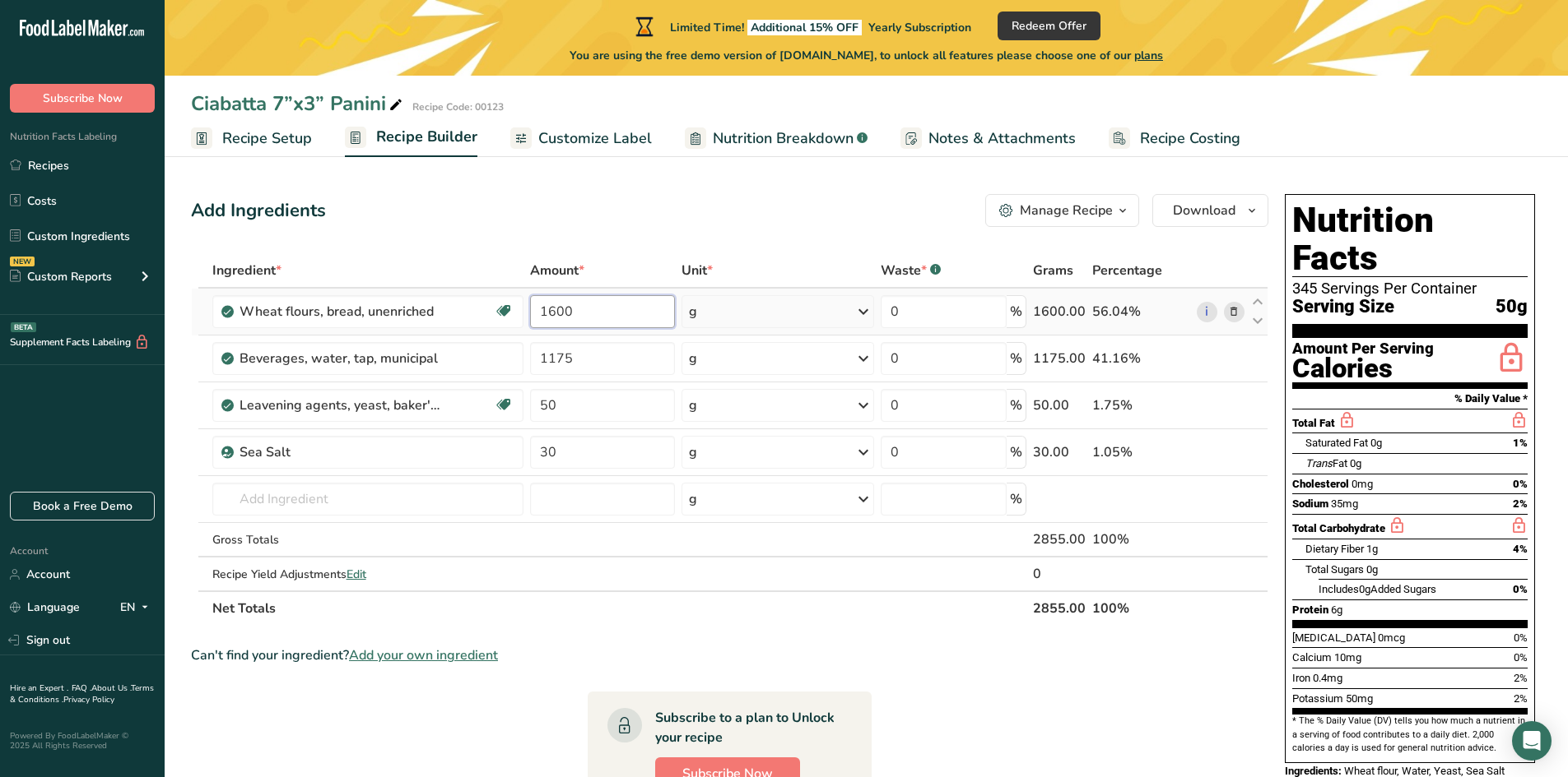
click at [586, 311] on input "1600" at bounding box center [603, 312] width 146 height 33
type input "1600"
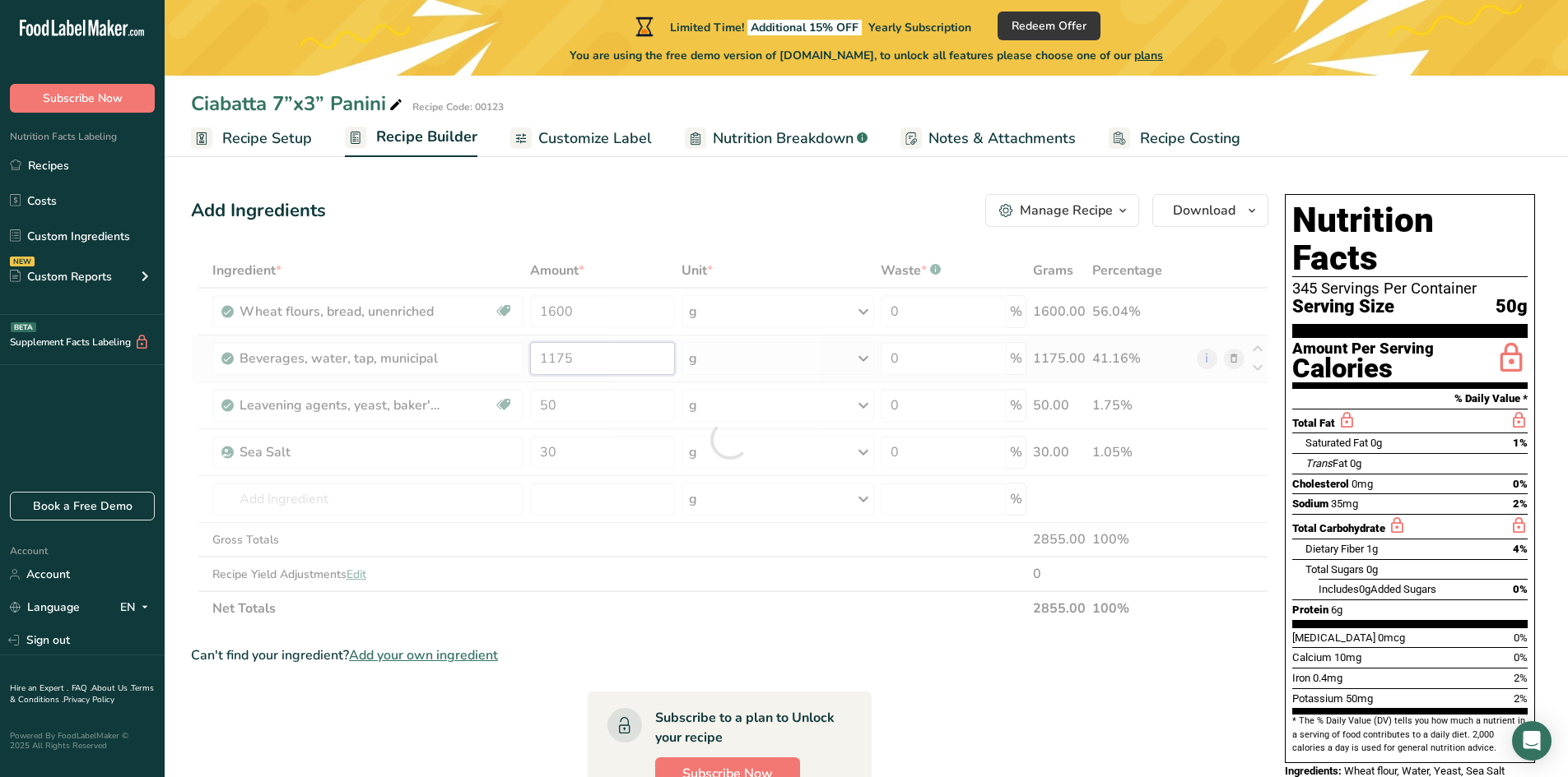
click at [574, 362] on div "Ingredient * Amount * Unit * Waste * .a-a{fill:#347362;}.b-a{fill:#fff;} Grams …" at bounding box center [729, 439] width 1077 height 373
click at [559, 410] on div "Ingredient * Amount * Unit * Waste * .a-a{fill:#347362;}.b-a{fill:#fff;} Grams …" at bounding box center [729, 439] width 1077 height 373
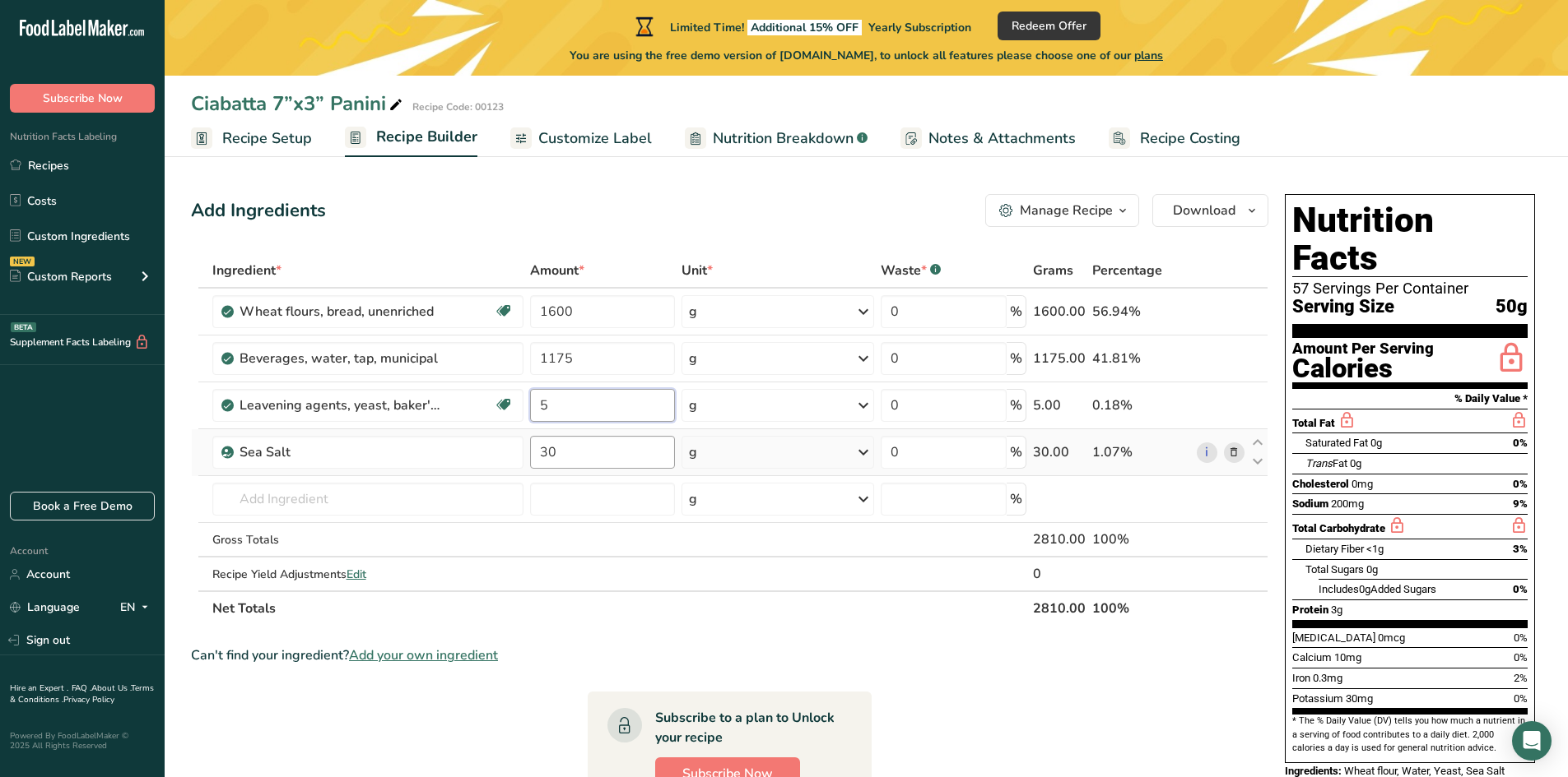
type input "5"
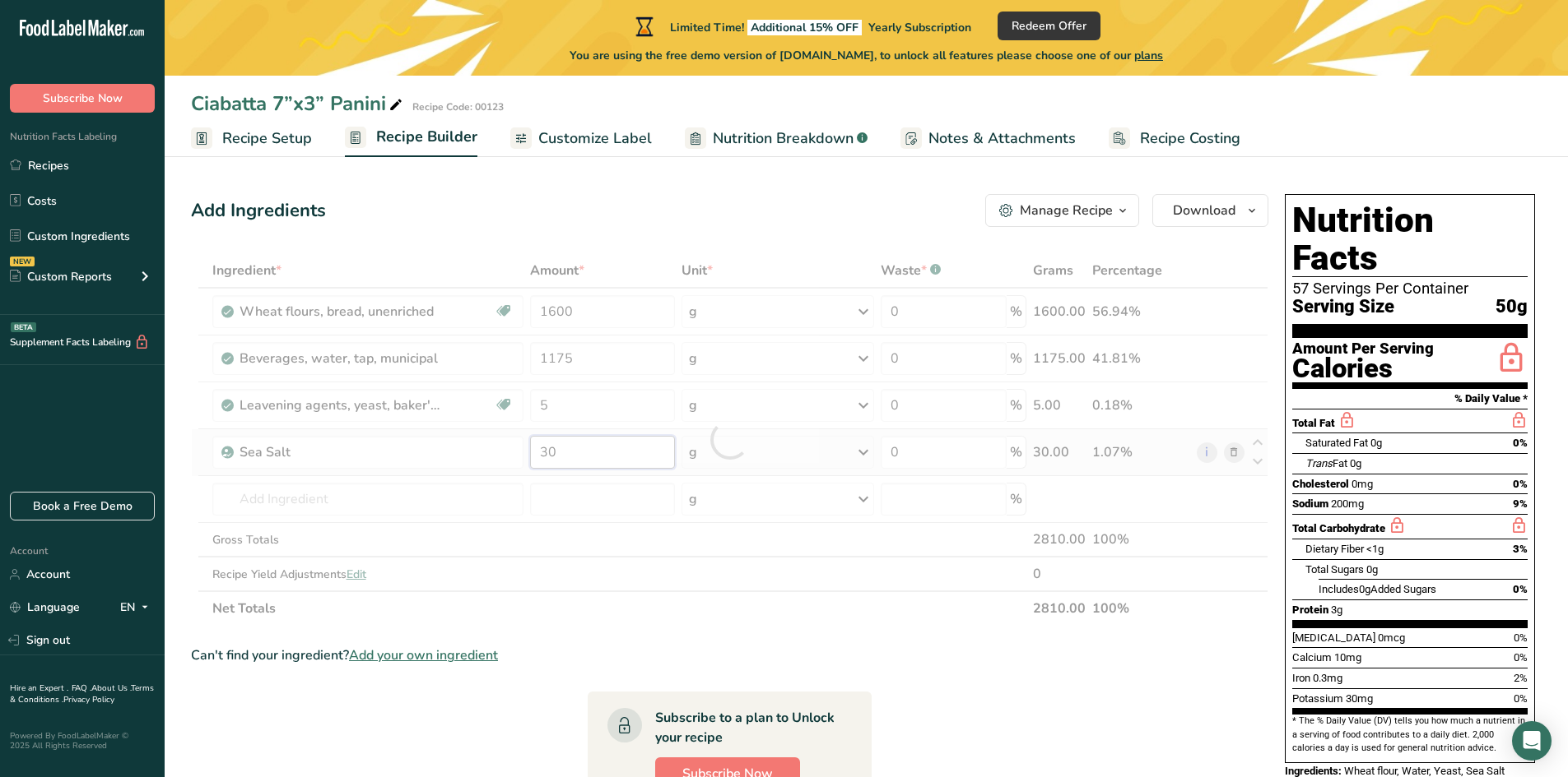
click at [570, 450] on div "Ingredient * Amount * Unit * Waste * .a-a{fill:#347362;}.b-a{fill:#fff;} Grams …" at bounding box center [729, 439] width 1077 height 373
click at [305, 501] on div "Ingredient * Amount * Unit * Waste * .a-a{fill:#347362;}.b-a{fill:#fff;} Grams …" at bounding box center [729, 439] width 1077 height 373
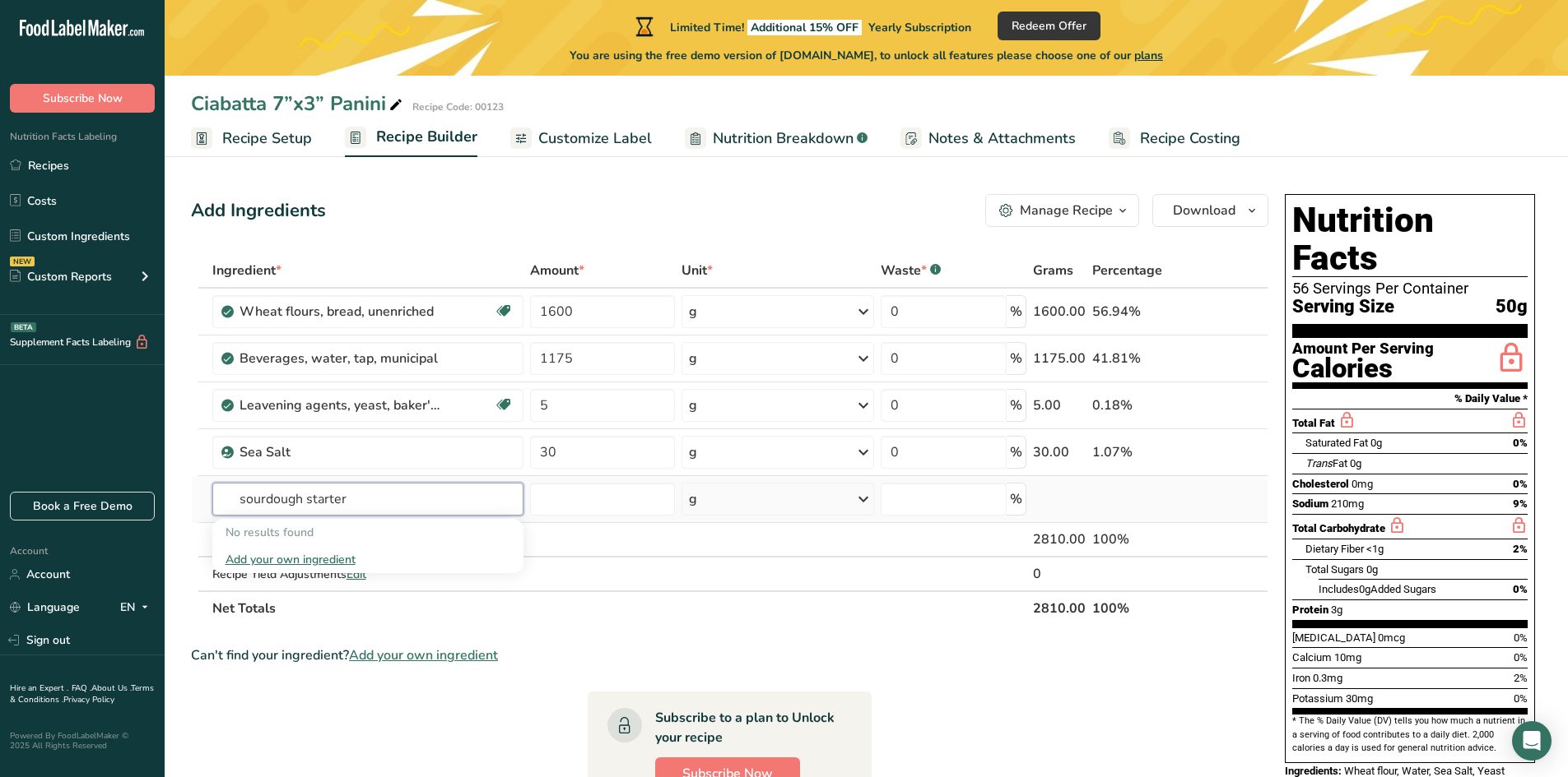
type input "sourdough starter"
click at [294, 555] on div "Add your own ingredient" at bounding box center [368, 560] width 284 height 18
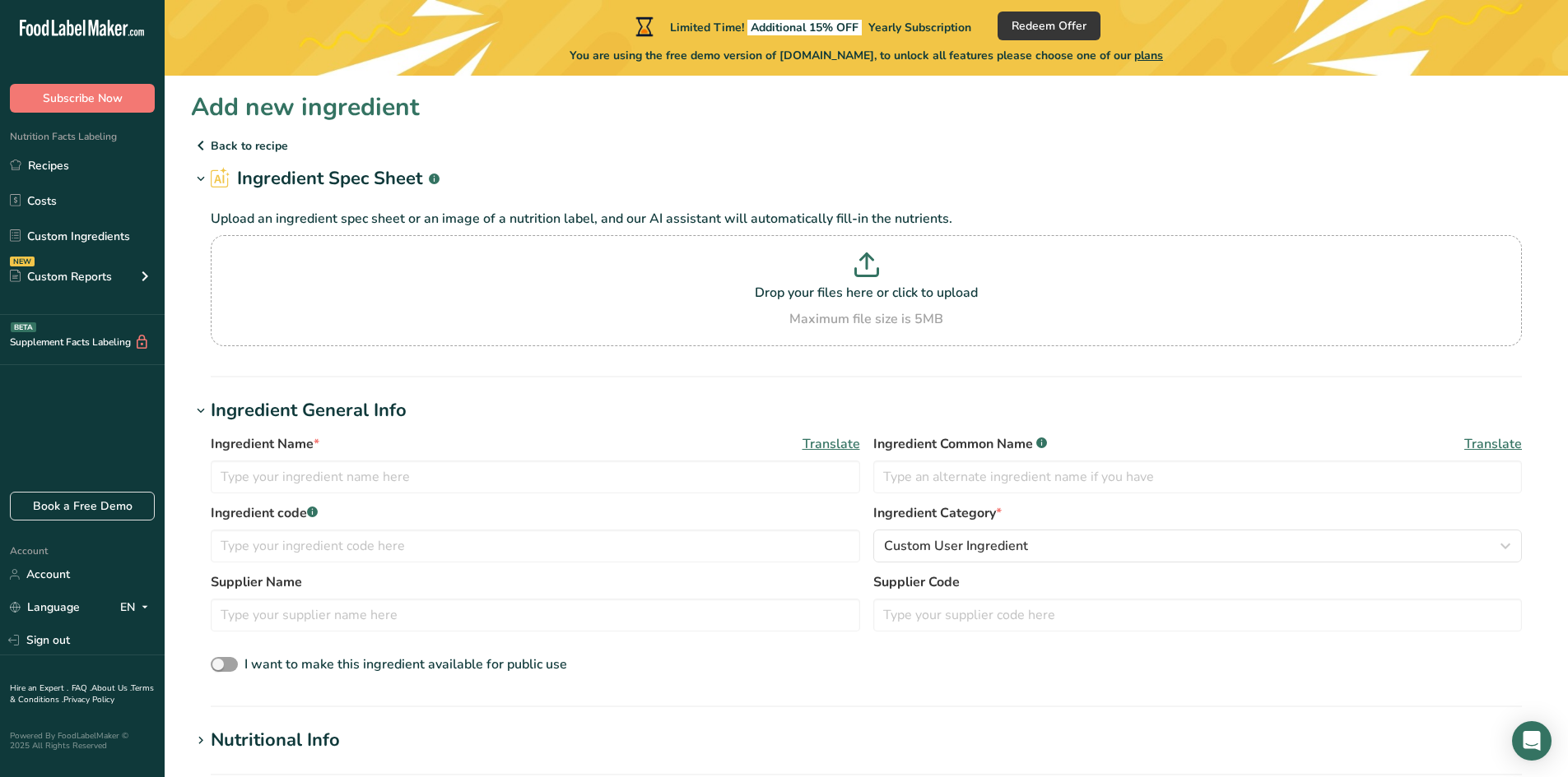
click at [236, 146] on p "Back to recipe" at bounding box center [866, 145] width 1350 height 19
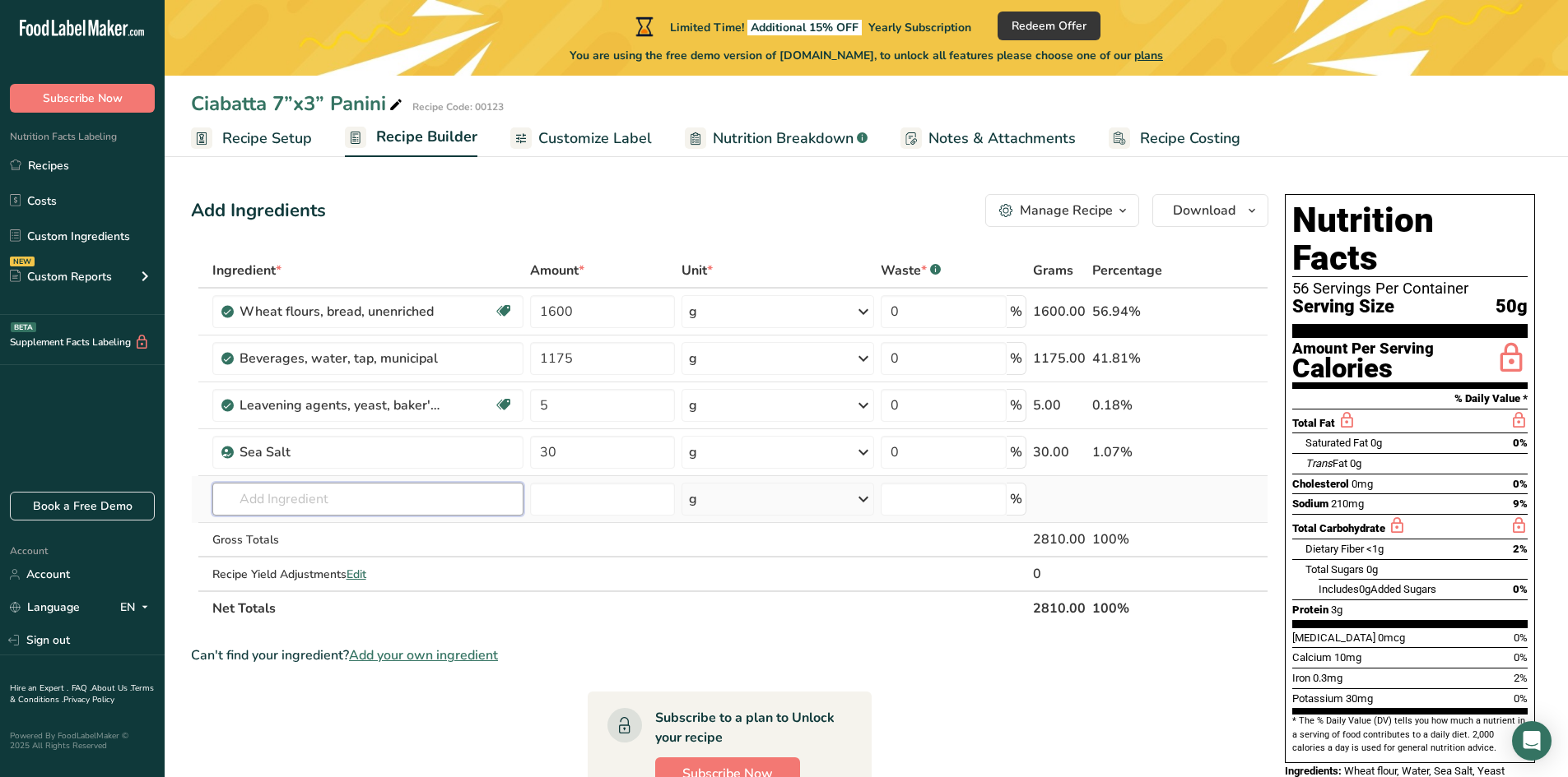
click at [318, 487] on input "text" at bounding box center [367, 500] width 311 height 33
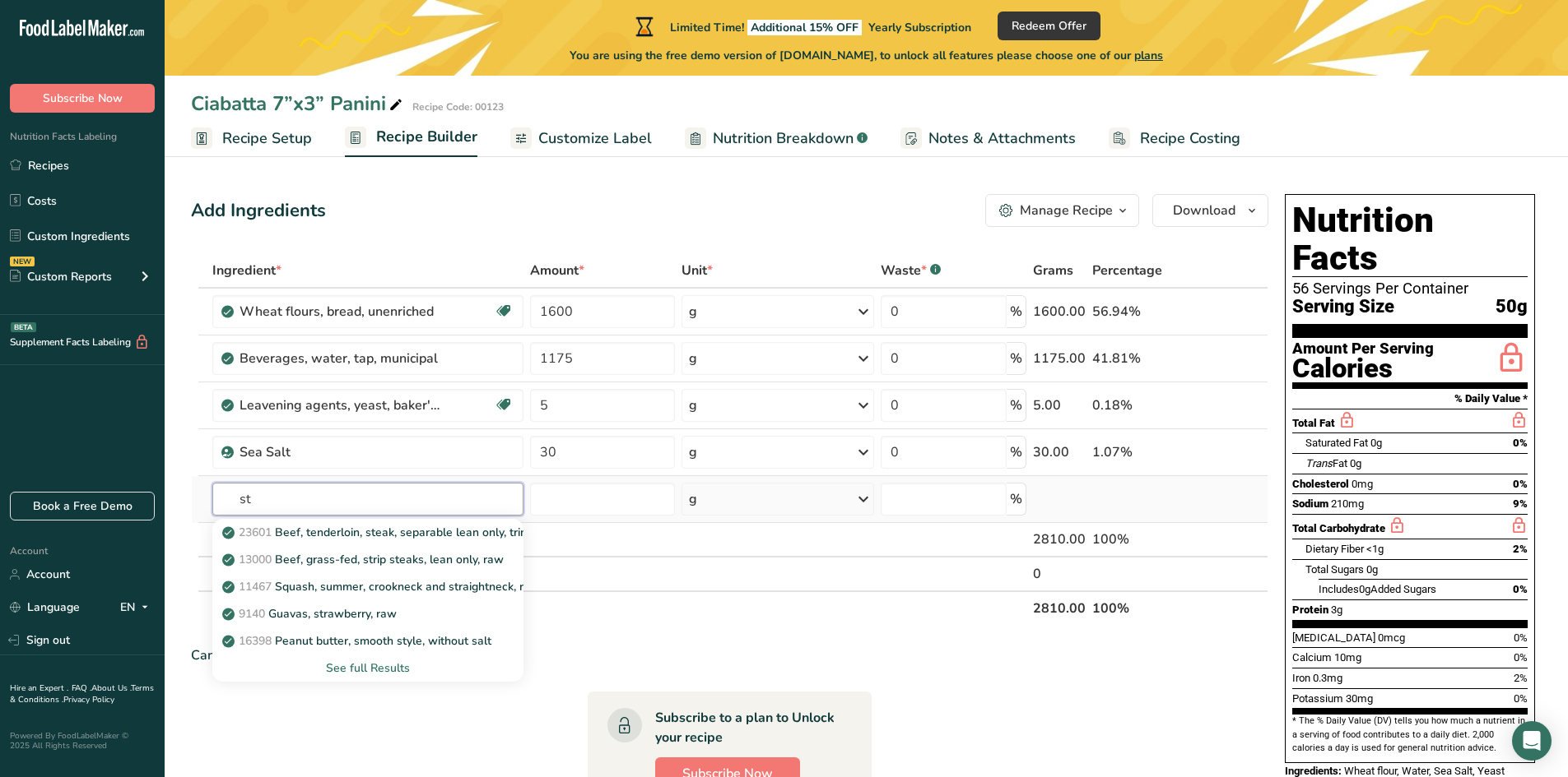
type input "s"
type input "le"
